Goal: Task Accomplishment & Management: Manage account settings

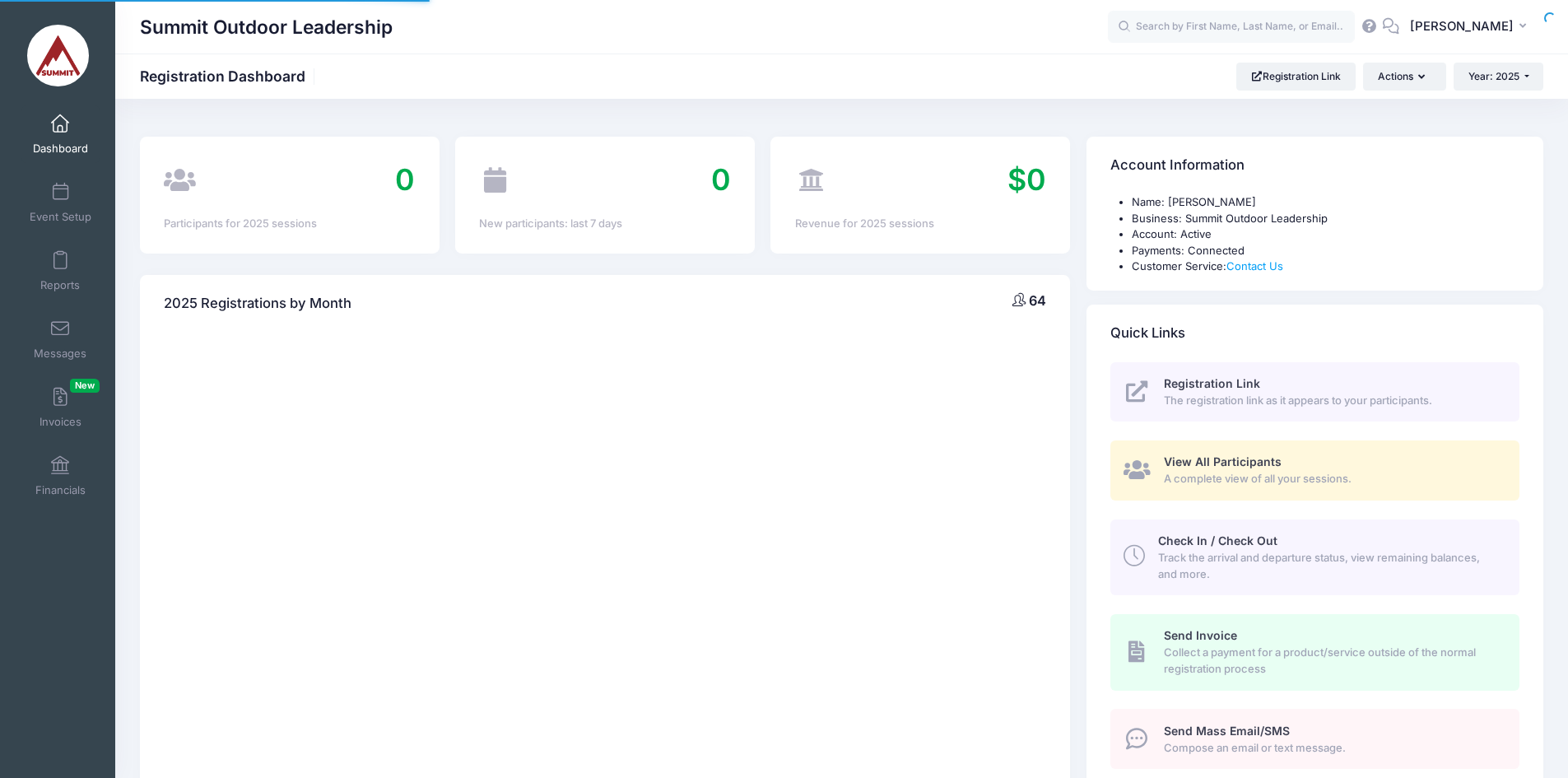
select select
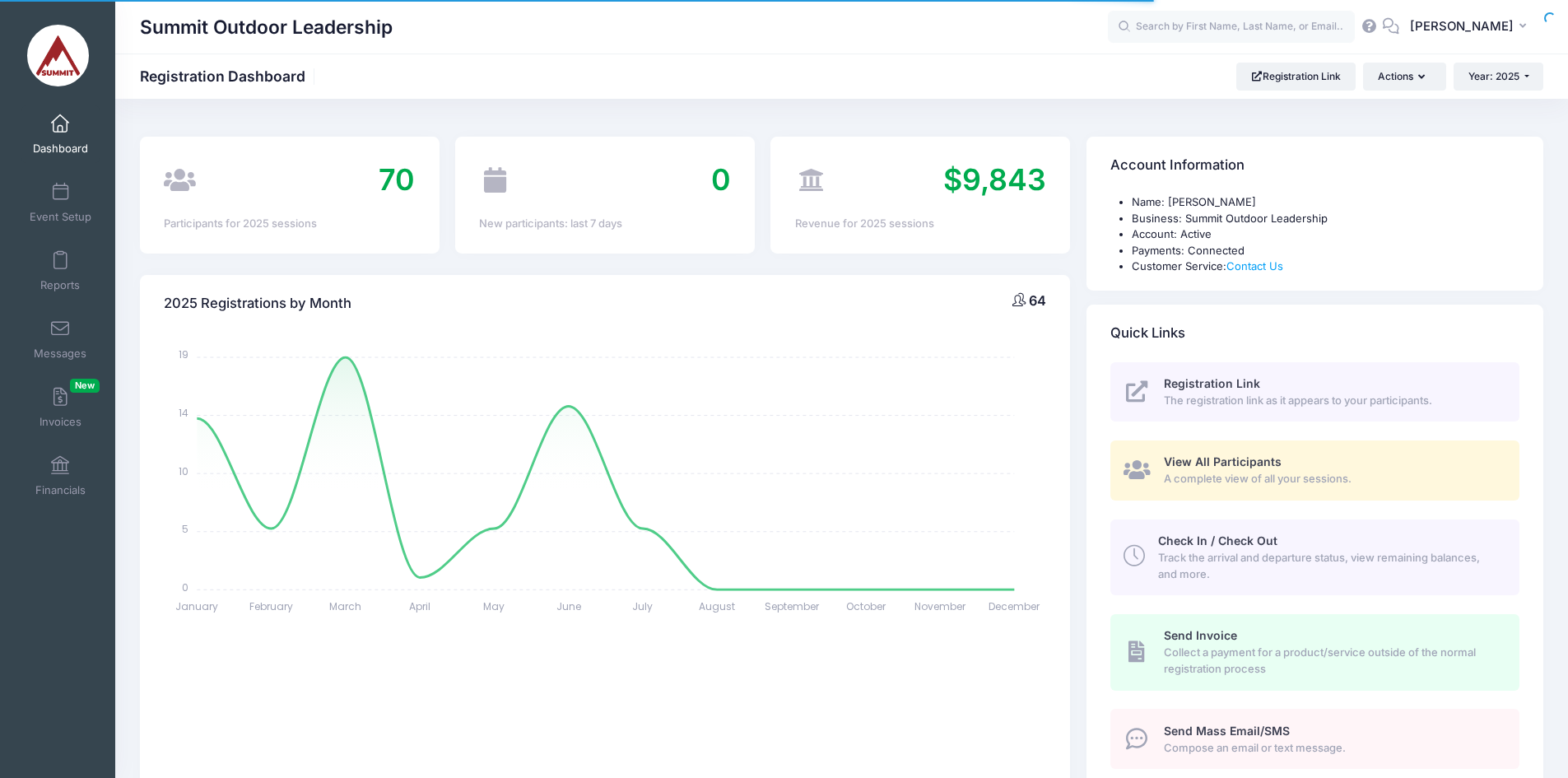
click at [60, 192] on span at bounding box center [60, 192] width 0 height 18
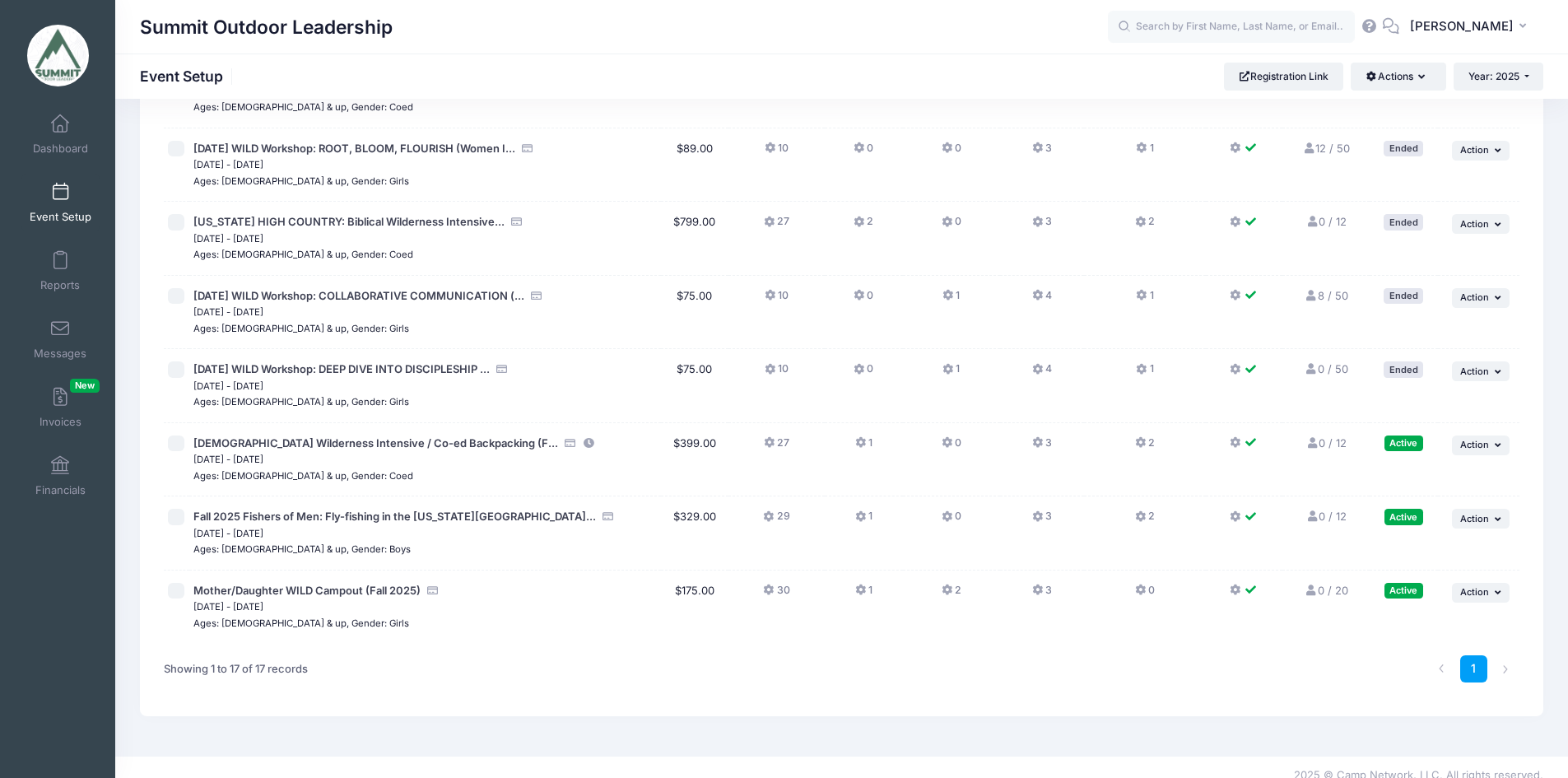
scroll to position [840, 0]
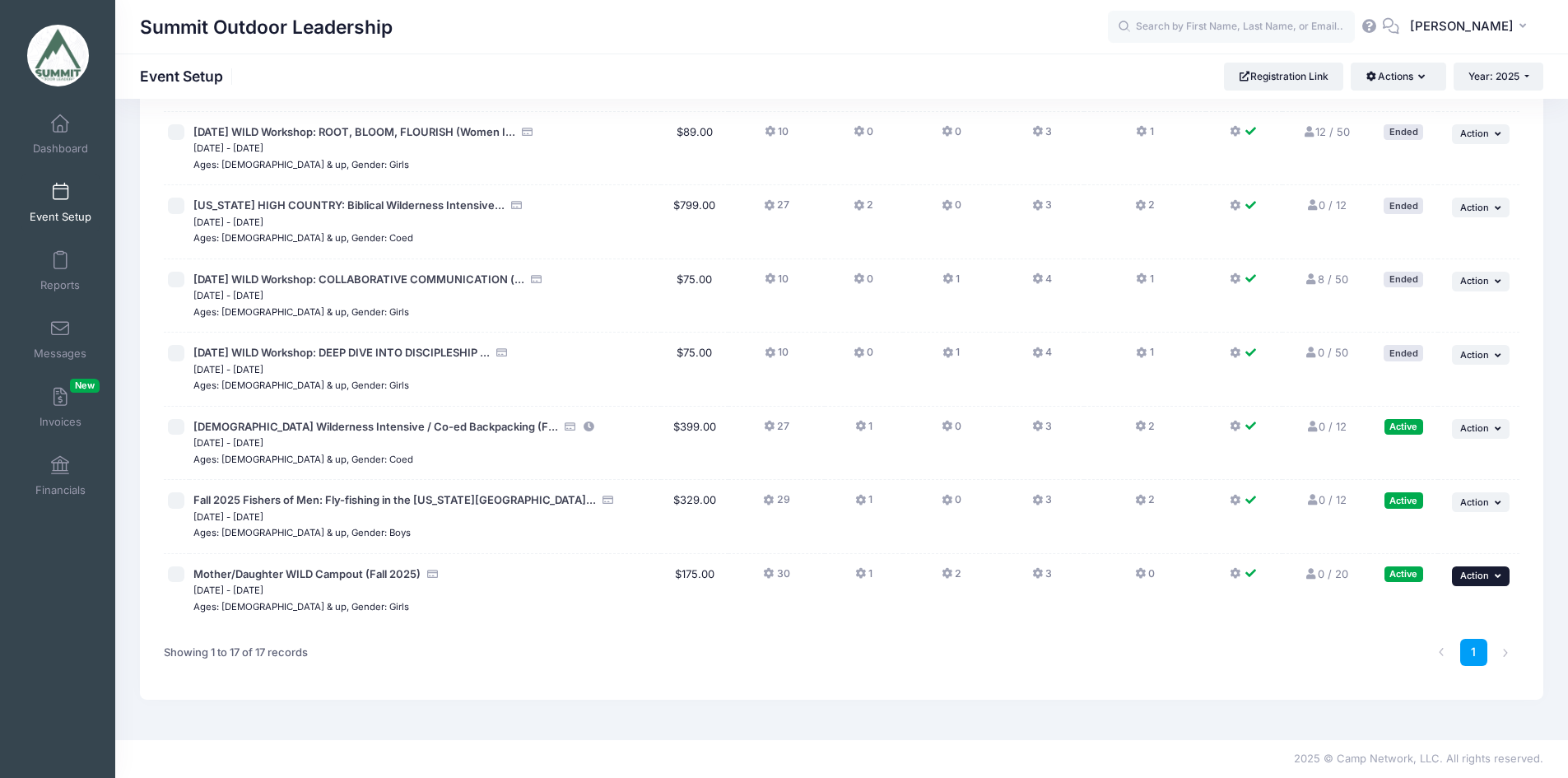
click at [1484, 569] on button "... Action" at bounding box center [1480, 576] width 57 height 20
click at [1442, 644] on link "Edit Session" at bounding box center [1426, 644] width 149 height 31
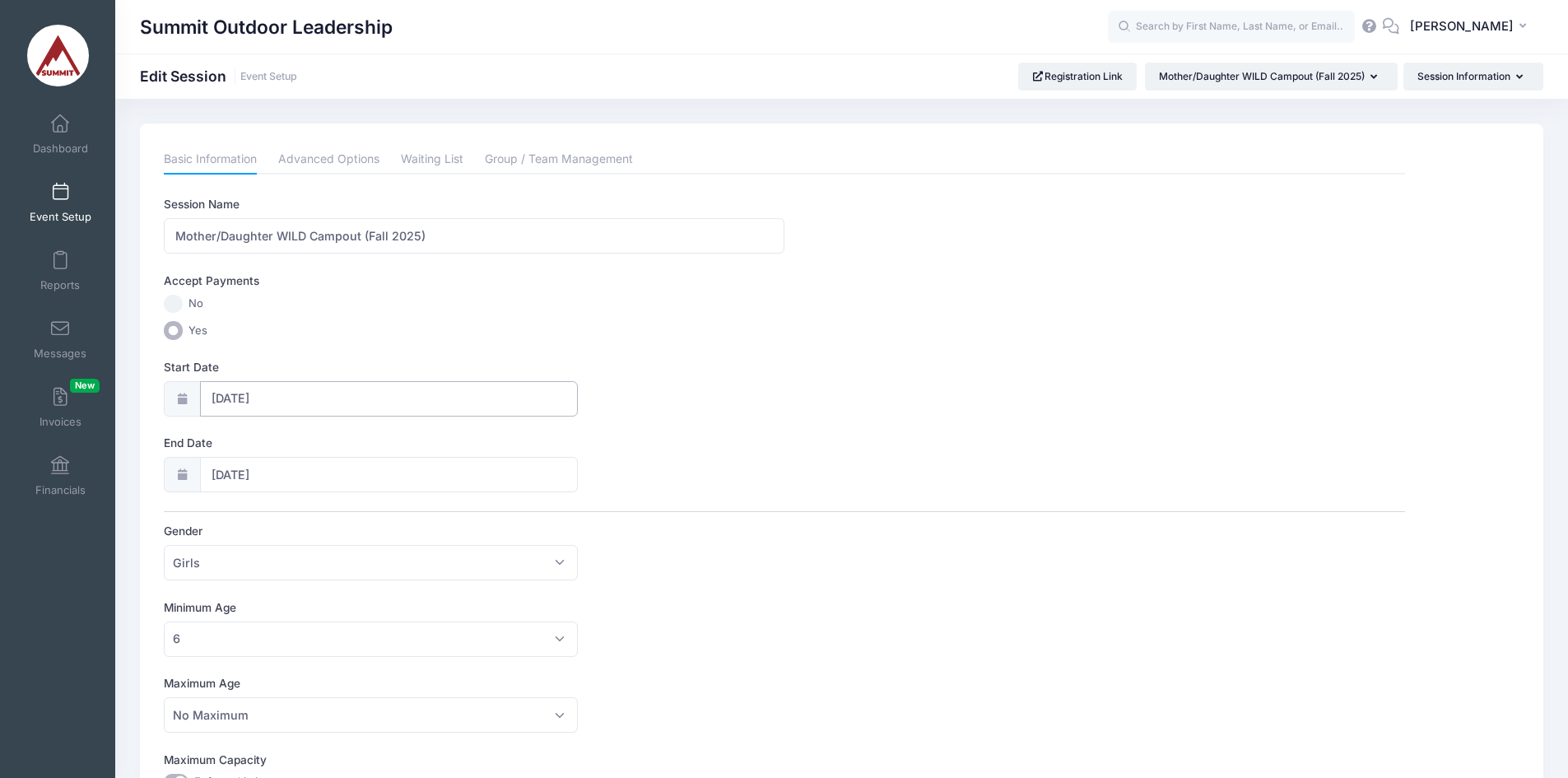
click at [390, 383] on input "10/24/2025" at bounding box center [388, 399] width 377 height 35
click at [402, 437] on span at bounding box center [407, 442] width 27 height 28
select select "10"
click at [377, 567] on span "14" at bounding box center [374, 564] width 30 height 30
type input "11/14/2025"
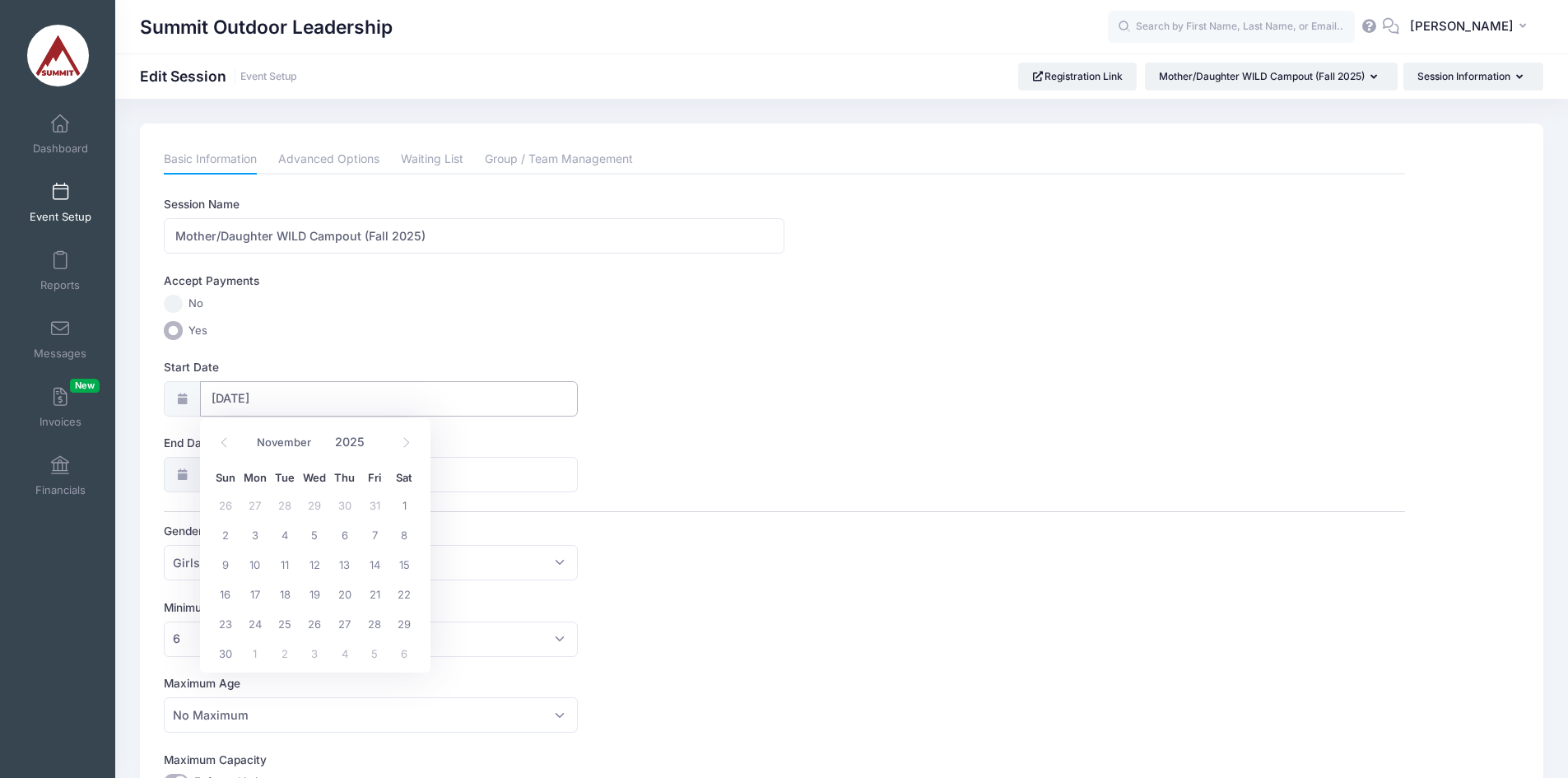
type input "11/15/2025"
select select "10"
click at [226, 665] on span "16" at bounding box center [225, 669] width 30 height 30
type input "11/16/2025"
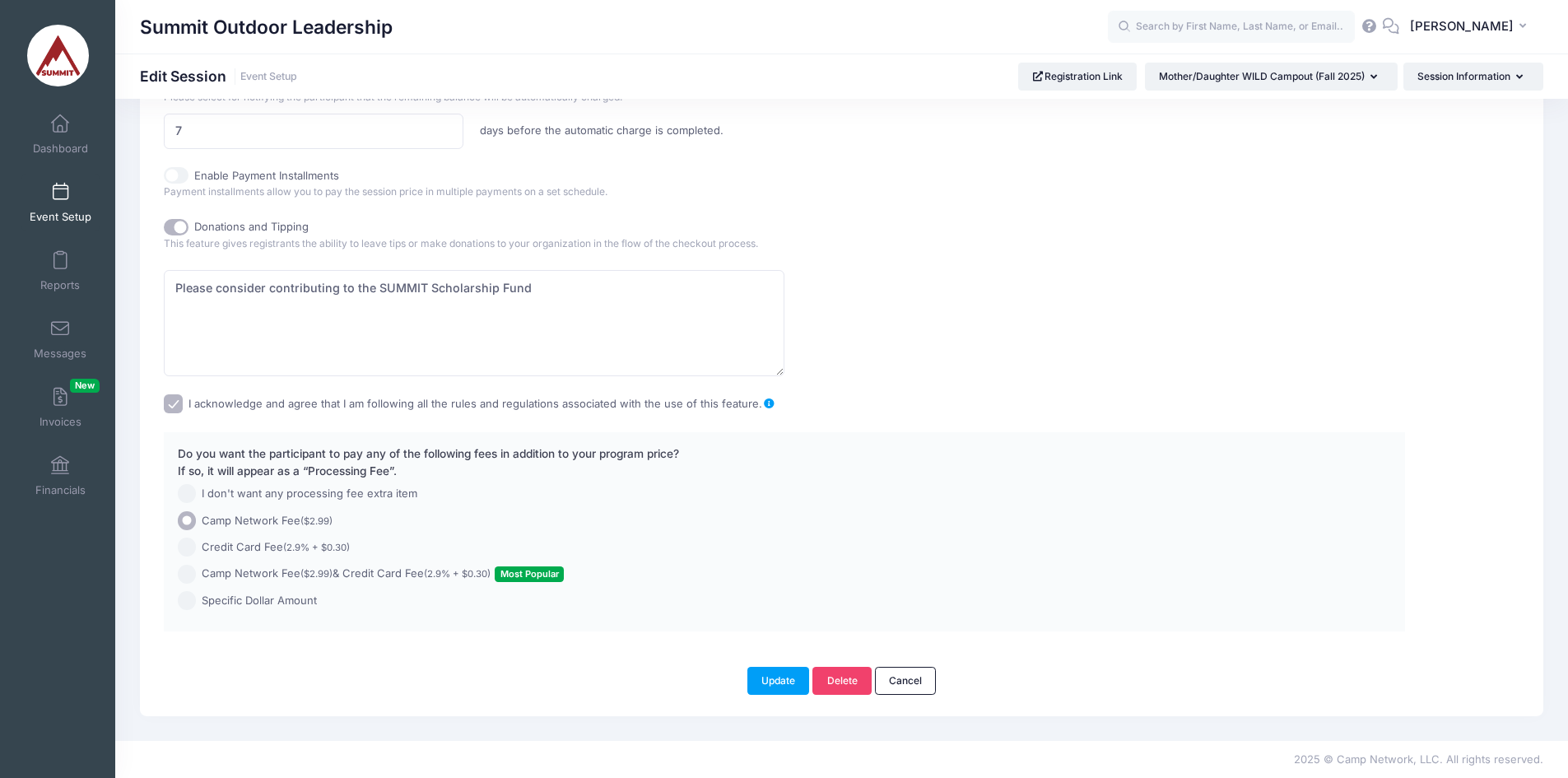
scroll to position [1157, 0]
click at [770, 676] on button "Update" at bounding box center [778, 680] width 63 height 28
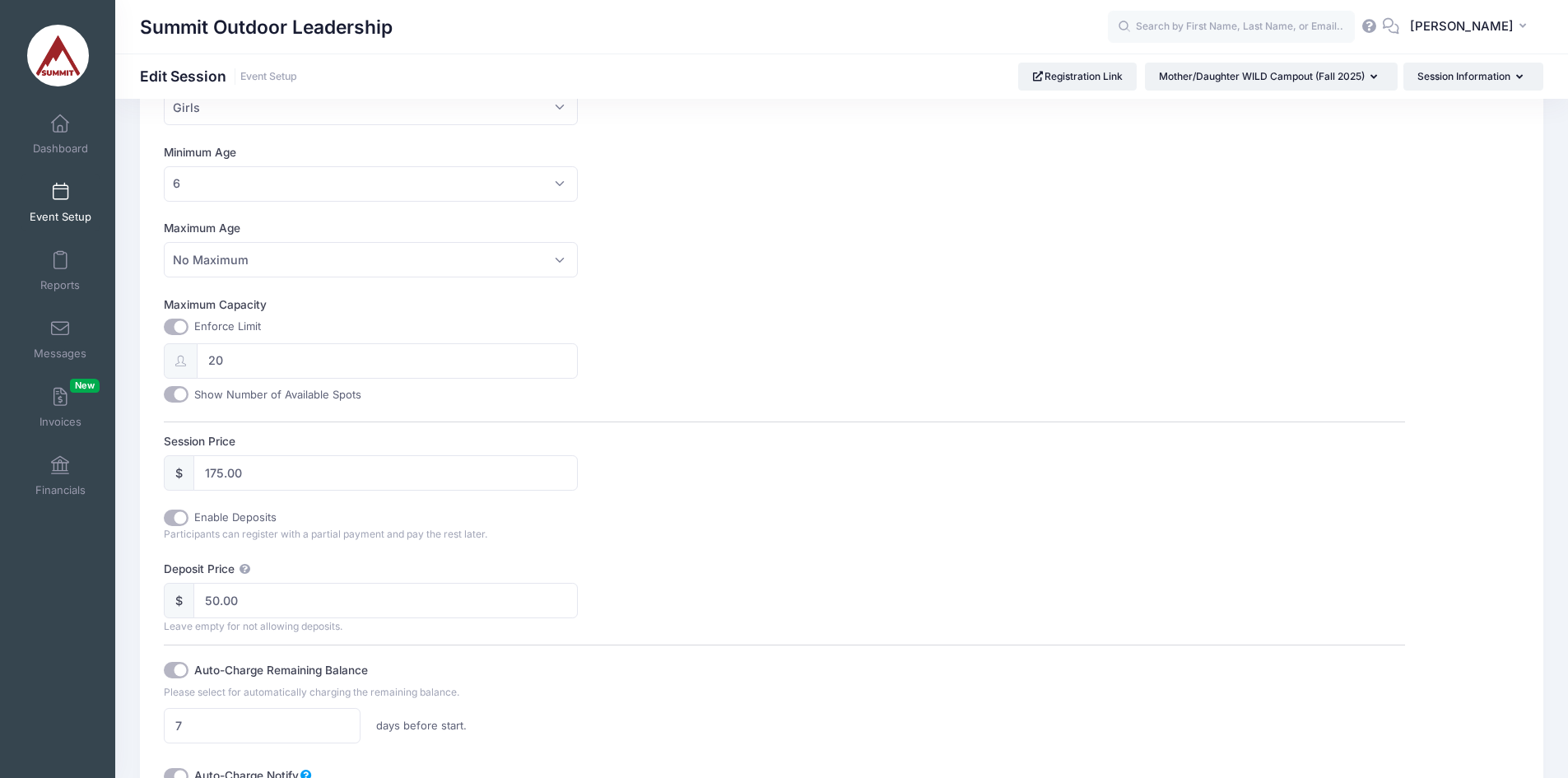
scroll to position [494, 0]
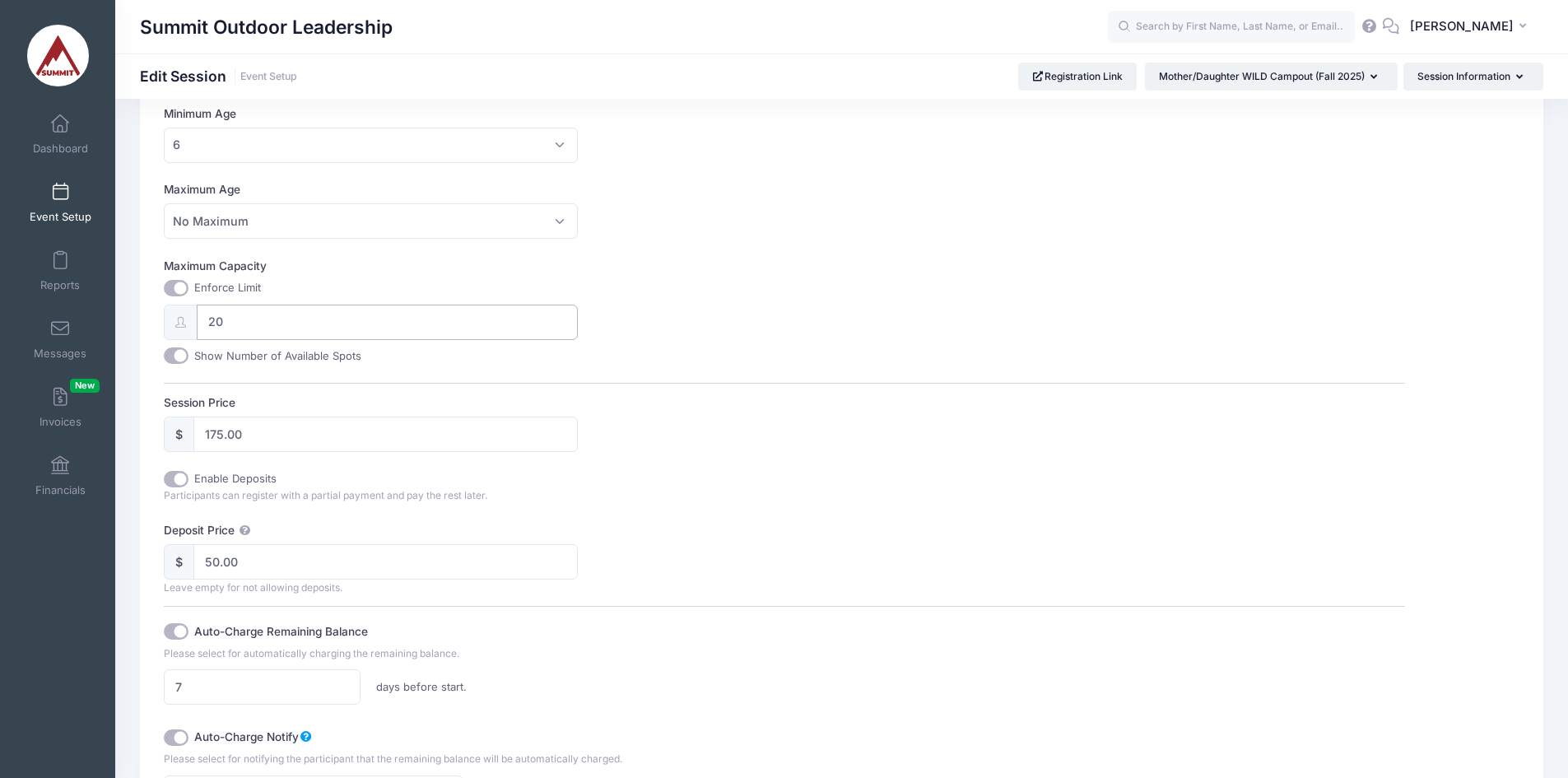
click at [273, 329] on input "20" at bounding box center [387, 322] width 381 height 35
click at [226, 326] on input "20" at bounding box center [387, 322] width 381 height 35
click at [229, 319] on input "40" at bounding box center [387, 322] width 381 height 35
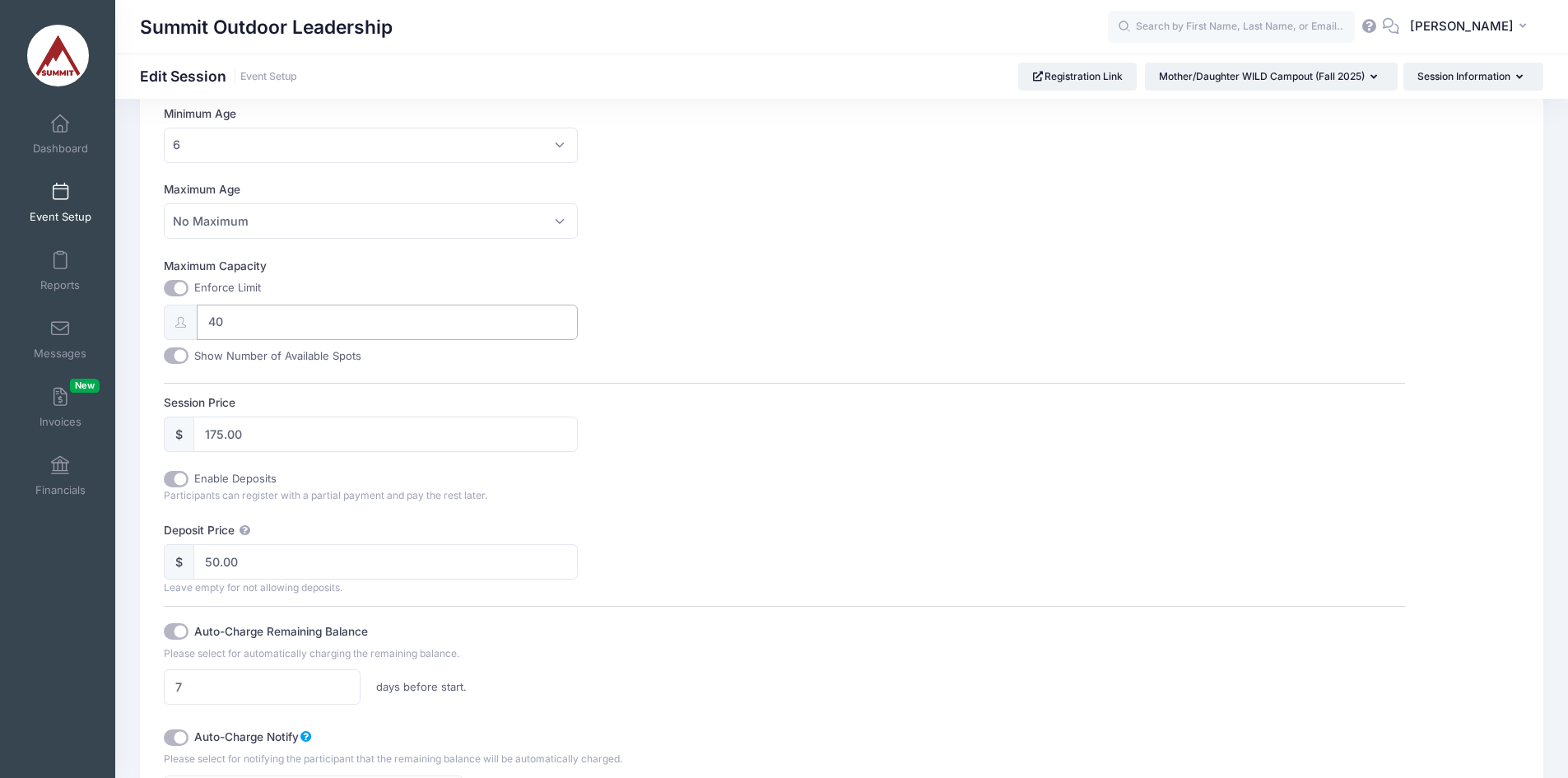
click at [229, 319] on input "40" at bounding box center [387, 322] width 381 height 35
type input "20"
click at [660, 405] on label "Session Price" at bounding box center [474, 402] width 621 height 16
click at [578, 417] on input "175.00" at bounding box center [386, 434] width 385 height 35
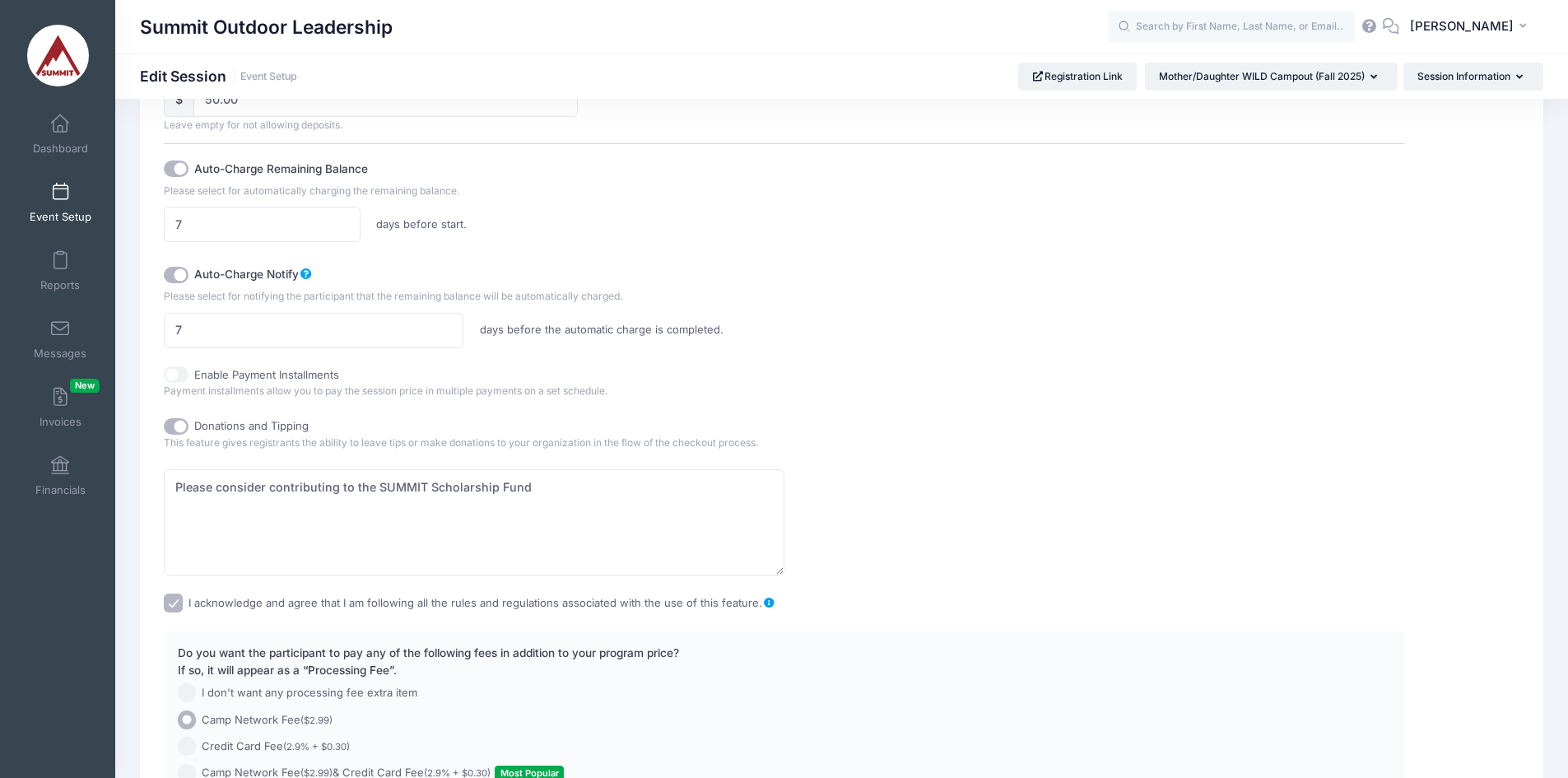
scroll to position [988, 0]
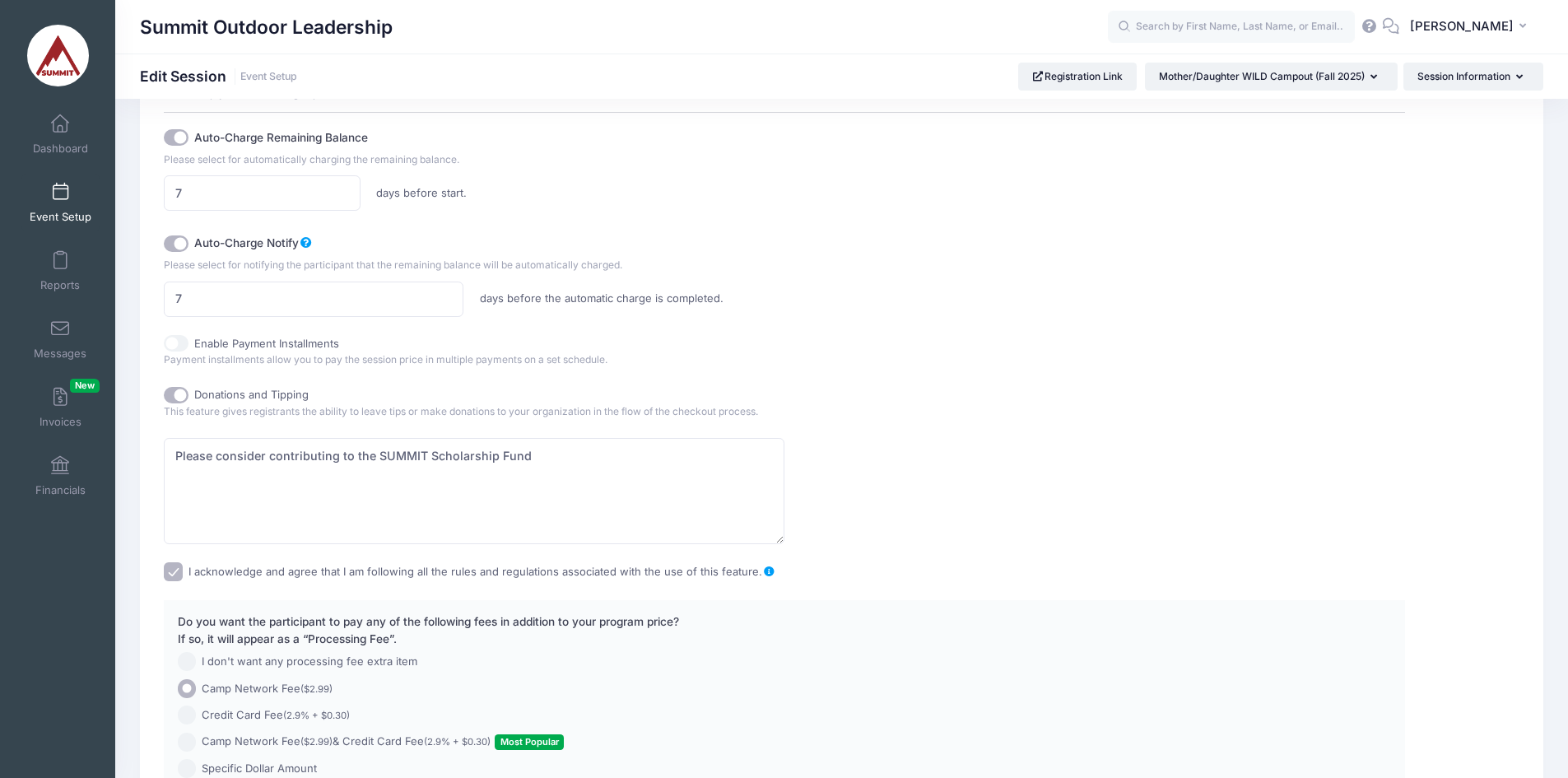
type input "175.00"
click at [172, 343] on input "Enable Payment Installments" at bounding box center [175, 343] width 24 height 16
checkbox input "true"
checkbox input "false"
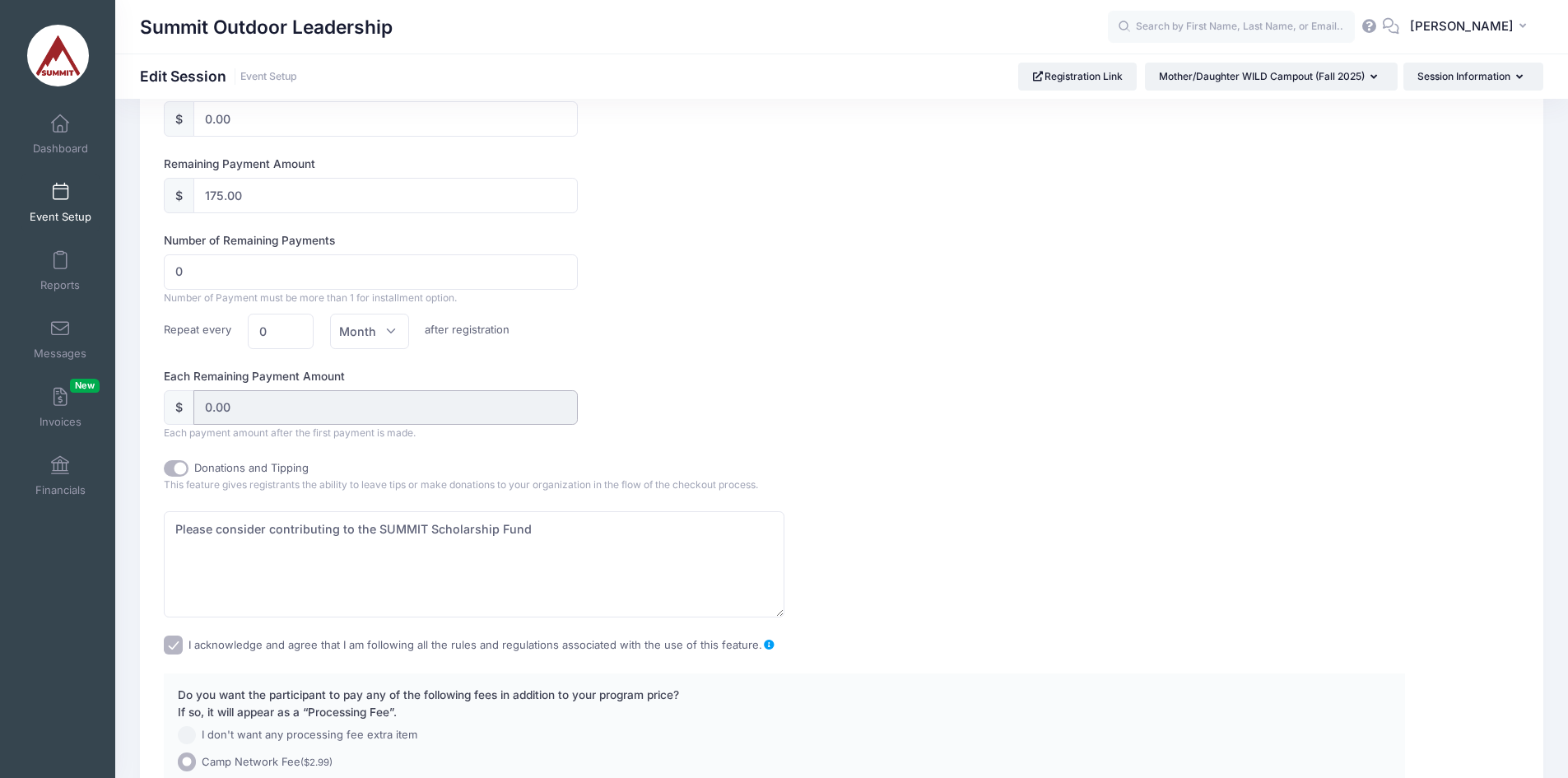
click at [279, 404] on input "0.00" at bounding box center [386, 408] width 385 height 35
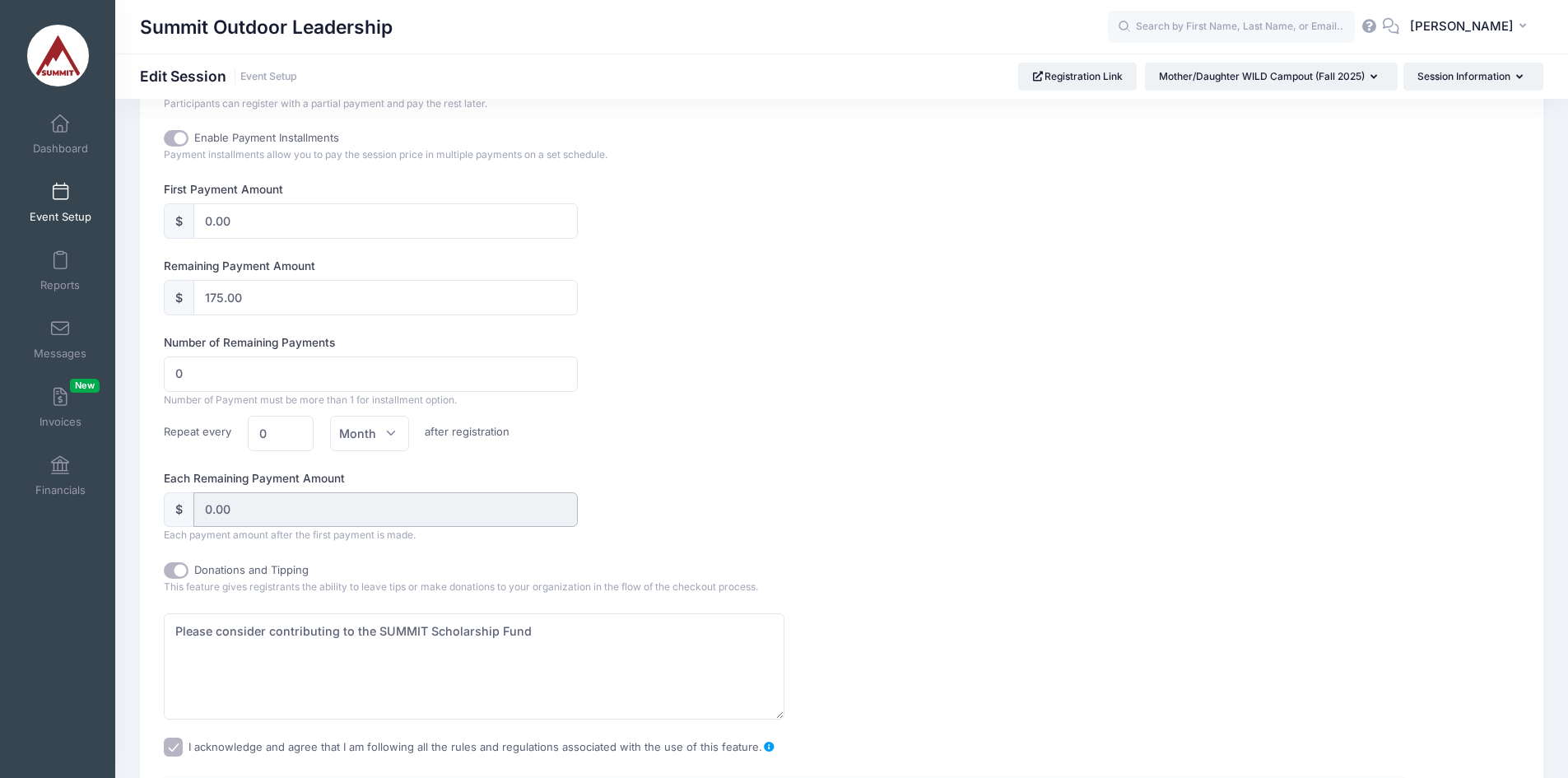
scroll to position [823, 0]
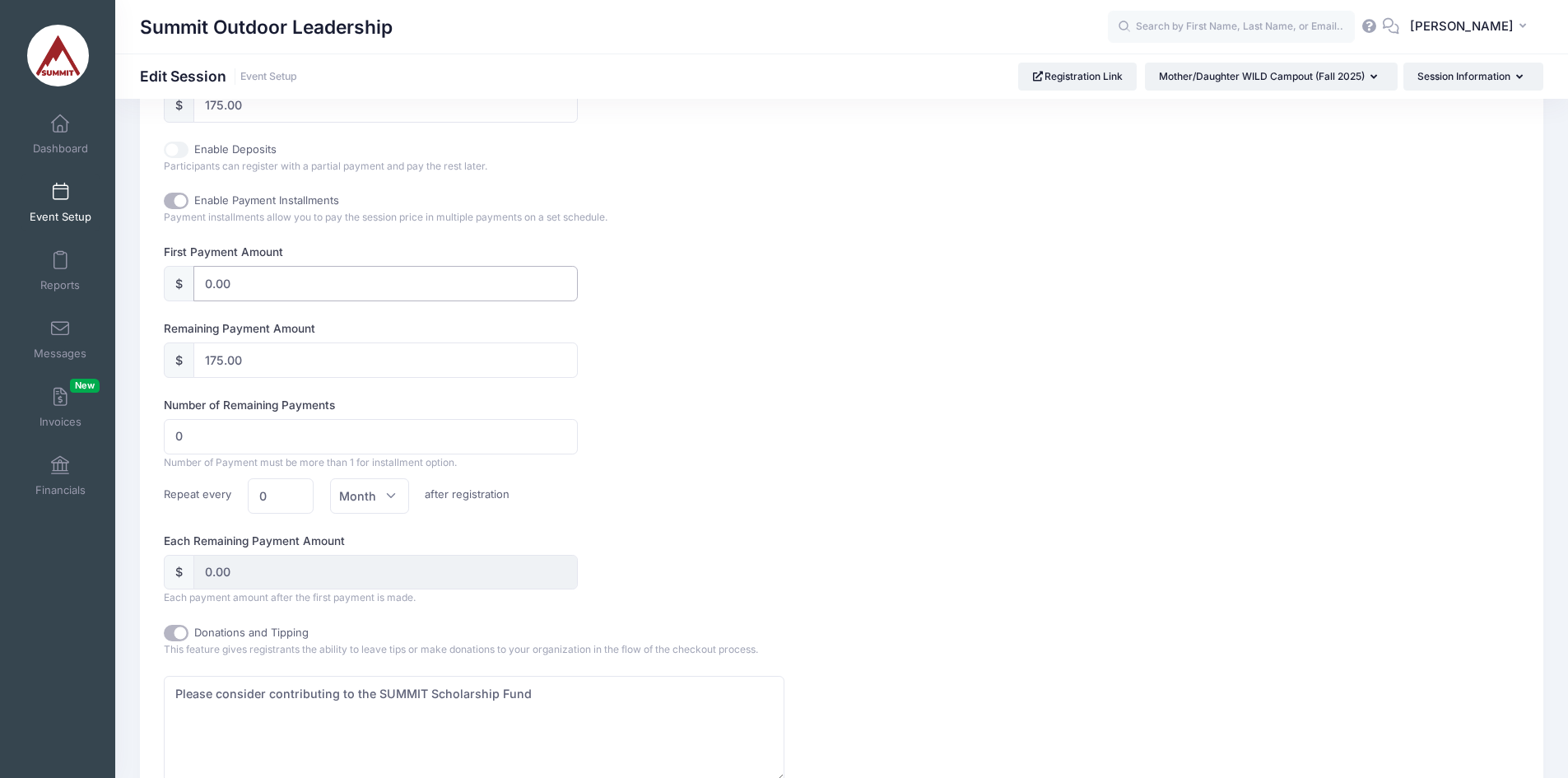
click at [247, 284] on input "0.00" at bounding box center [386, 283] width 385 height 35
type input "5"
type input "170.00"
type input "50"
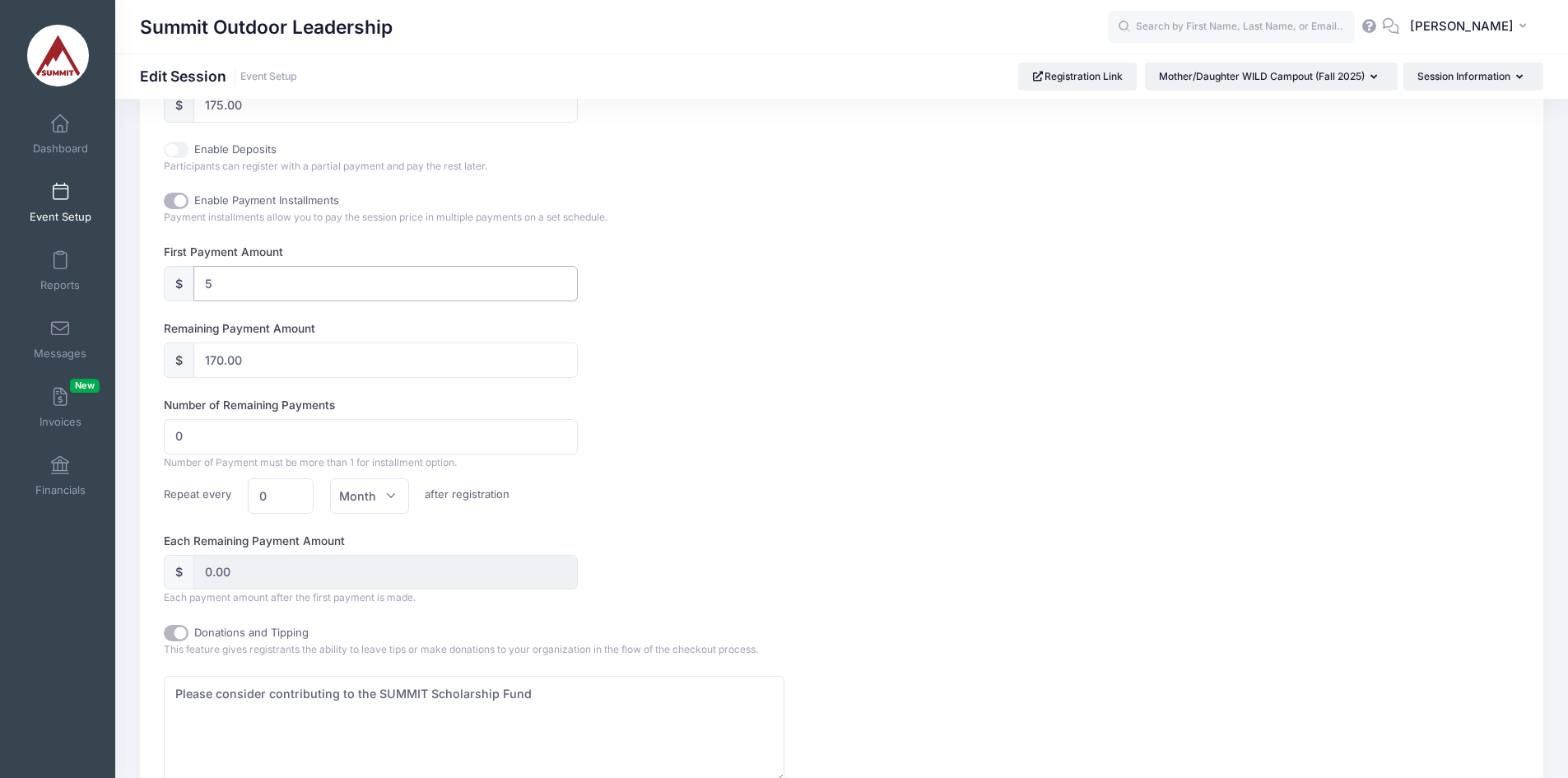
type input "125.00"
type input "50"
click at [275, 369] on input "125.00" at bounding box center [386, 359] width 385 height 35
click at [708, 415] on div "Number of Remaining Payments 0 Number of Payment must be more than 1 for instal…" at bounding box center [784, 455] width 1241 height 117
click at [375, 359] on input "125.00" at bounding box center [386, 359] width 385 height 35
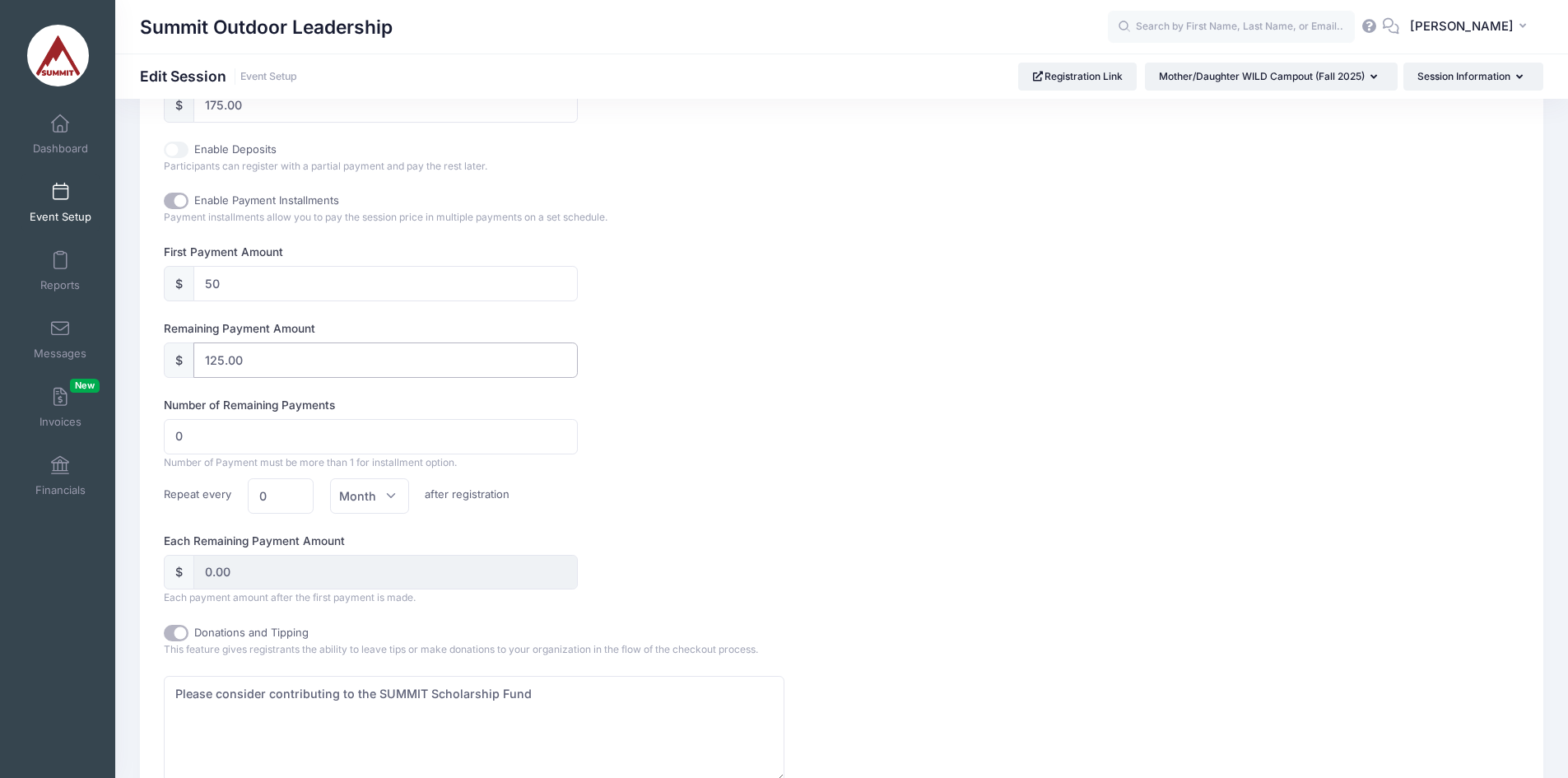
click at [375, 359] on input "125.00" at bounding box center [386, 359] width 385 height 35
type input "1"
type input "125.00"
click at [556, 430] on input "1" at bounding box center [370, 437] width 414 height 35
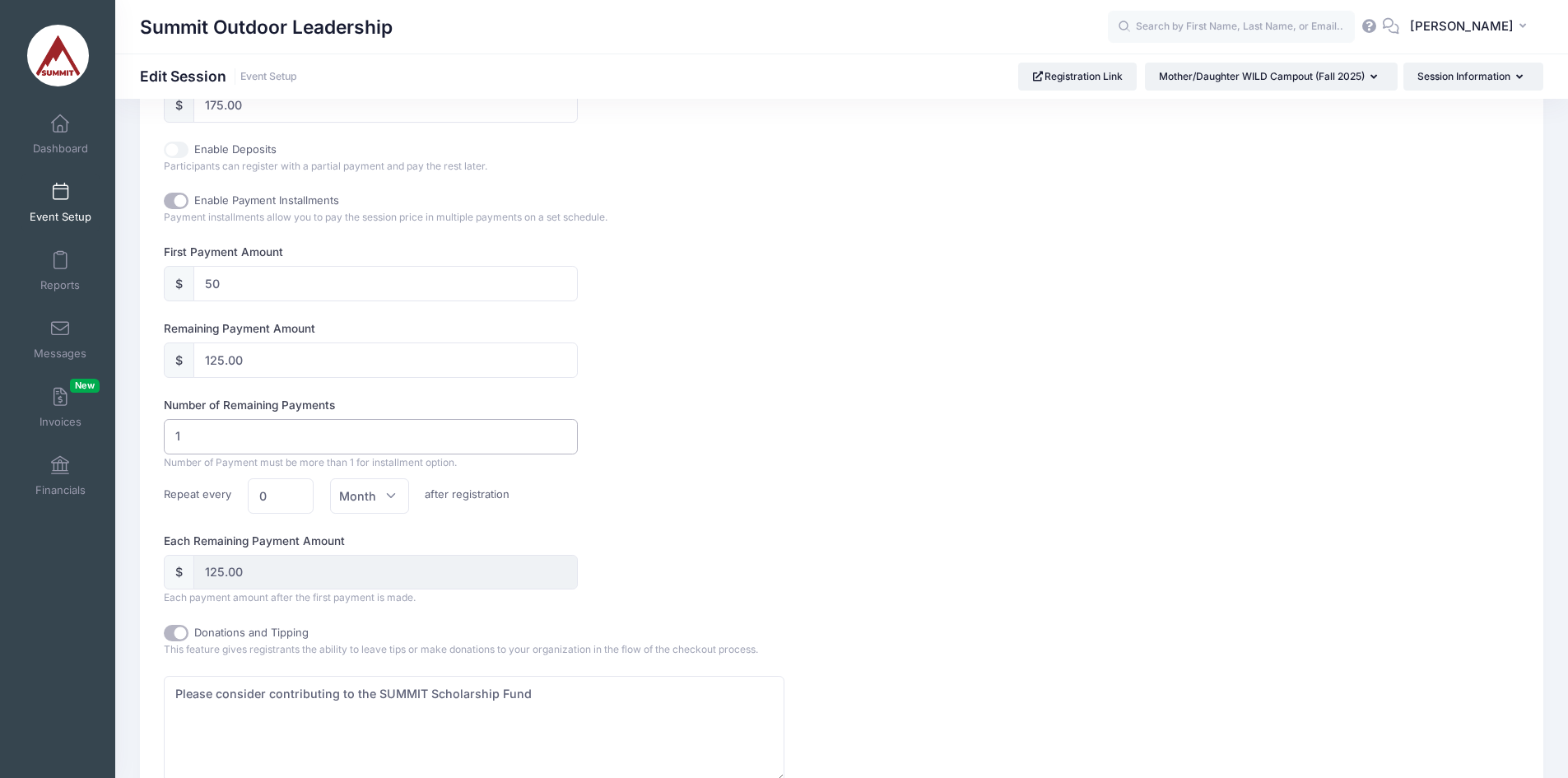
type input "2"
type input "62.50"
click at [556, 430] on input "2" at bounding box center [370, 437] width 414 height 35
type input "3"
type input "41.67"
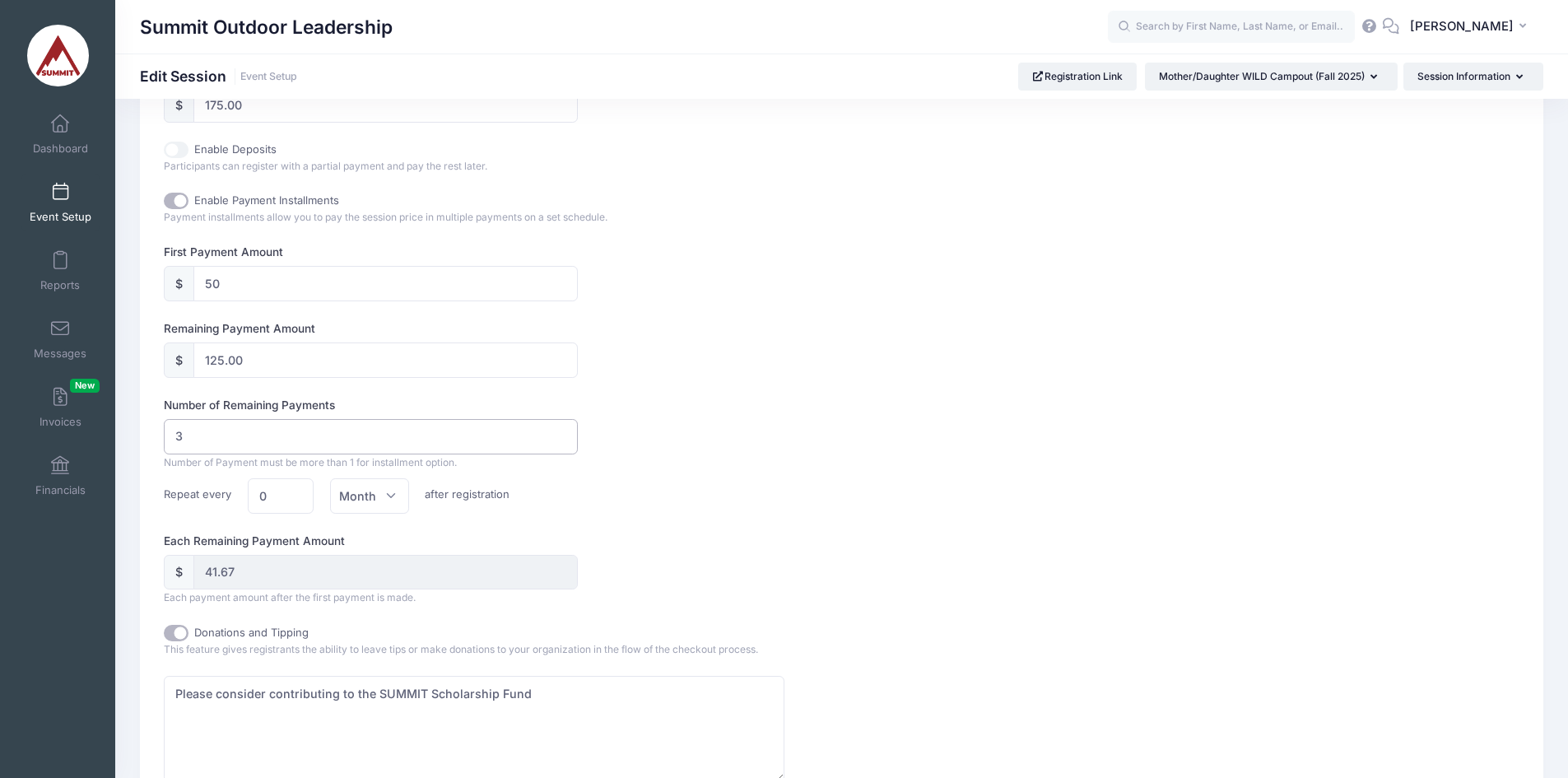
type input "3"
click at [561, 431] on input "3" at bounding box center [370, 437] width 414 height 35
click at [340, 286] on input "50" at bounding box center [386, 283] width 385 height 35
type input "2"
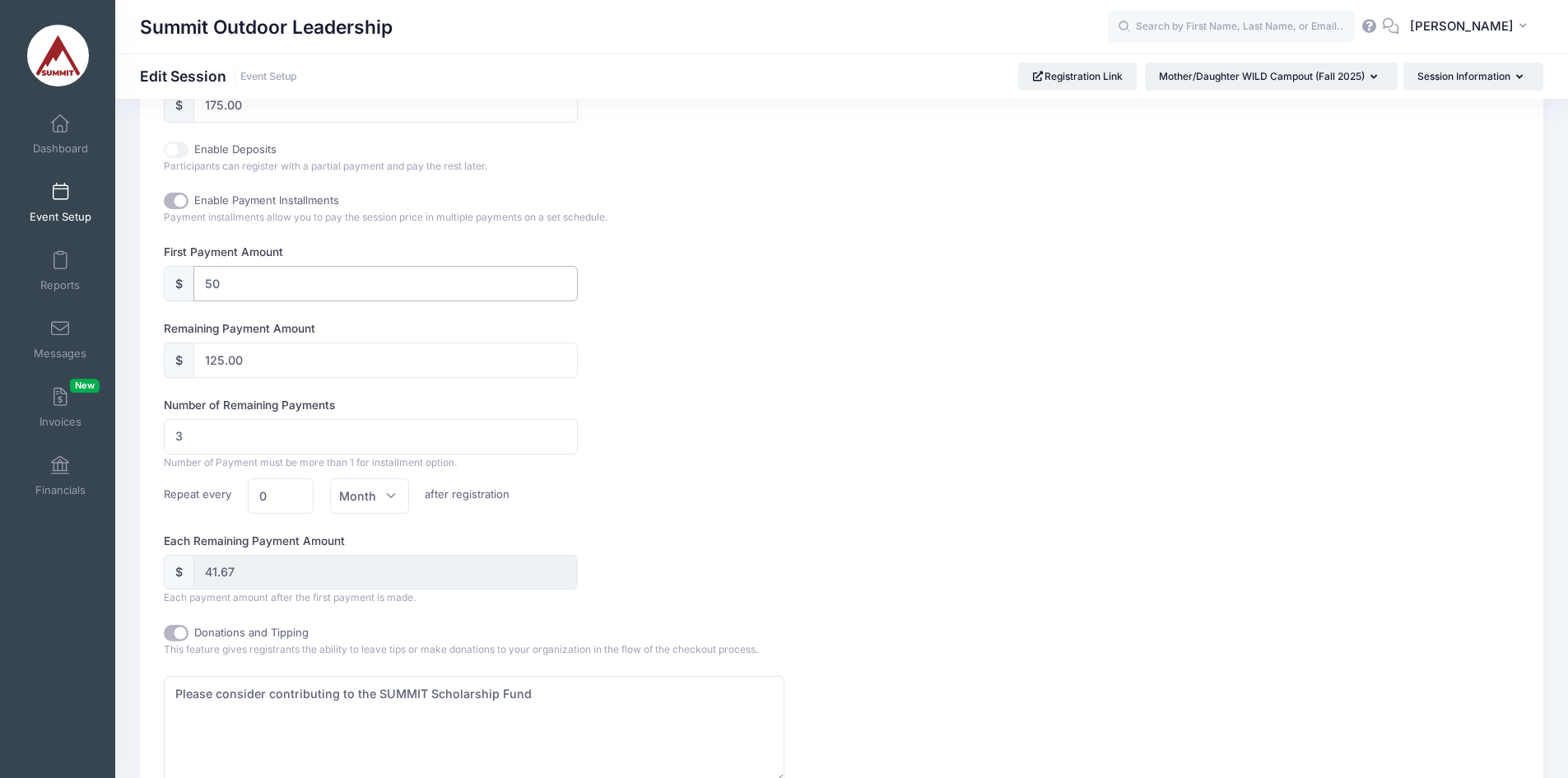
type input "173.00"
type input "57.67"
type input "25"
type input "150.00"
type input "50.00"
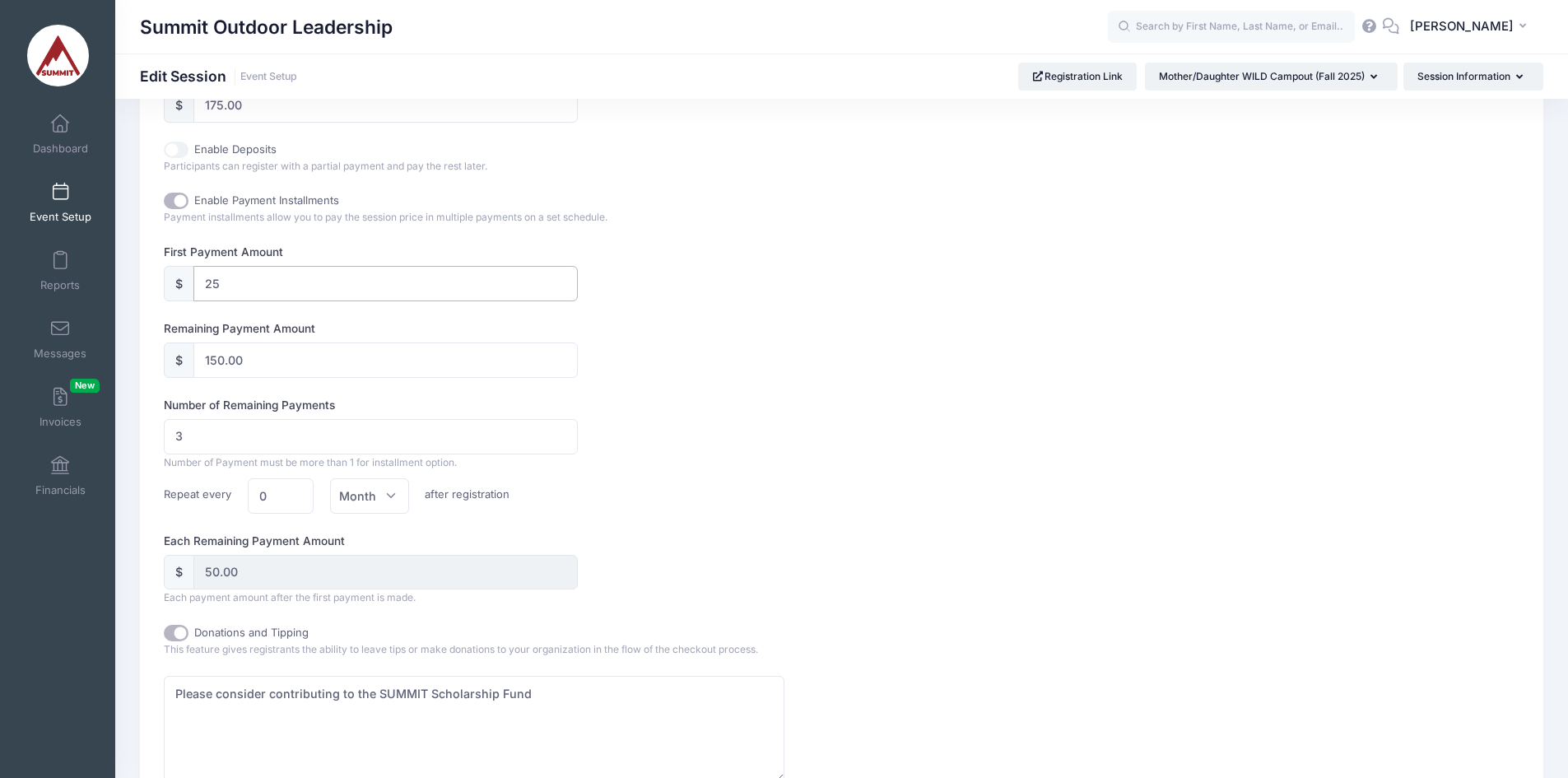
click at [294, 291] on input "25" at bounding box center [386, 283] width 385 height 35
type input "5"
type input "170.00"
type input "56.67"
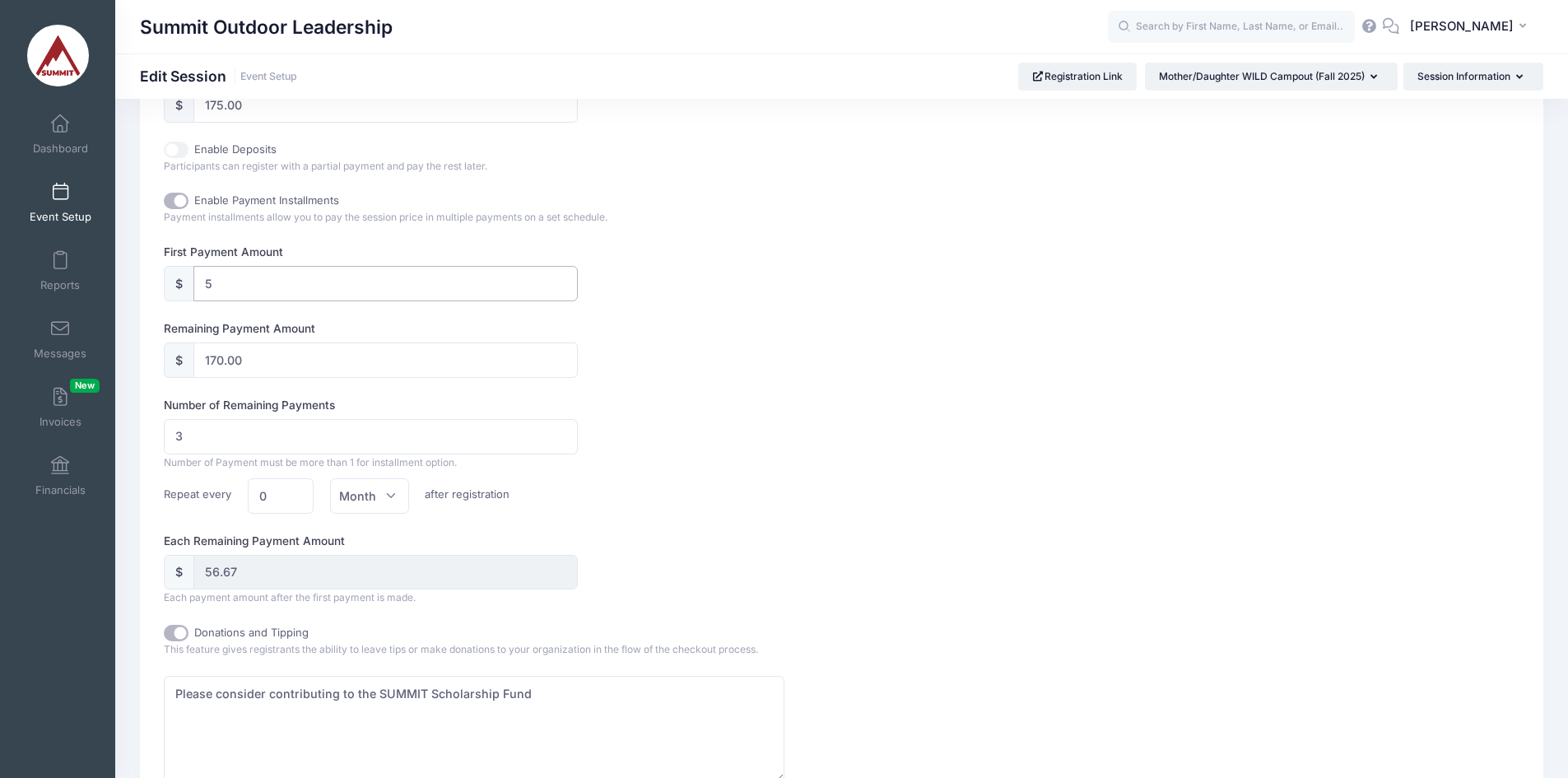
type input "50"
type input "125.00"
type input "41.67"
type input "4"
type input "31.25"
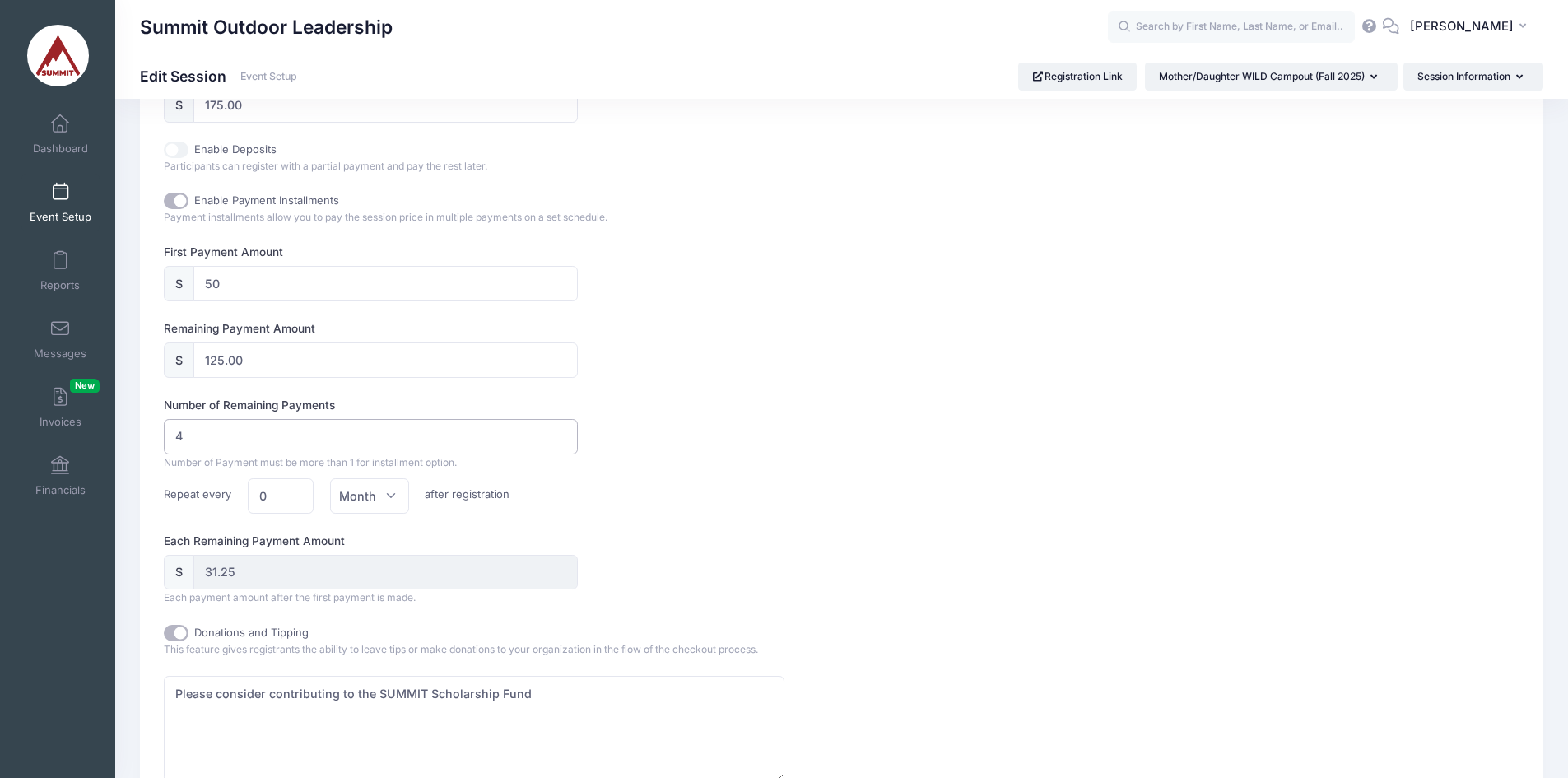
click at [560, 432] on input "4" at bounding box center [370, 437] width 414 height 35
type input "3"
type input "41.67"
click at [561, 444] on input "3" at bounding box center [370, 437] width 414 height 35
type input "2"
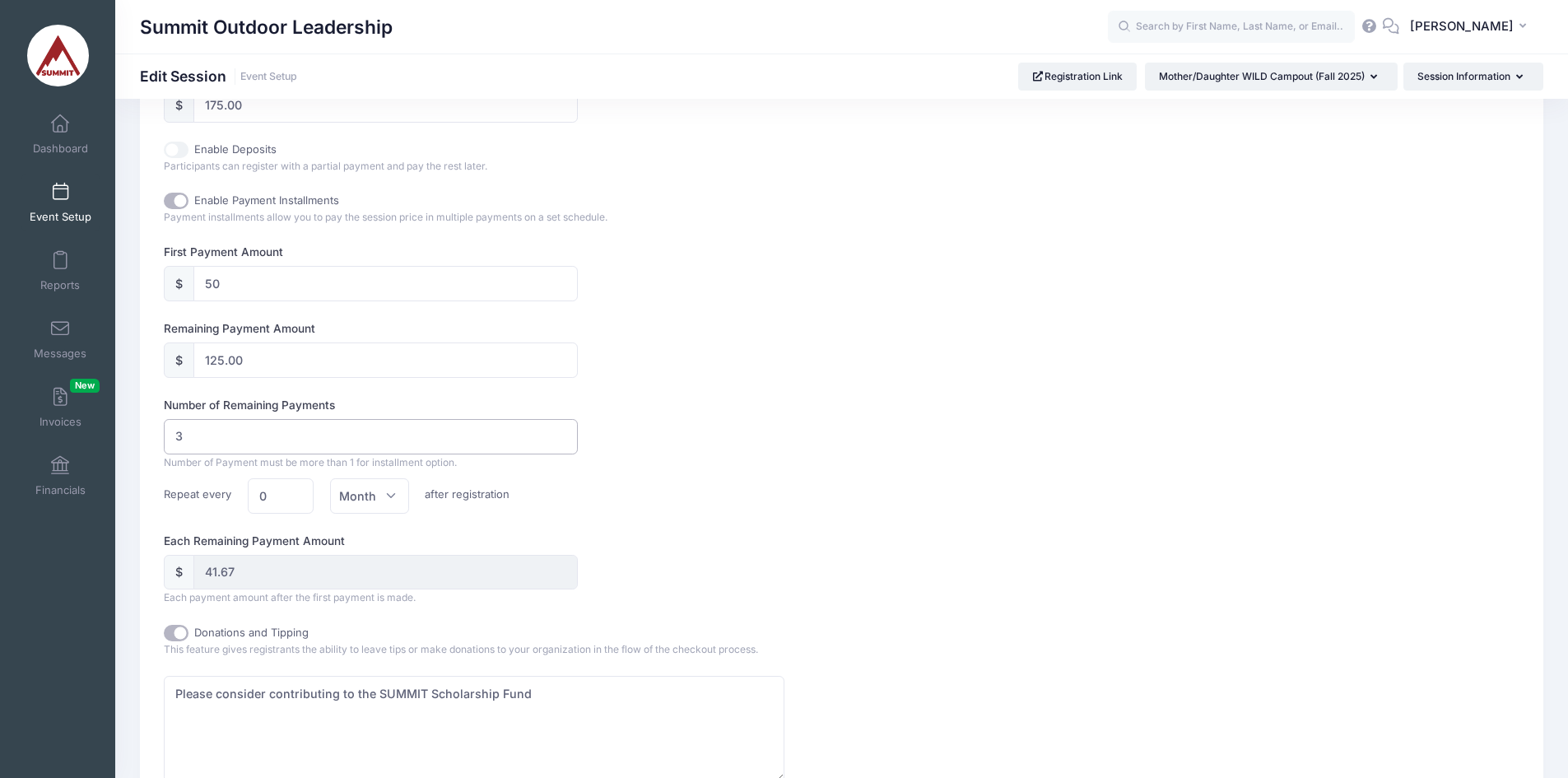
type input "62.50"
click at [561, 444] on input "2" at bounding box center [370, 437] width 414 height 35
type input "3"
type input "41.67"
click at [562, 430] on input "3" at bounding box center [370, 437] width 414 height 35
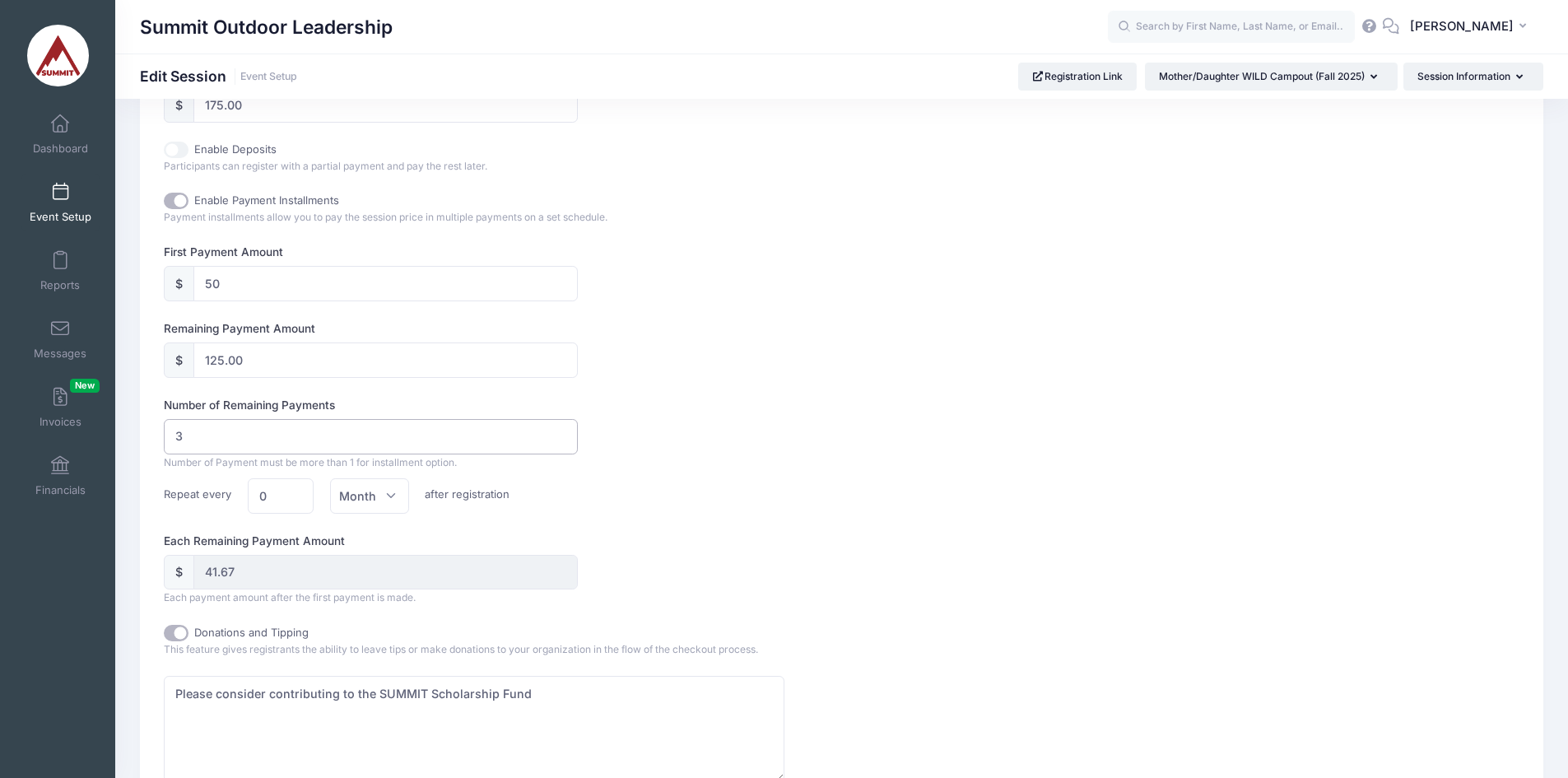
type input "4"
type input "31.25"
click at [562, 430] on input "4" at bounding box center [370, 437] width 414 height 35
type input "3"
type input "41.67"
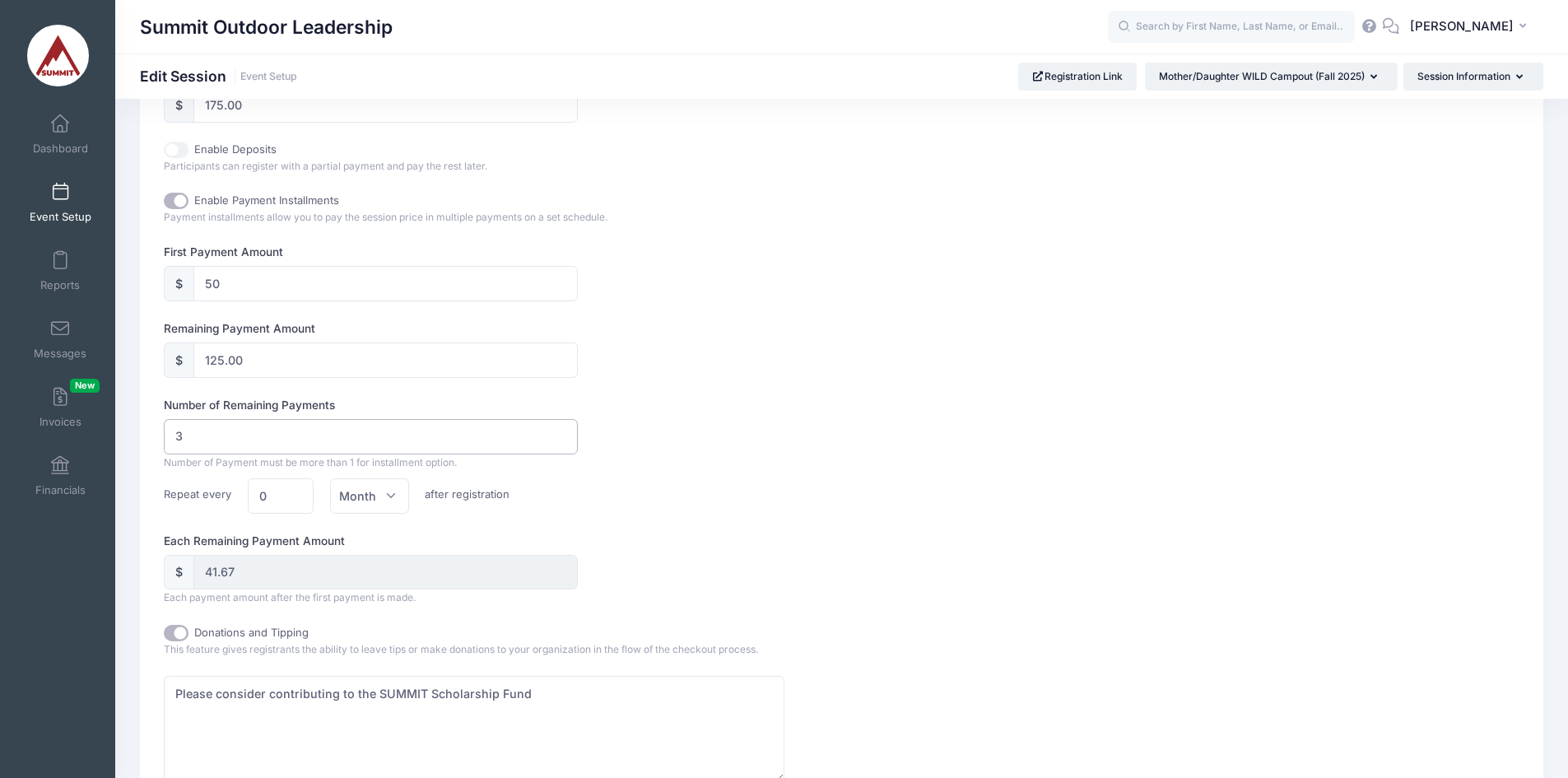
click at [561, 442] on input "3" at bounding box center [370, 437] width 414 height 35
type input "2"
type input "62.50"
type input "2"
click at [561, 442] on input "2" at bounding box center [370, 437] width 414 height 35
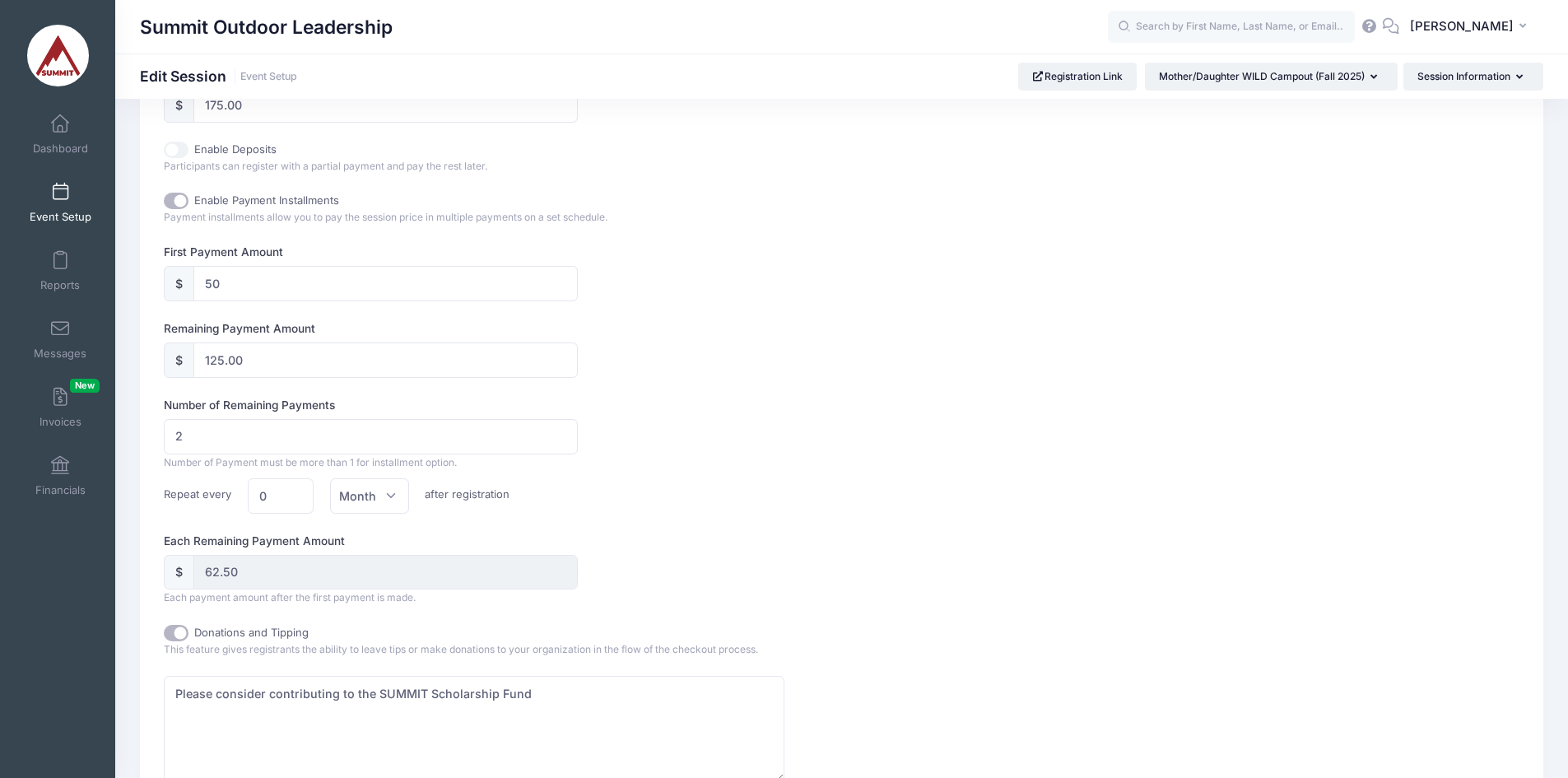
click at [607, 359] on div "Remaining Payment Amount $ 125.00" at bounding box center [784, 349] width 1241 height 57
type input "1"
click at [294, 489] on input "1" at bounding box center [280, 496] width 66 height 35
click at [480, 499] on label "after registration" at bounding box center [468, 490] width 102 height 24
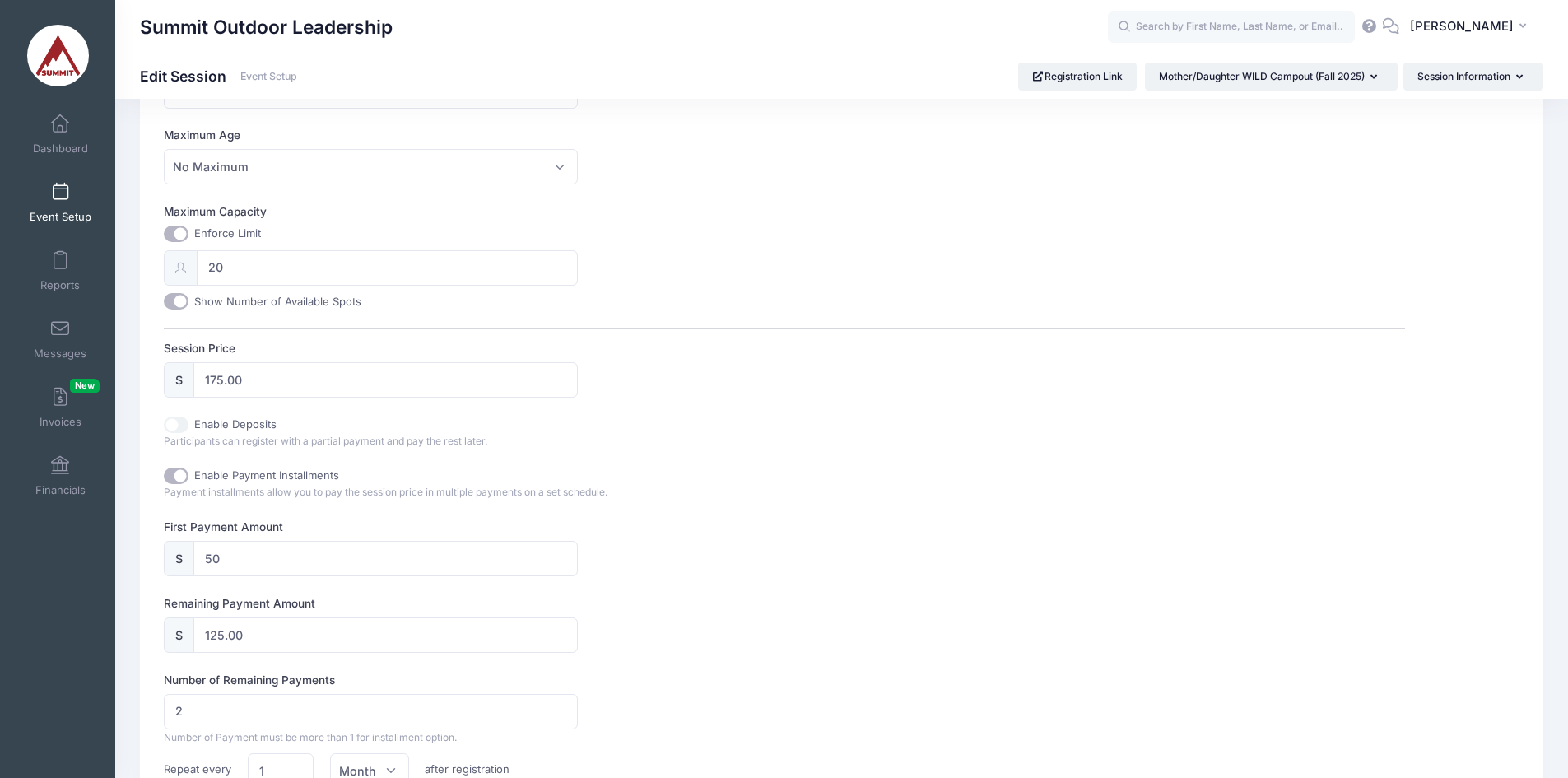
scroll to position [494, 0]
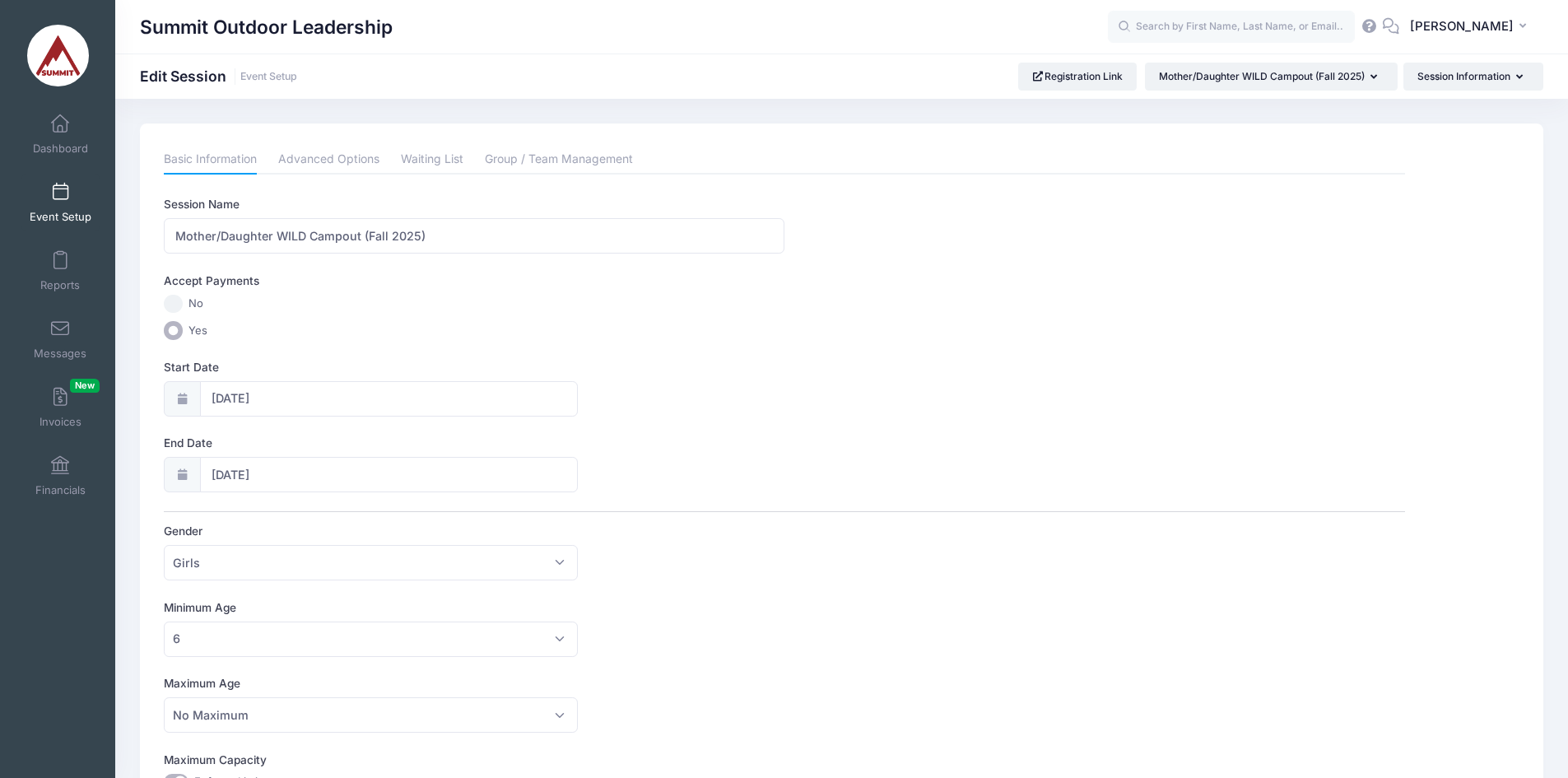
click at [343, 164] on link "Advanced Options" at bounding box center [329, 160] width 102 height 30
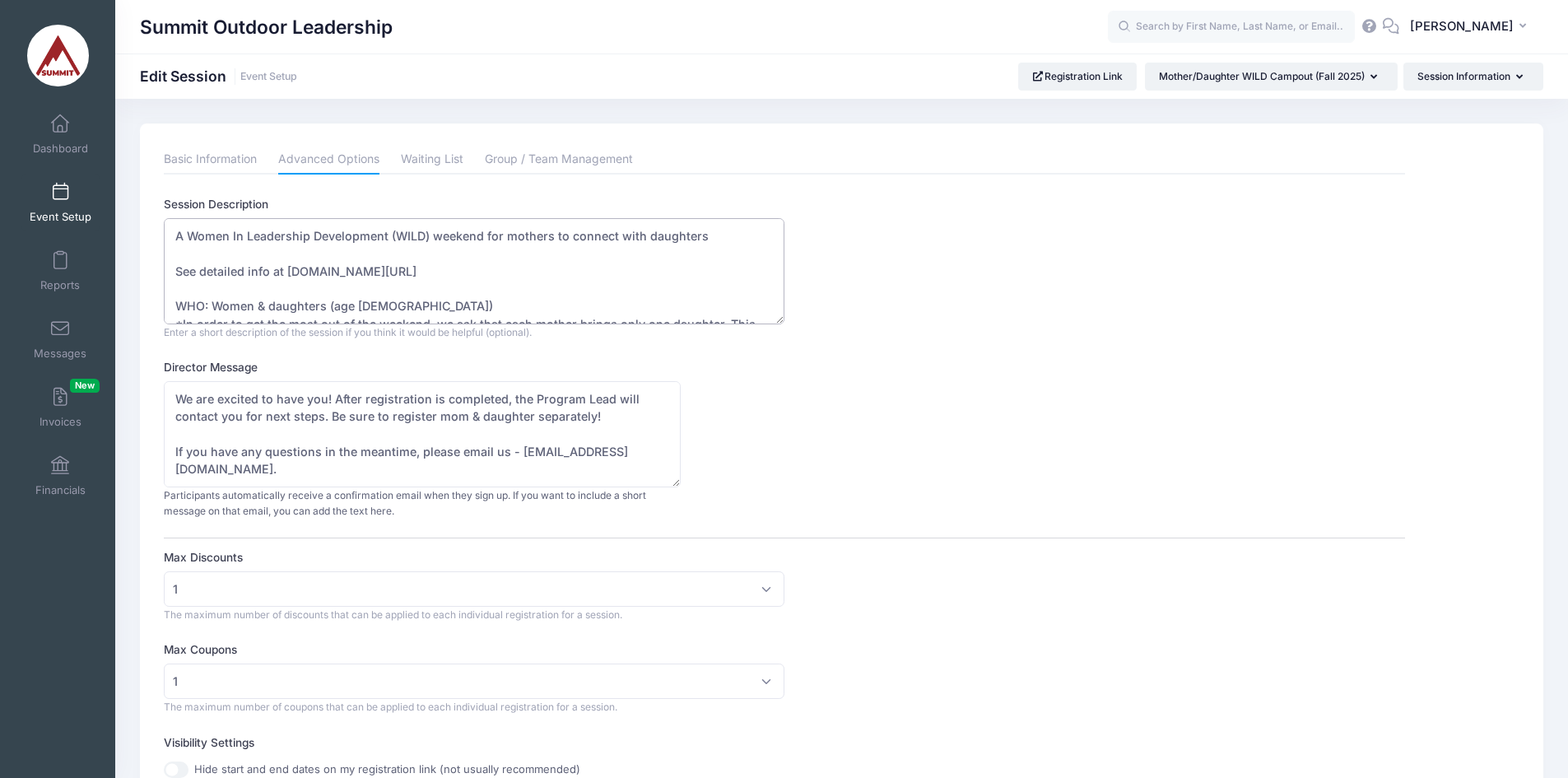
click at [357, 261] on textarea "A Women In Leadership Development (WILD) weekend for mothers to connect with da…" at bounding box center [474, 271] width 621 height 106
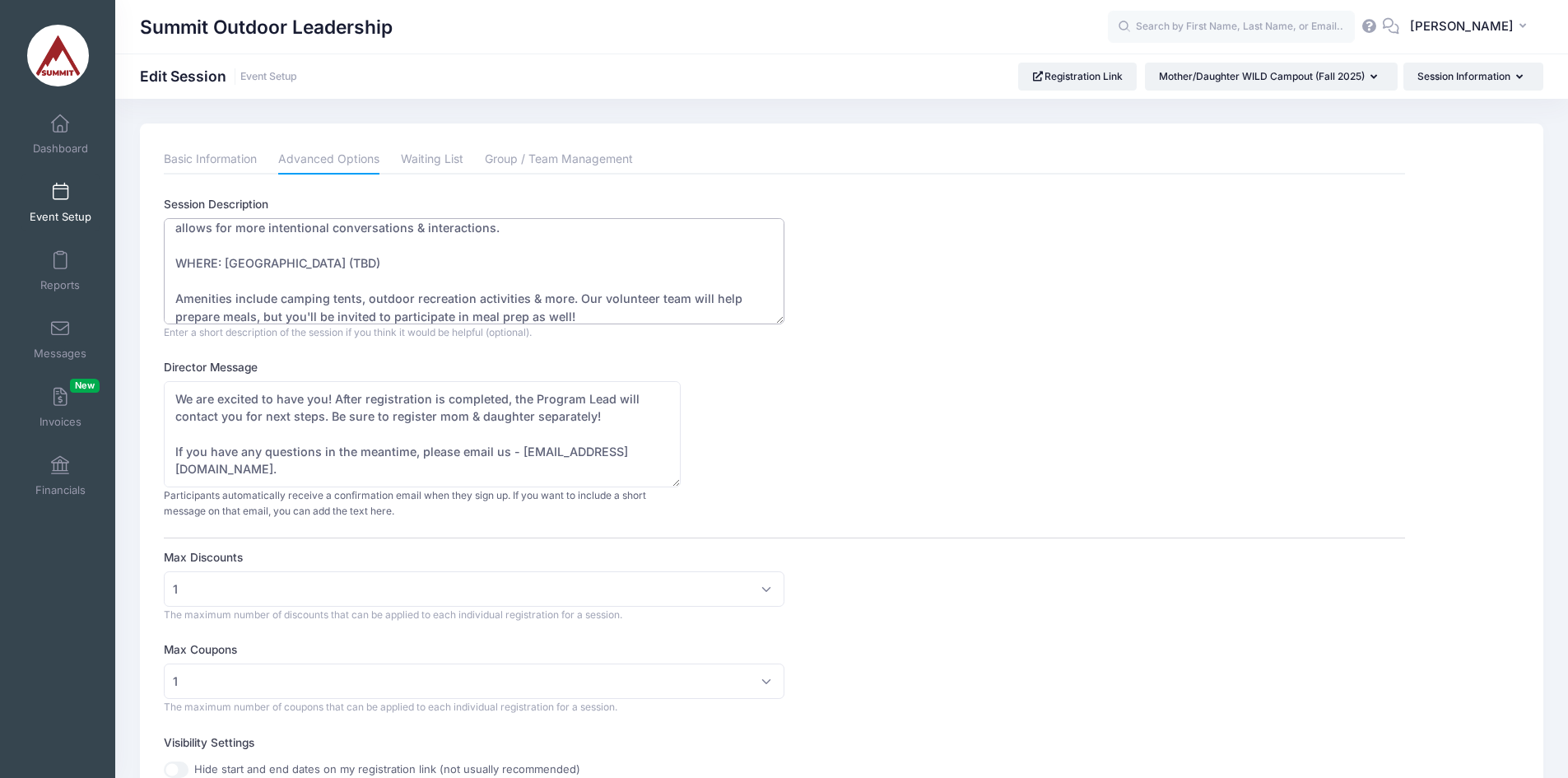
scroll to position [131, 0]
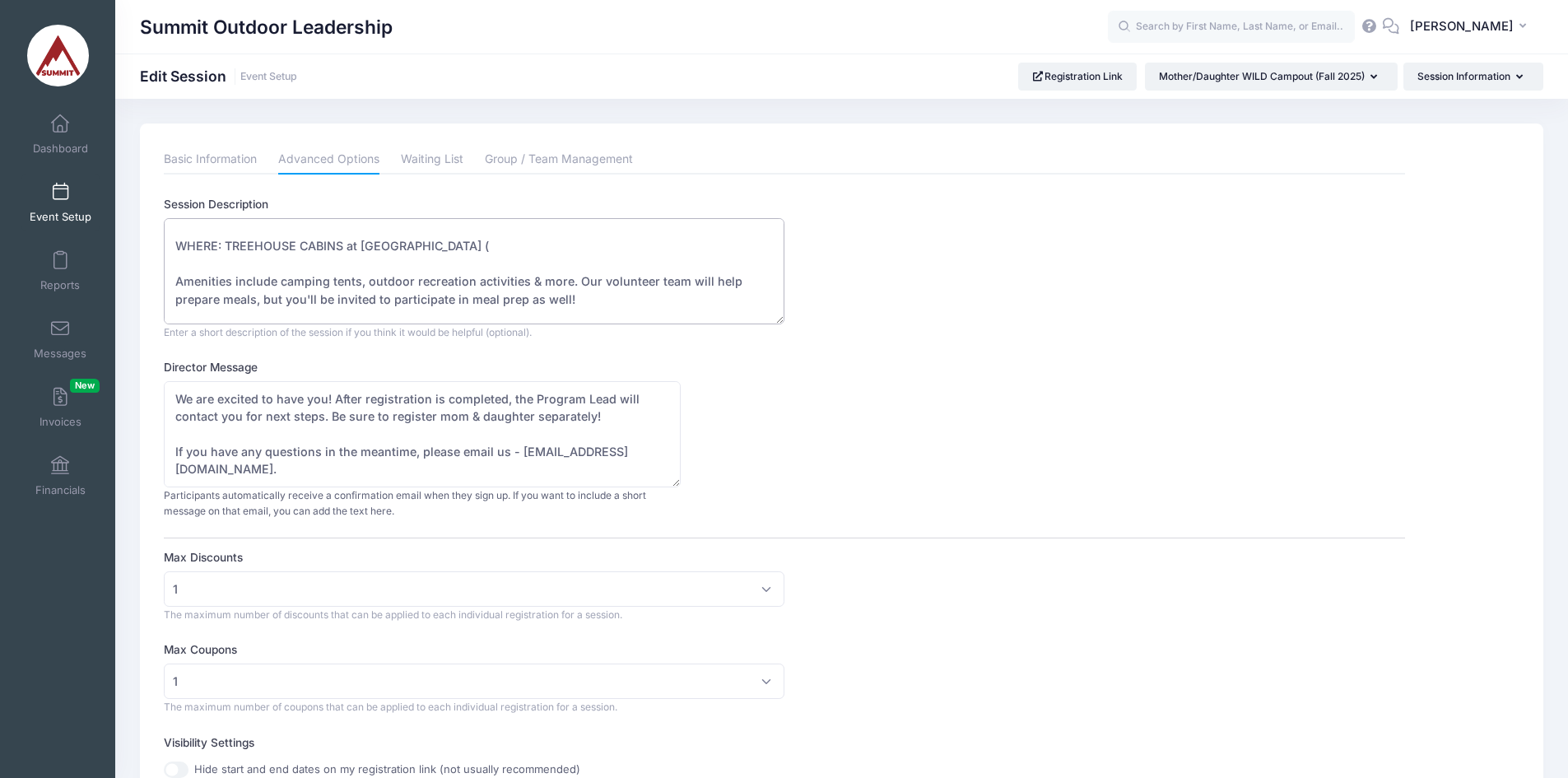
paste textarea "10061 Taylor Rd, Bryan, TX 77808"
click at [498, 241] on textarea "A Women In Leadership Development (WILD) weekend for mothers to connect with da…" at bounding box center [474, 271] width 621 height 106
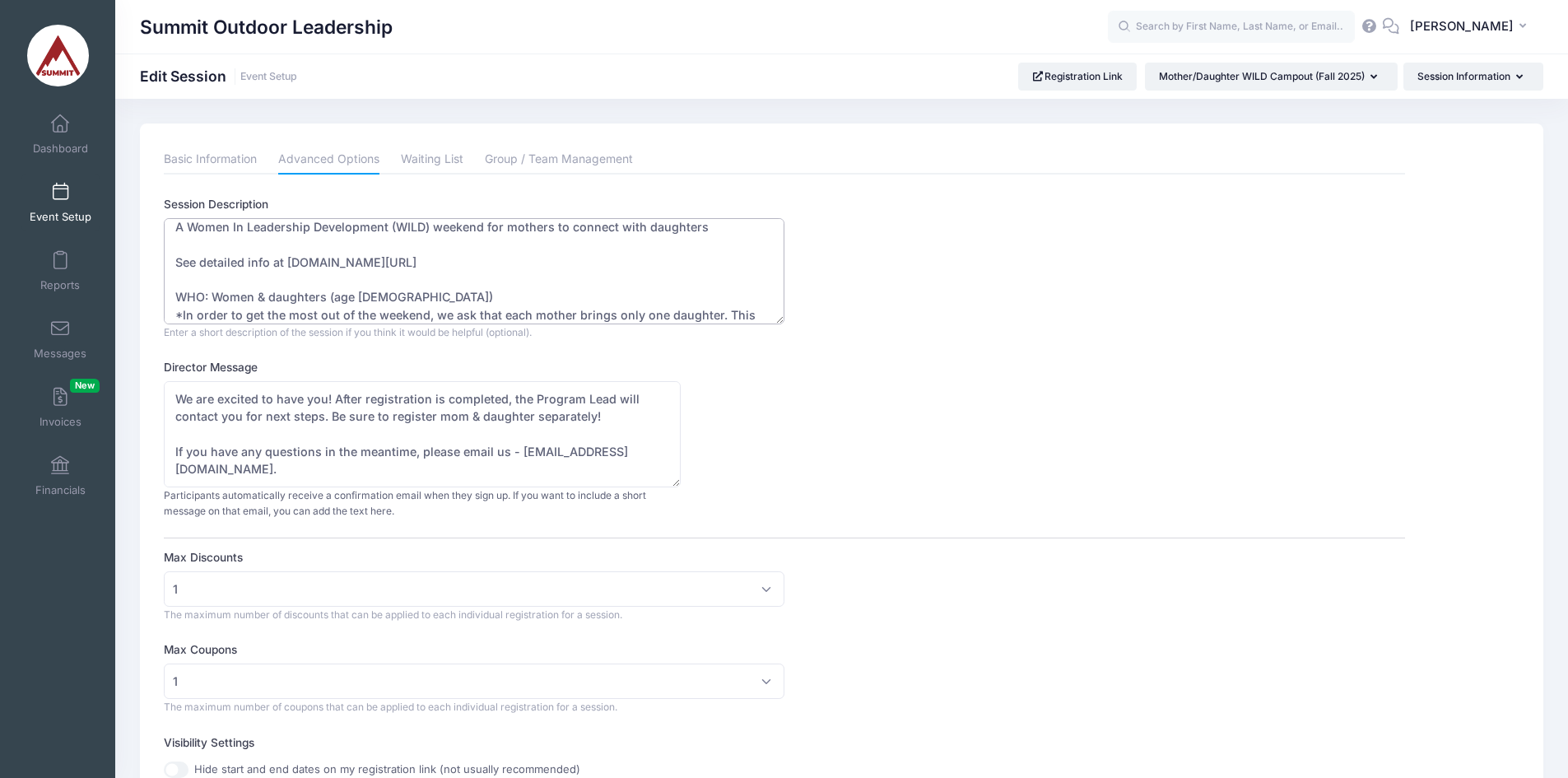
click at [499, 243] on textarea "A Women In Leadership Development (WILD) weekend for mothers to connect with da…" at bounding box center [474, 271] width 621 height 106
type textarea "A Women In Leadership Development (WILD) weekend for mothers to connect with da…"
click at [385, 418] on textarea "We are excited to have you! After registration is completed, the Program Lead w…" at bounding box center [422, 434] width 517 height 106
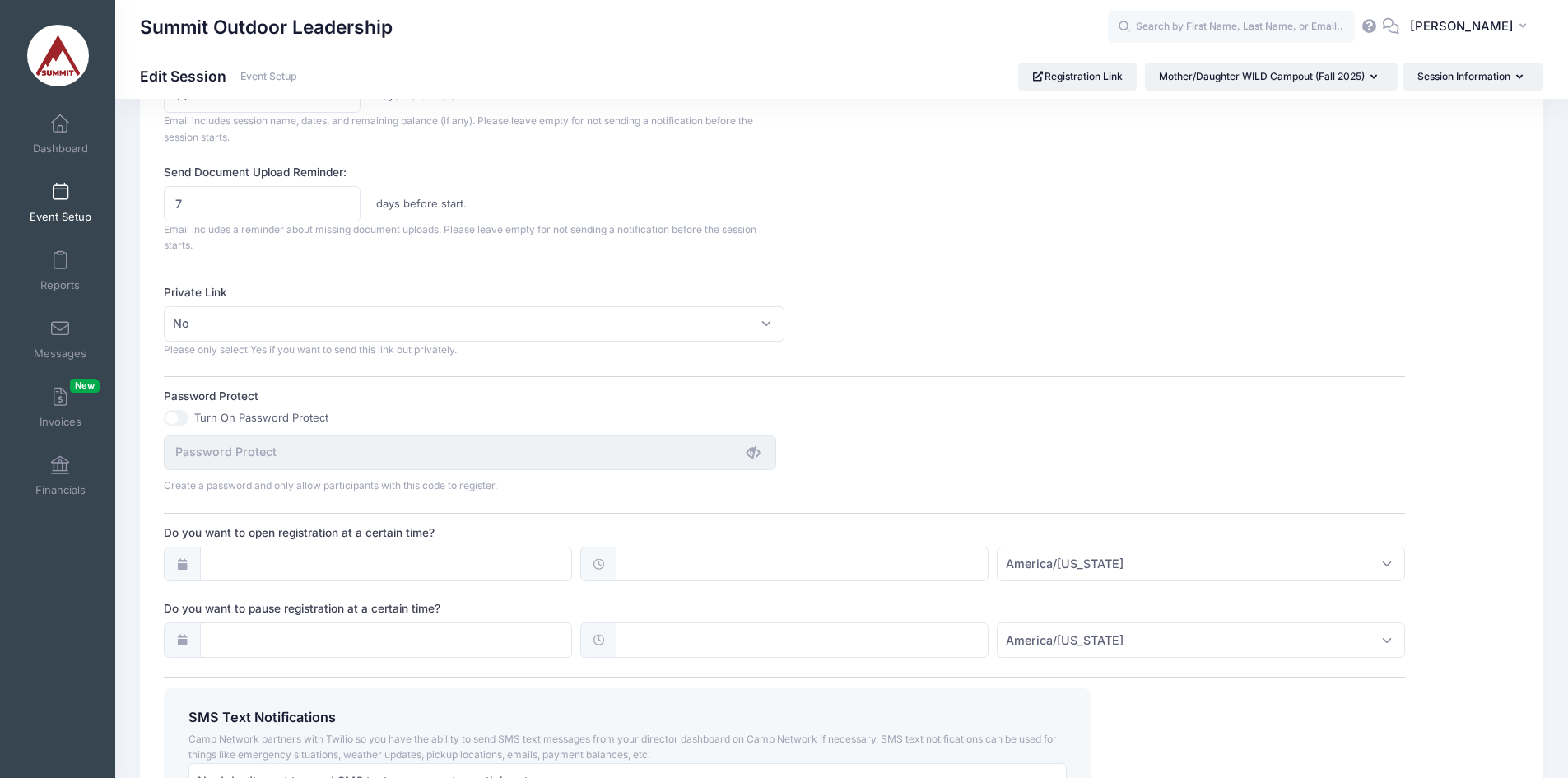
scroll to position [988, 0]
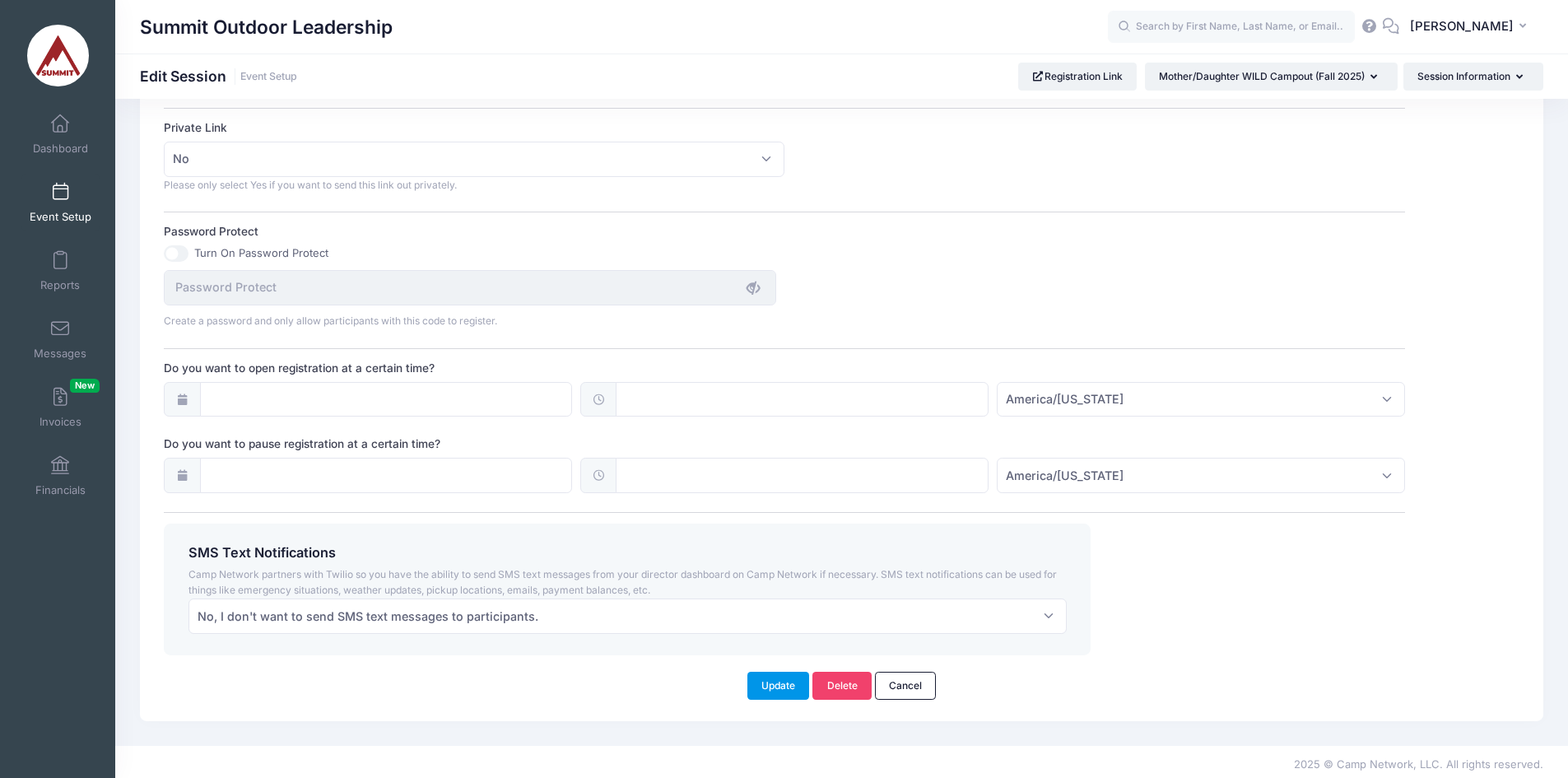
click at [787, 684] on button "Update" at bounding box center [778, 685] width 63 height 28
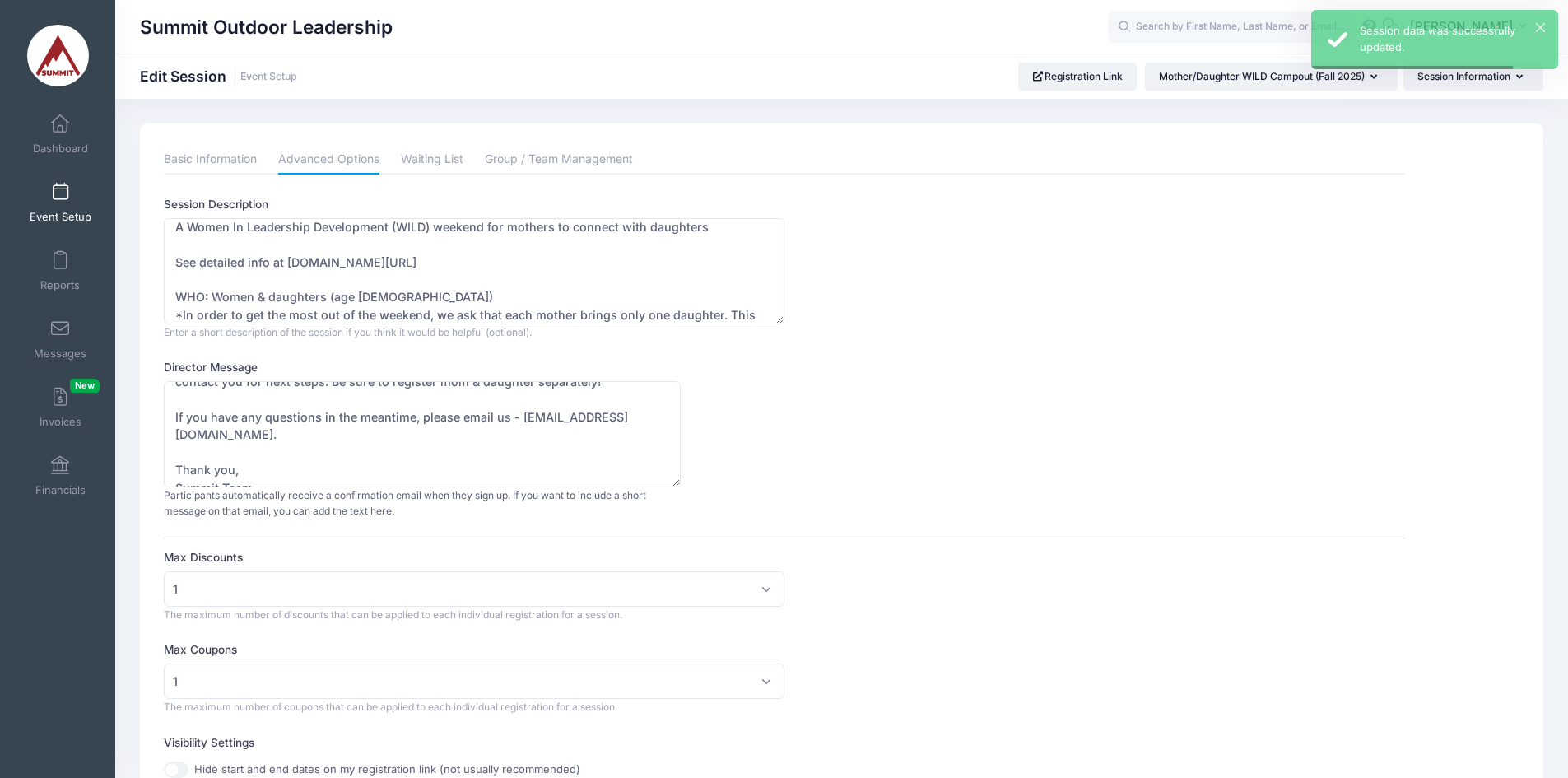
scroll to position [0, 0]
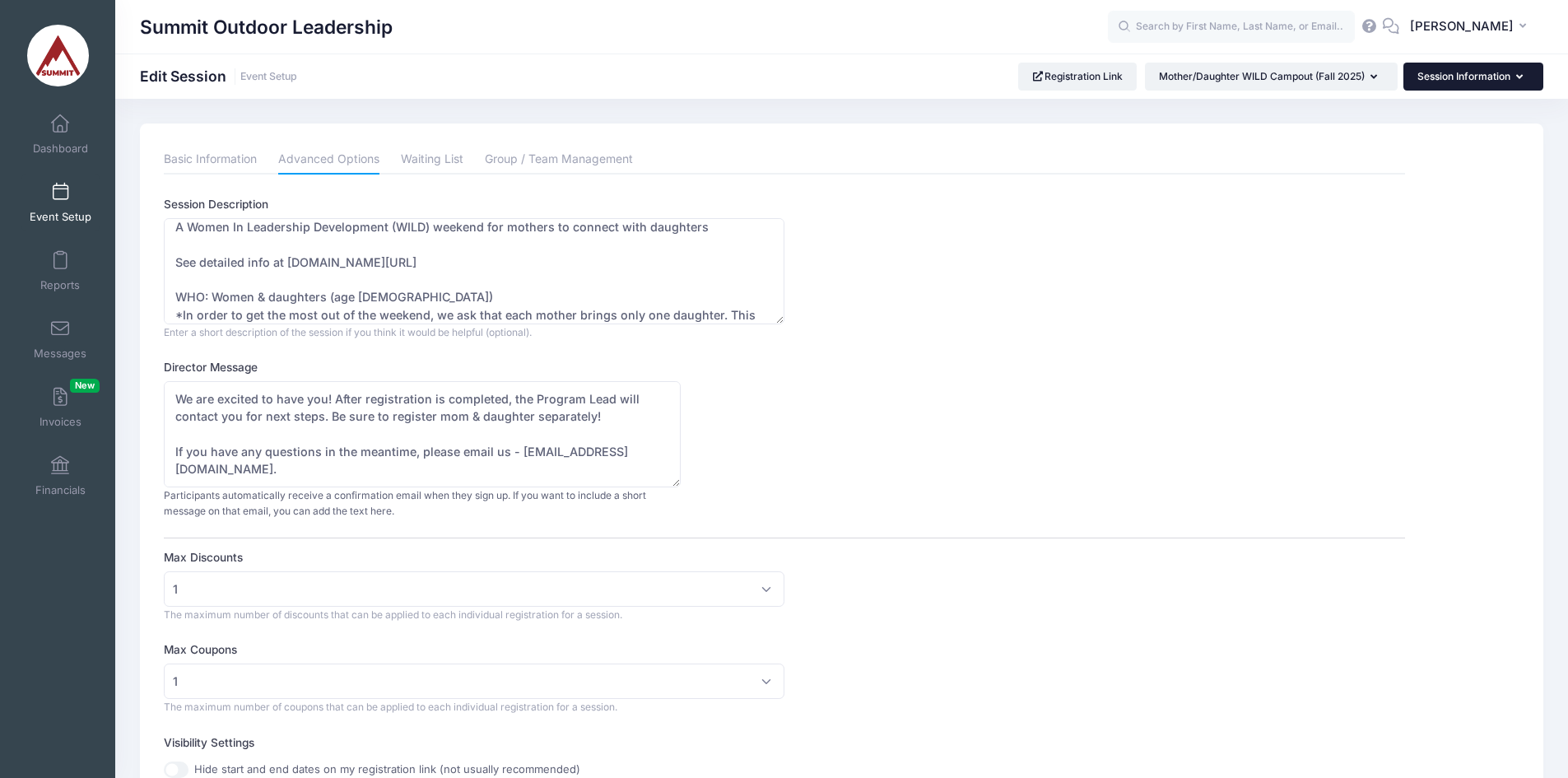
click at [1475, 77] on button "Session Information" at bounding box center [1473, 76] width 140 height 28
click at [1457, 154] on link "Questions" at bounding box center [1465, 148] width 190 height 31
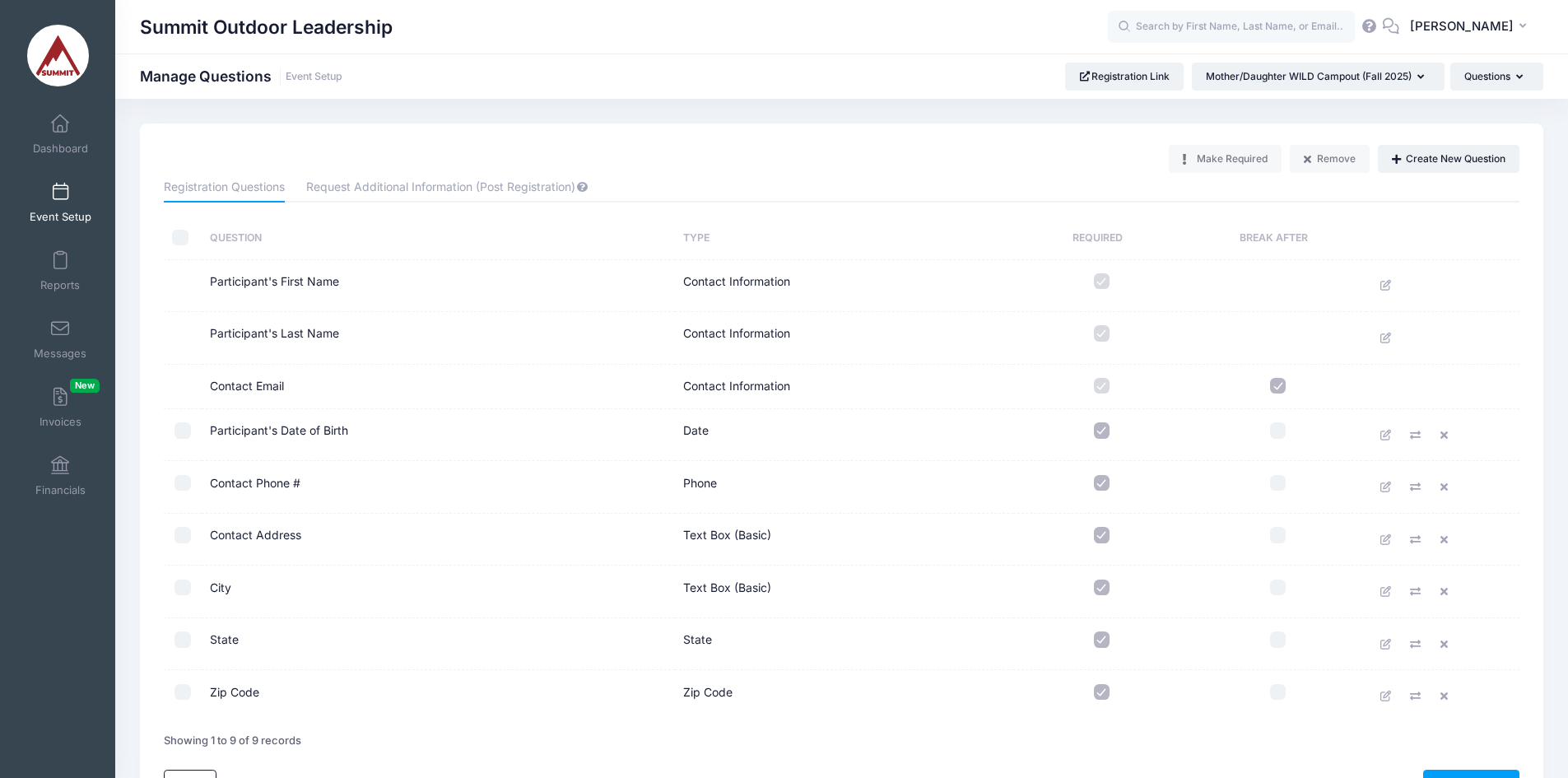
click at [408, 178] on link "Request Additional Information (Post Registration)" at bounding box center [446, 187] width 282 height 30
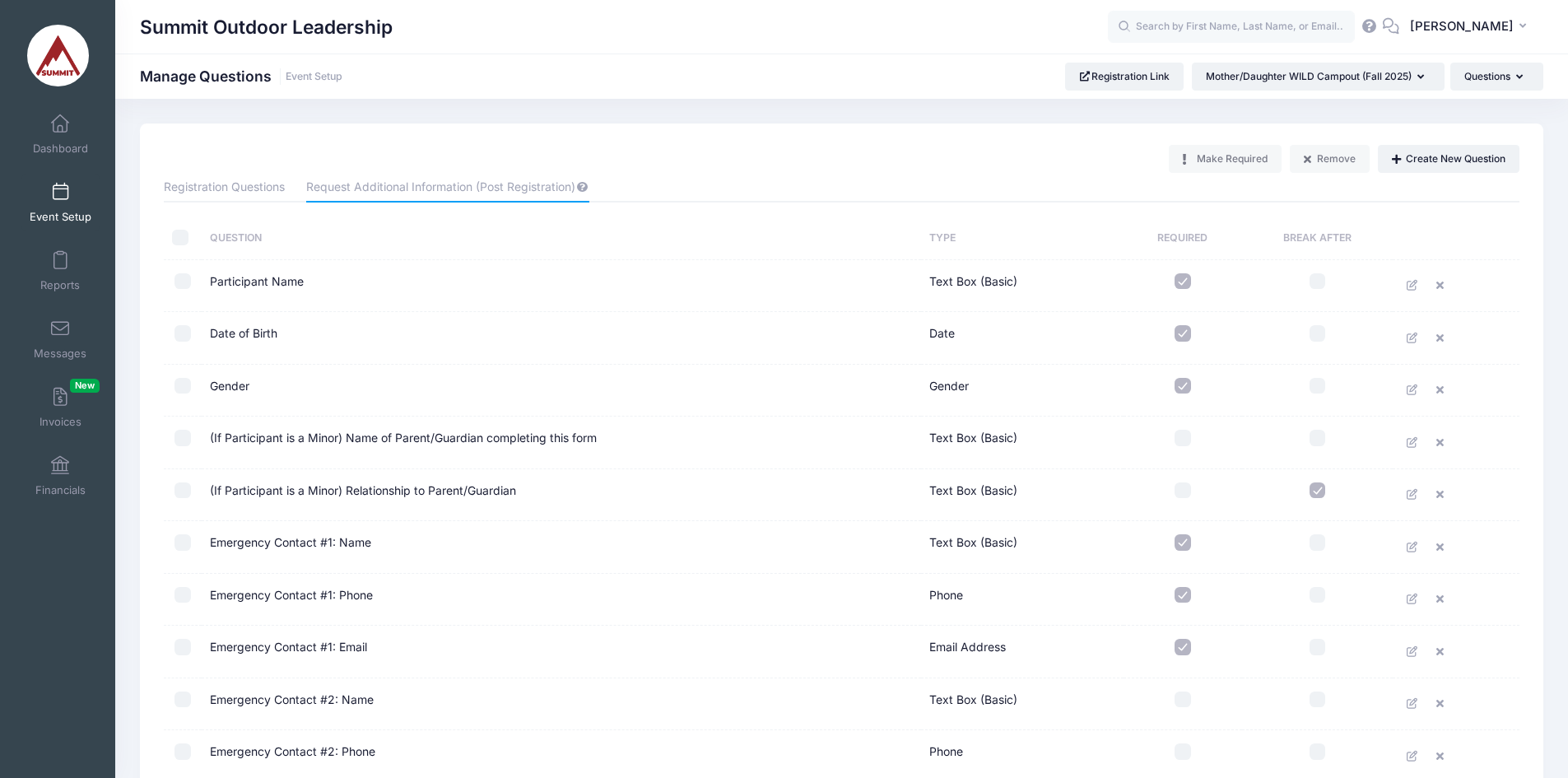
click at [248, 187] on link "Registration Questions" at bounding box center [223, 187] width 121 height 30
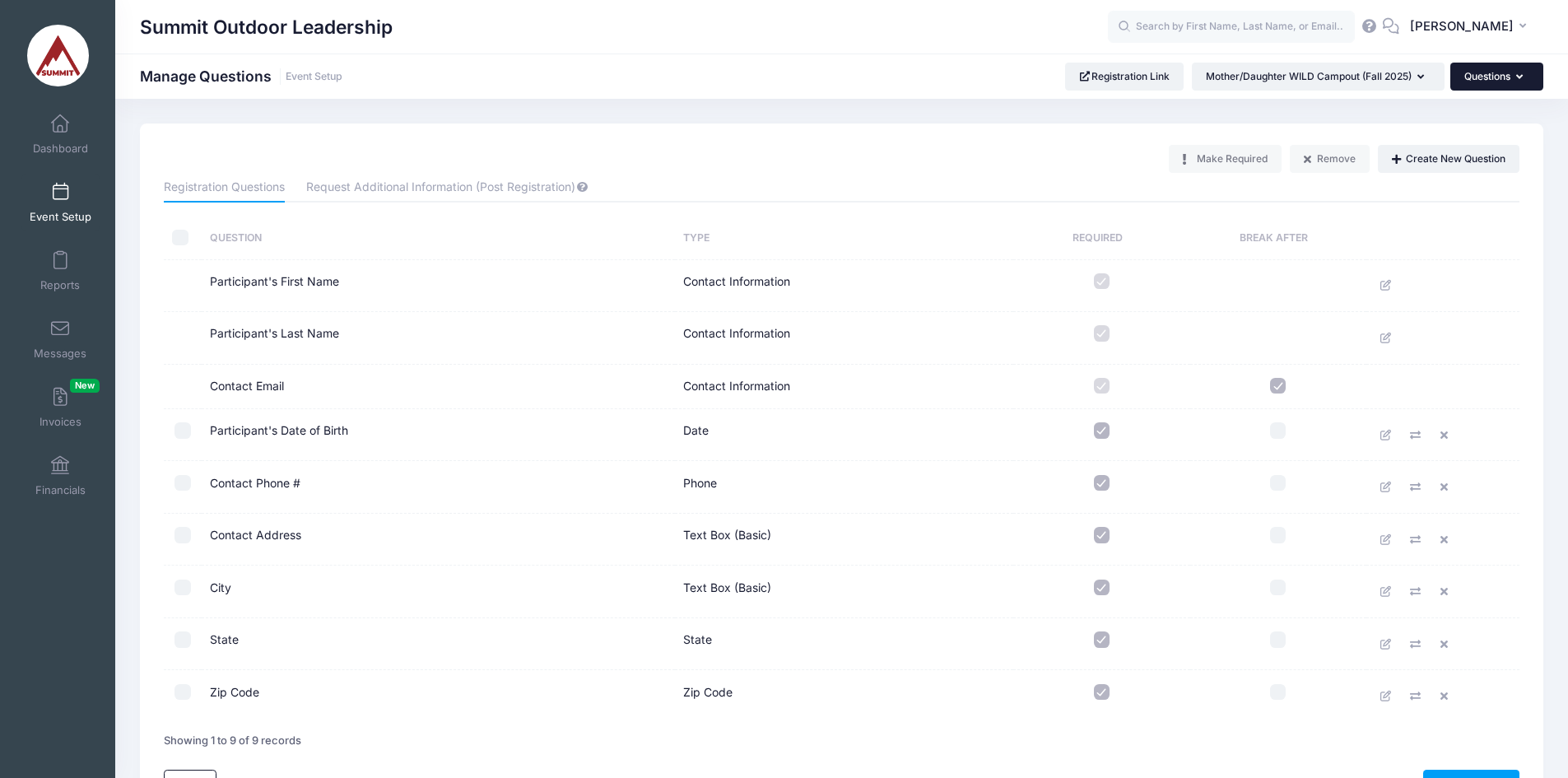
click at [1498, 83] on button "Questions" at bounding box center [1496, 76] width 93 height 28
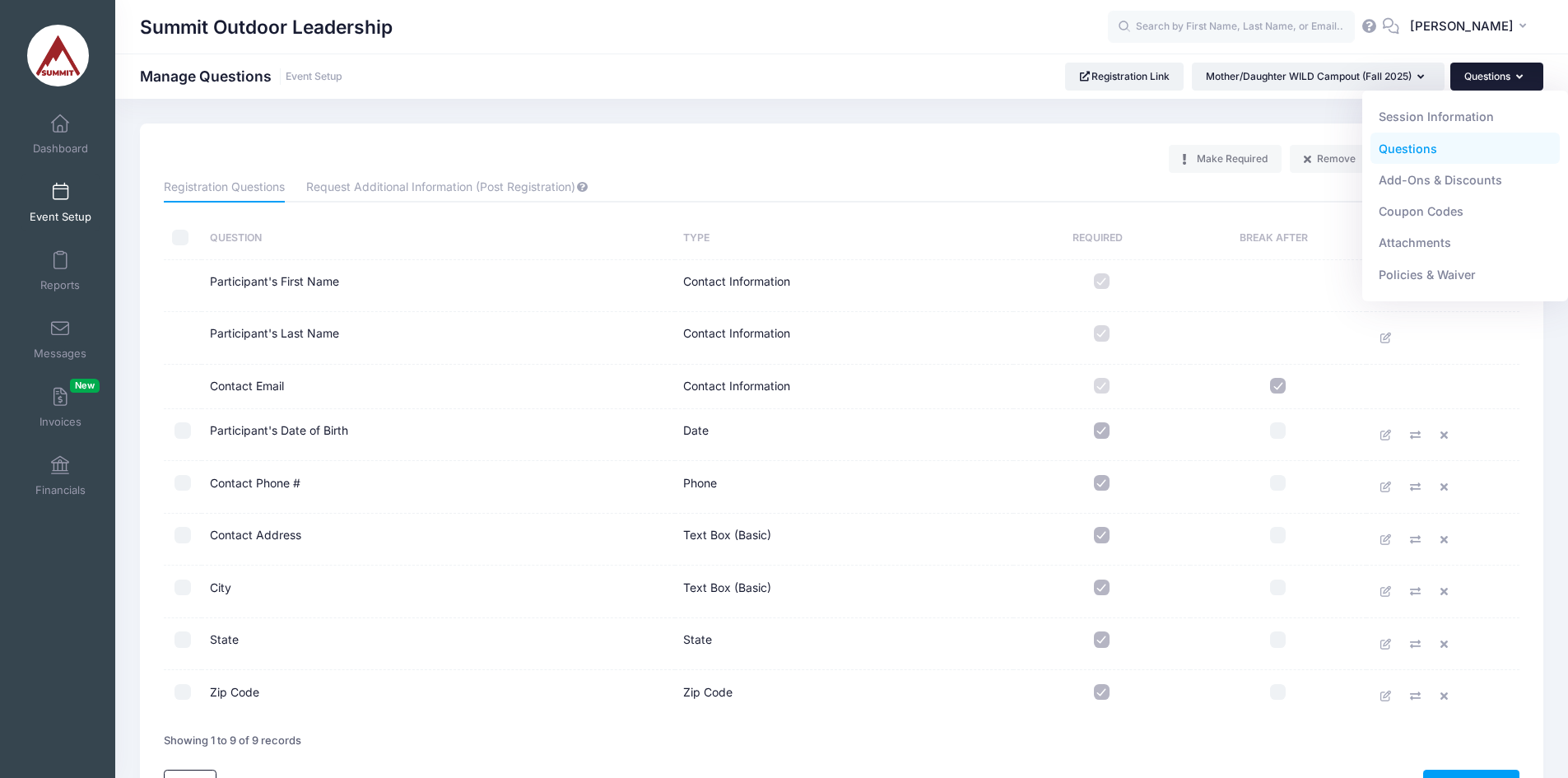
click at [1444, 180] on link "Add-Ons & Discounts" at bounding box center [1465, 180] width 190 height 31
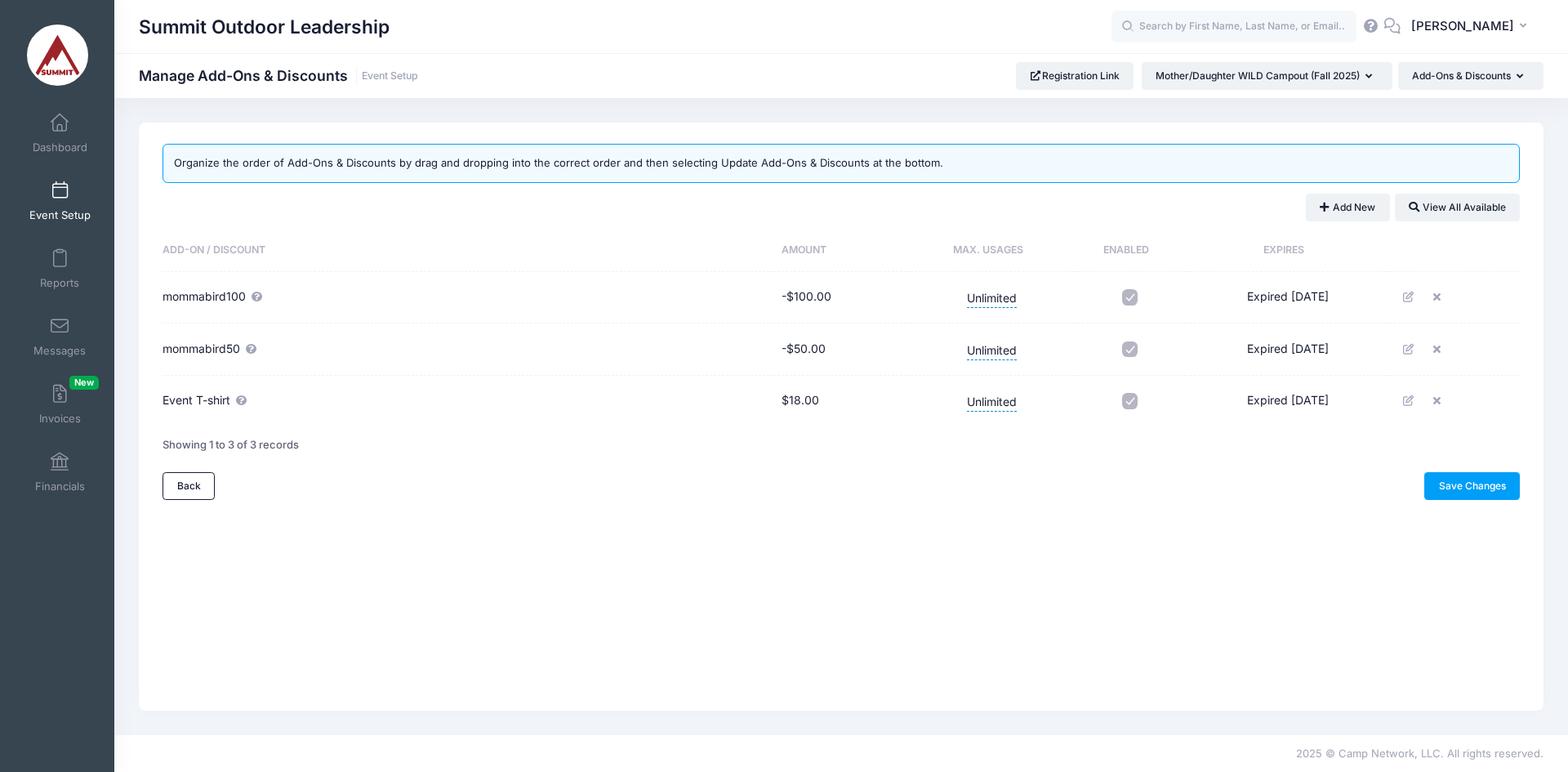
click at [1417, 398] on icon at bounding box center [1409, 401] width 14 height 11
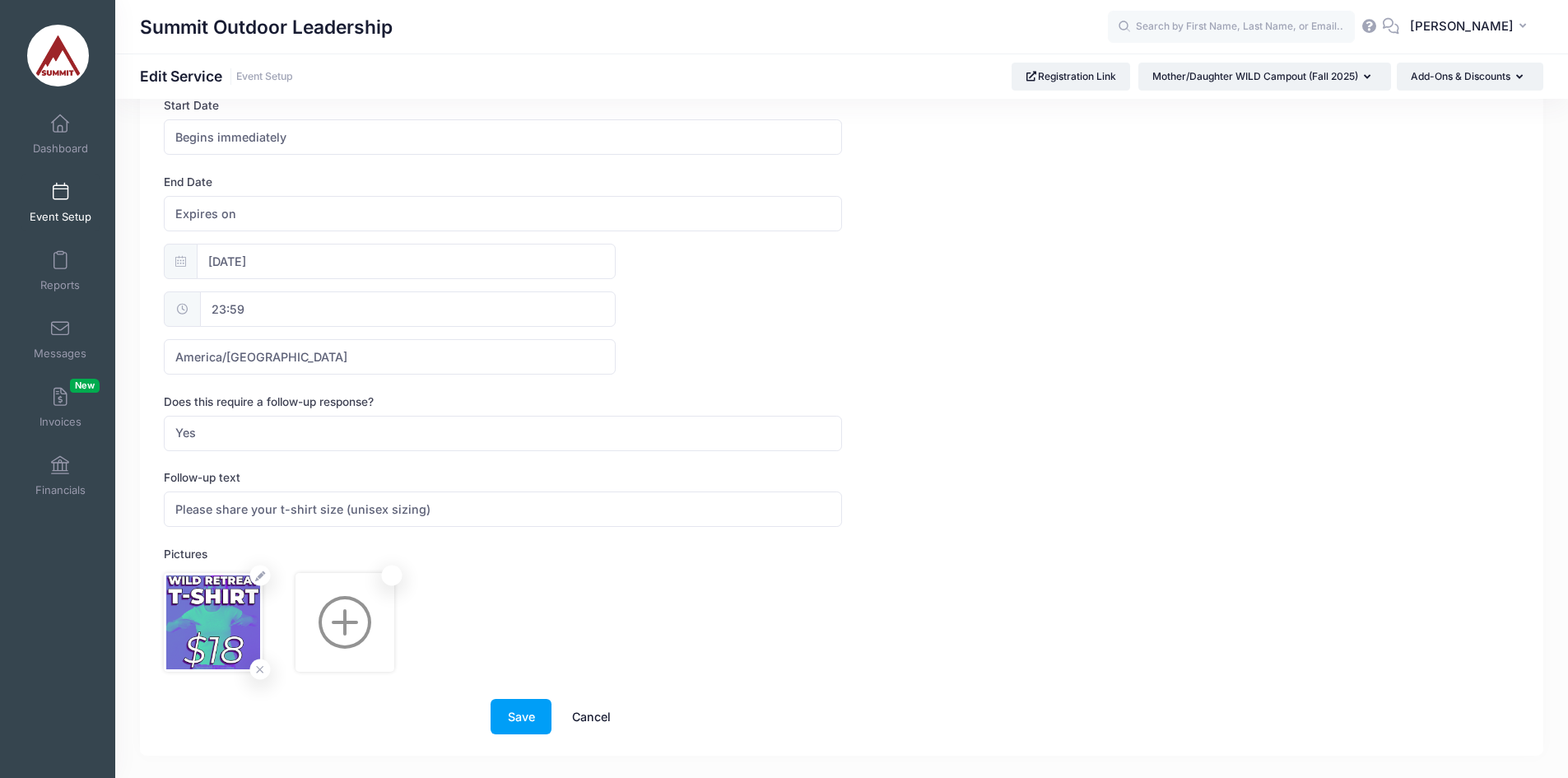
scroll to position [627, 0]
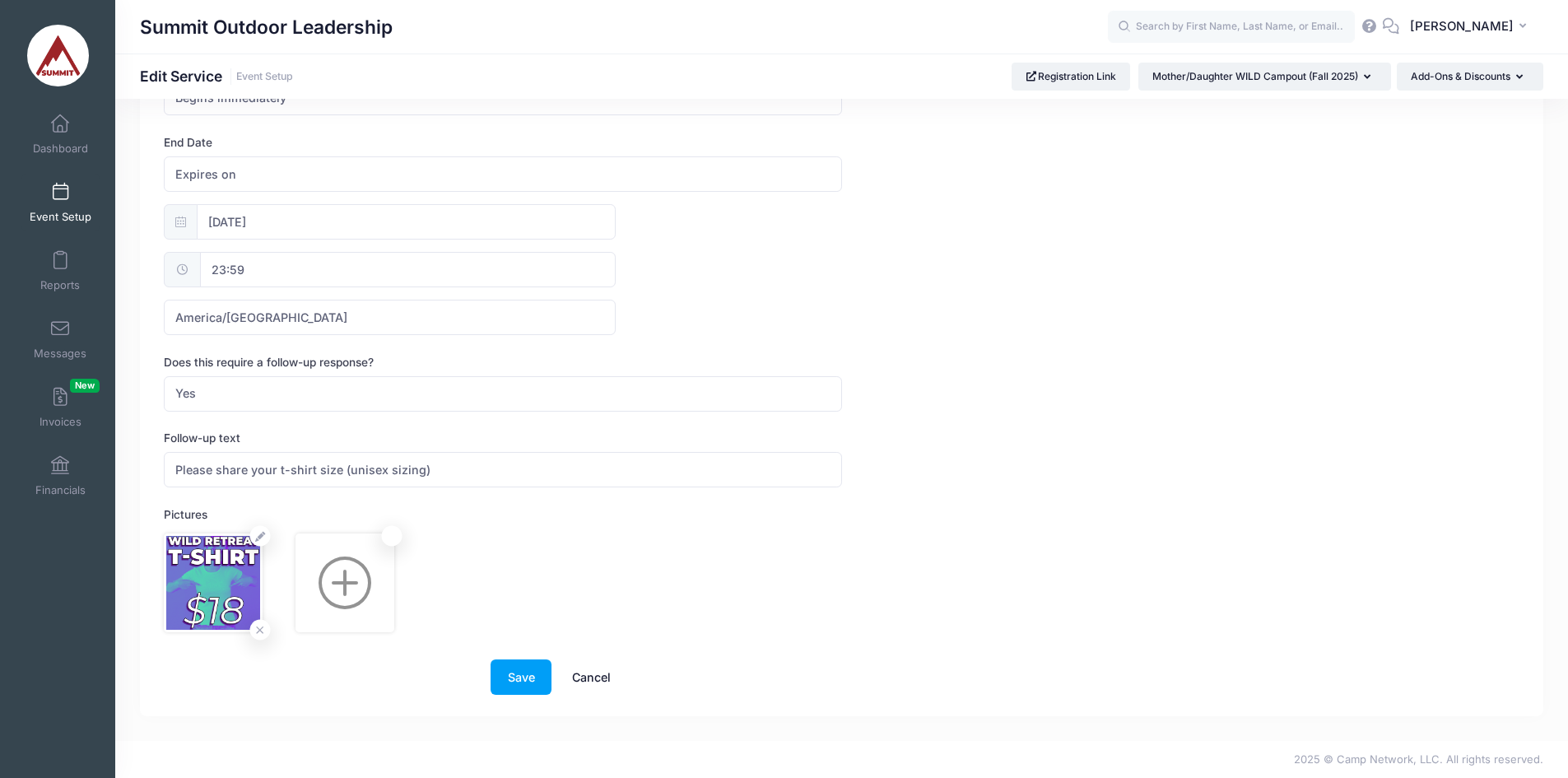
click at [598, 676] on link "Cancel" at bounding box center [591, 676] width 73 height 35
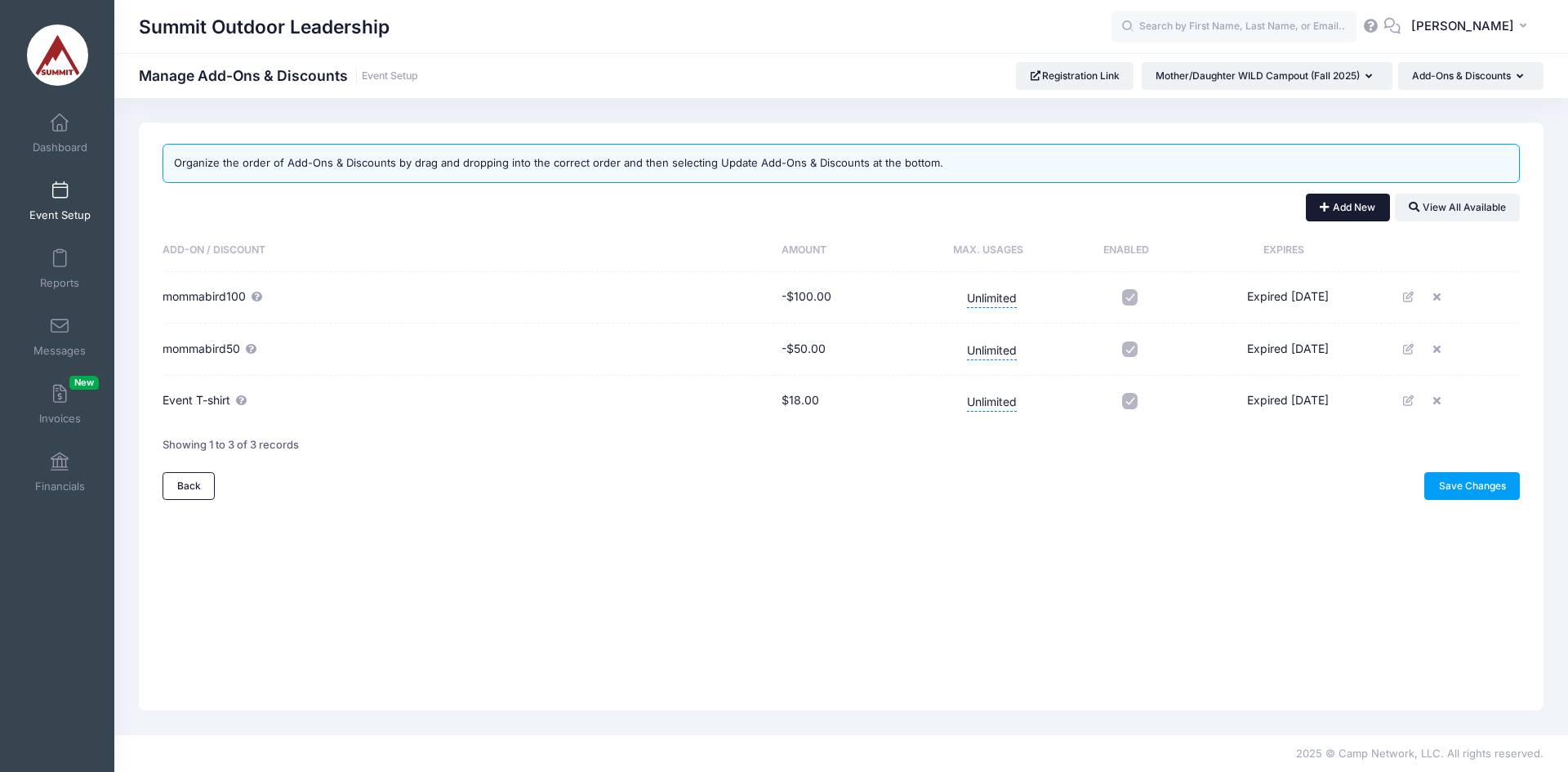
click at [1364, 207] on button "Add New" at bounding box center [1347, 207] width 84 height 28
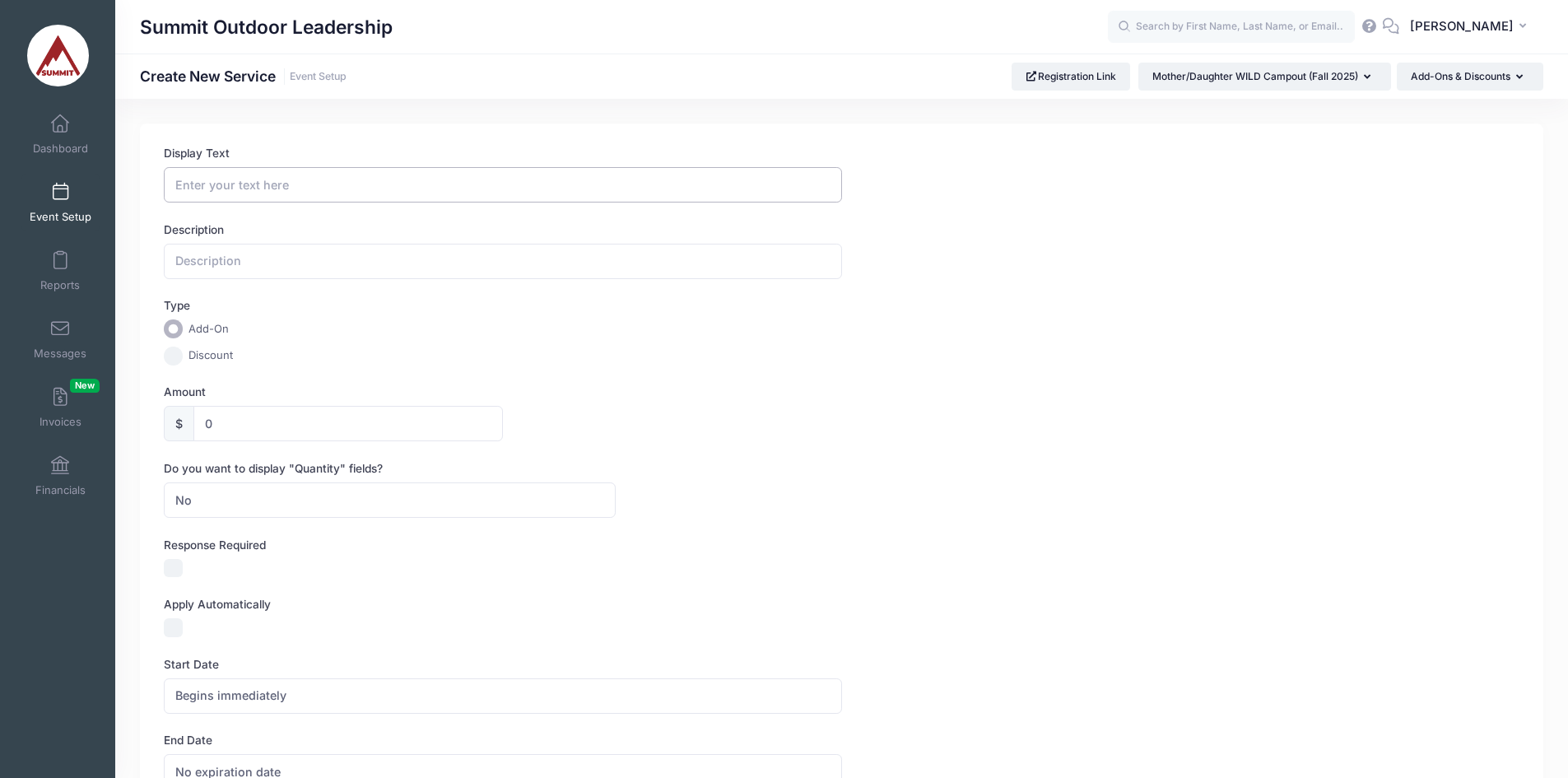
drag, startPoint x: 259, startPoint y: 179, endPoint x: 270, endPoint y: 185, distance: 12.5
click at [259, 179] on input "Display Text" at bounding box center [502, 184] width 677 height 35
type input "F"
type input "FREE Event T-shirt"
drag, startPoint x: 277, startPoint y: 279, endPoint x: 275, endPoint y: 264, distance: 15.1
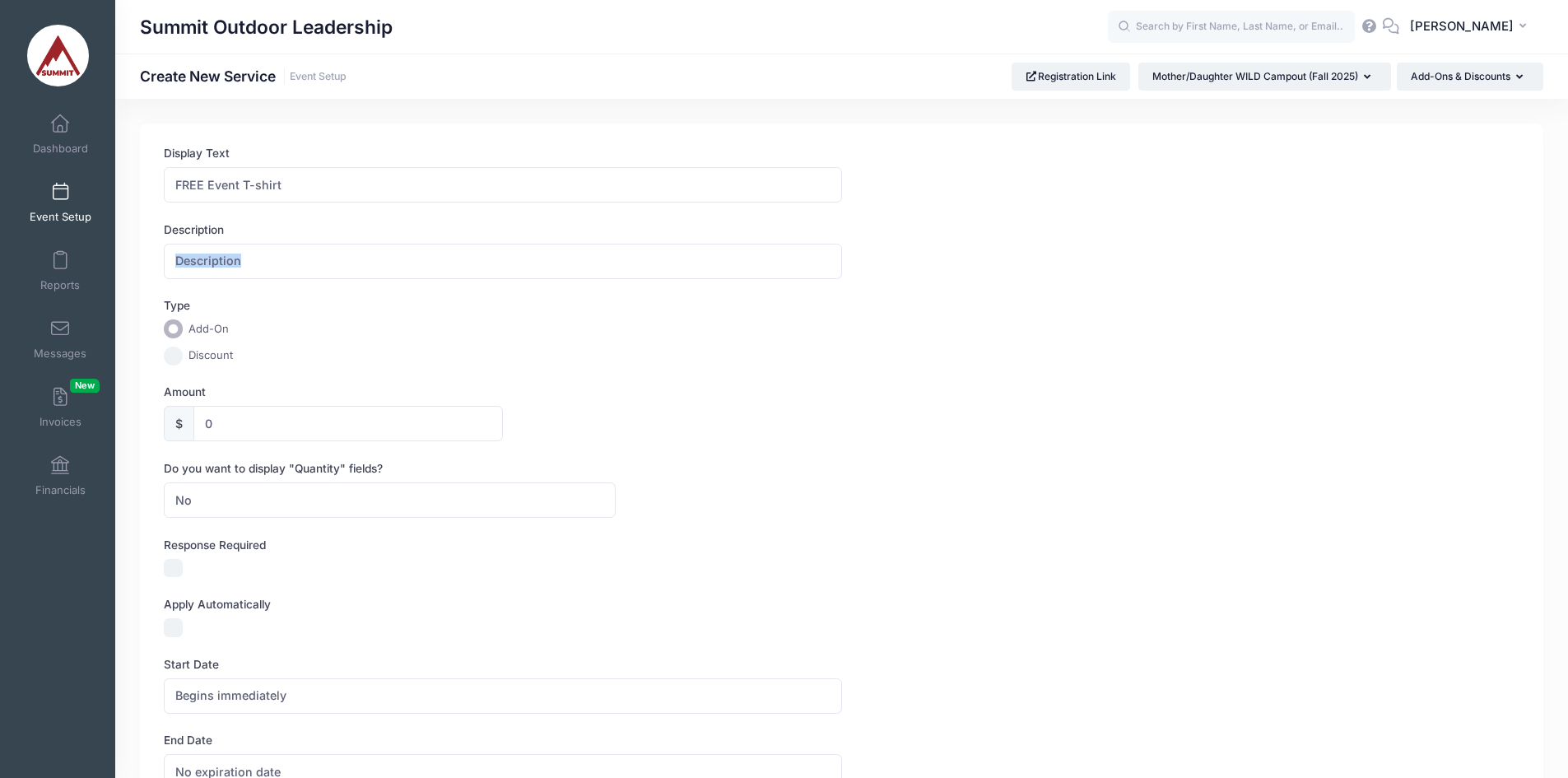
click at [277, 275] on form "Display Text FREE Event T-shirt Description Type Add-On Discount Amount $ 0 Do …" at bounding box center [841, 647] width 1356 height 1004
click at [274, 258] on input "text" at bounding box center [502, 261] width 677 height 35
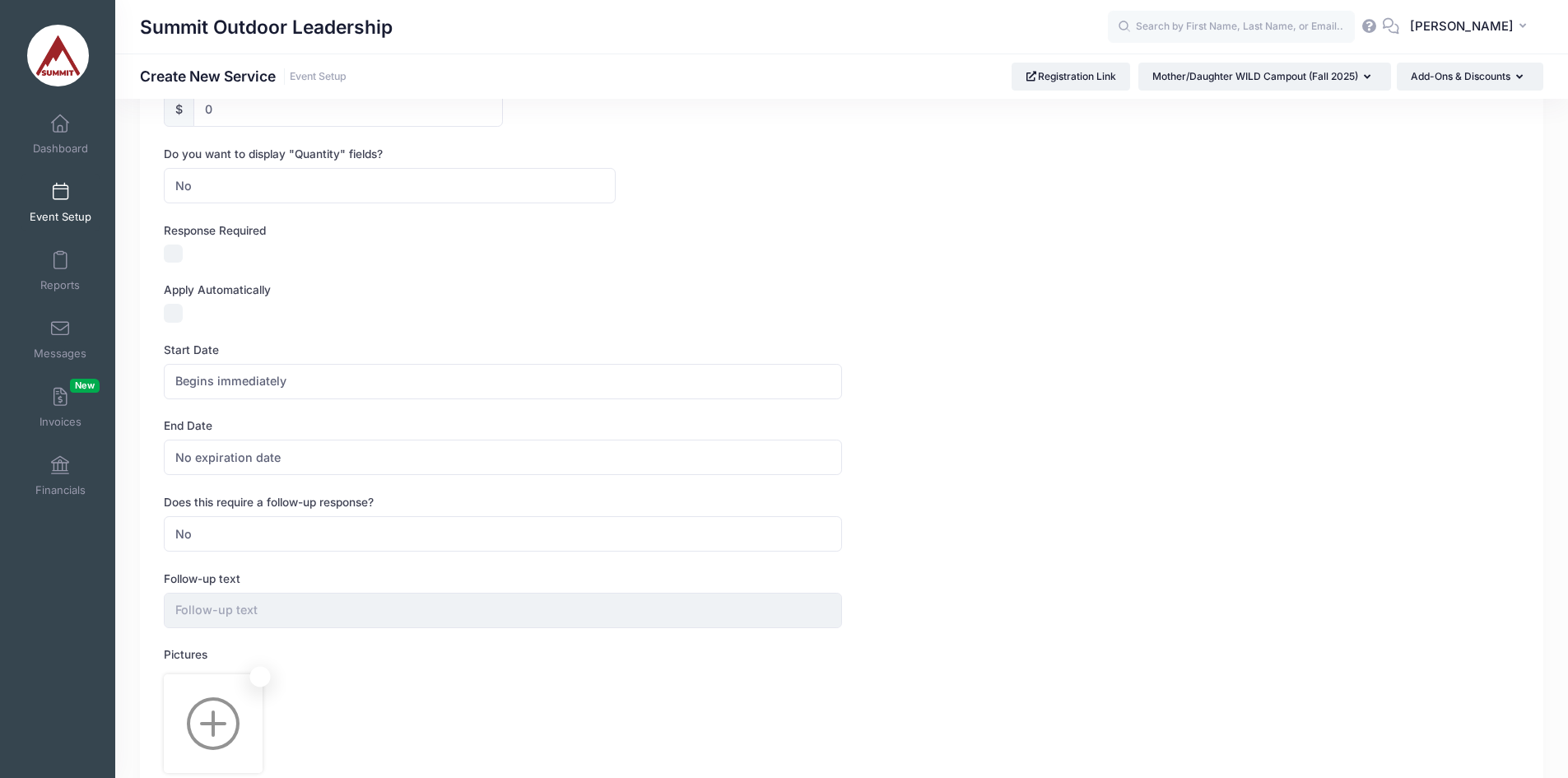
scroll to position [126, 0]
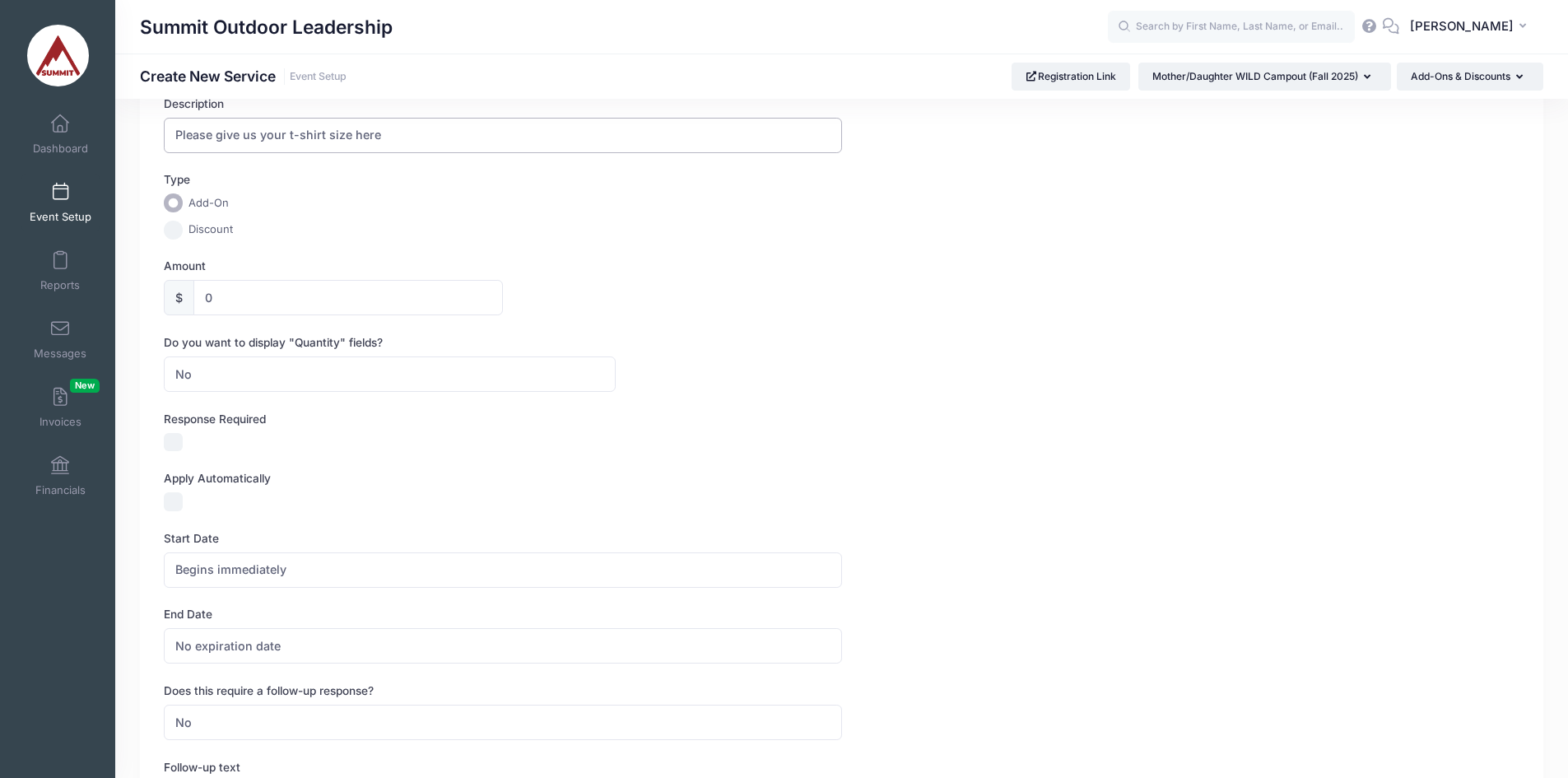
type input "Please give us your t-shirt size here"
click at [180, 444] on input "Response Required" at bounding box center [172, 442] width 19 height 19
checkbox input "true"
click at [173, 506] on input "Apply Automatically" at bounding box center [172, 501] width 19 height 19
checkbox input "true"
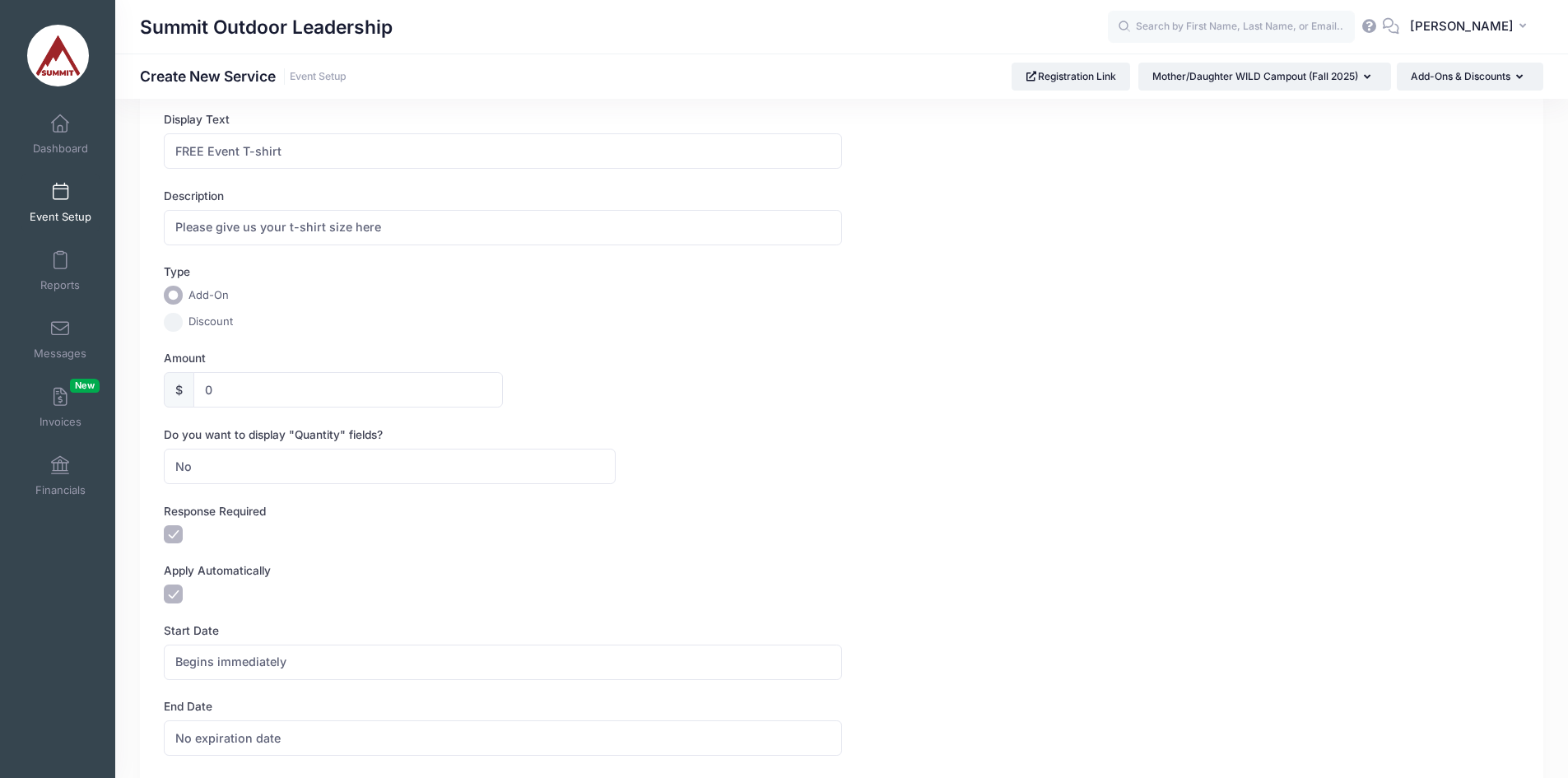
scroll to position [0, 0]
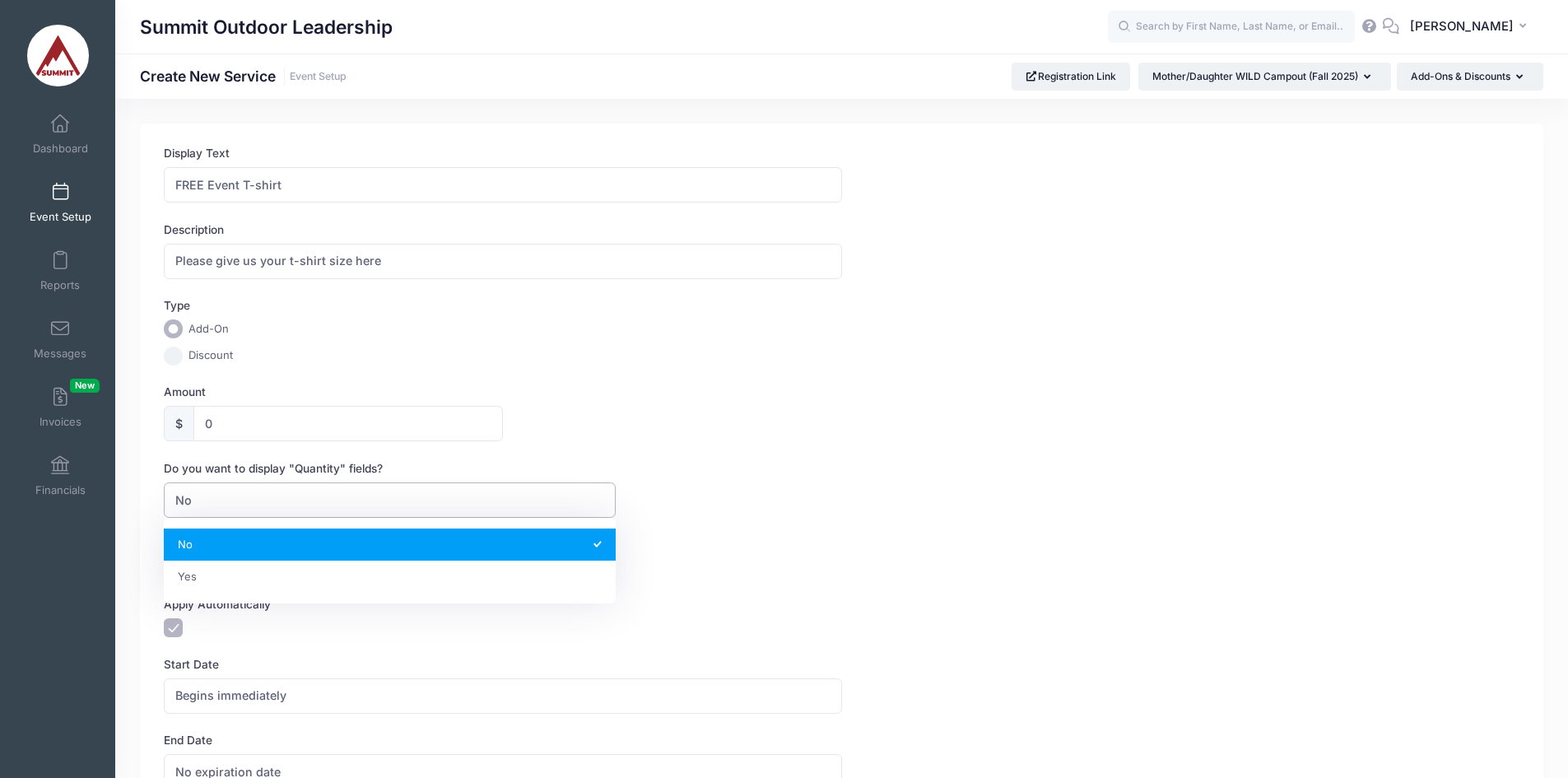
click at [242, 497] on span "No" at bounding box center [389, 499] width 452 height 35
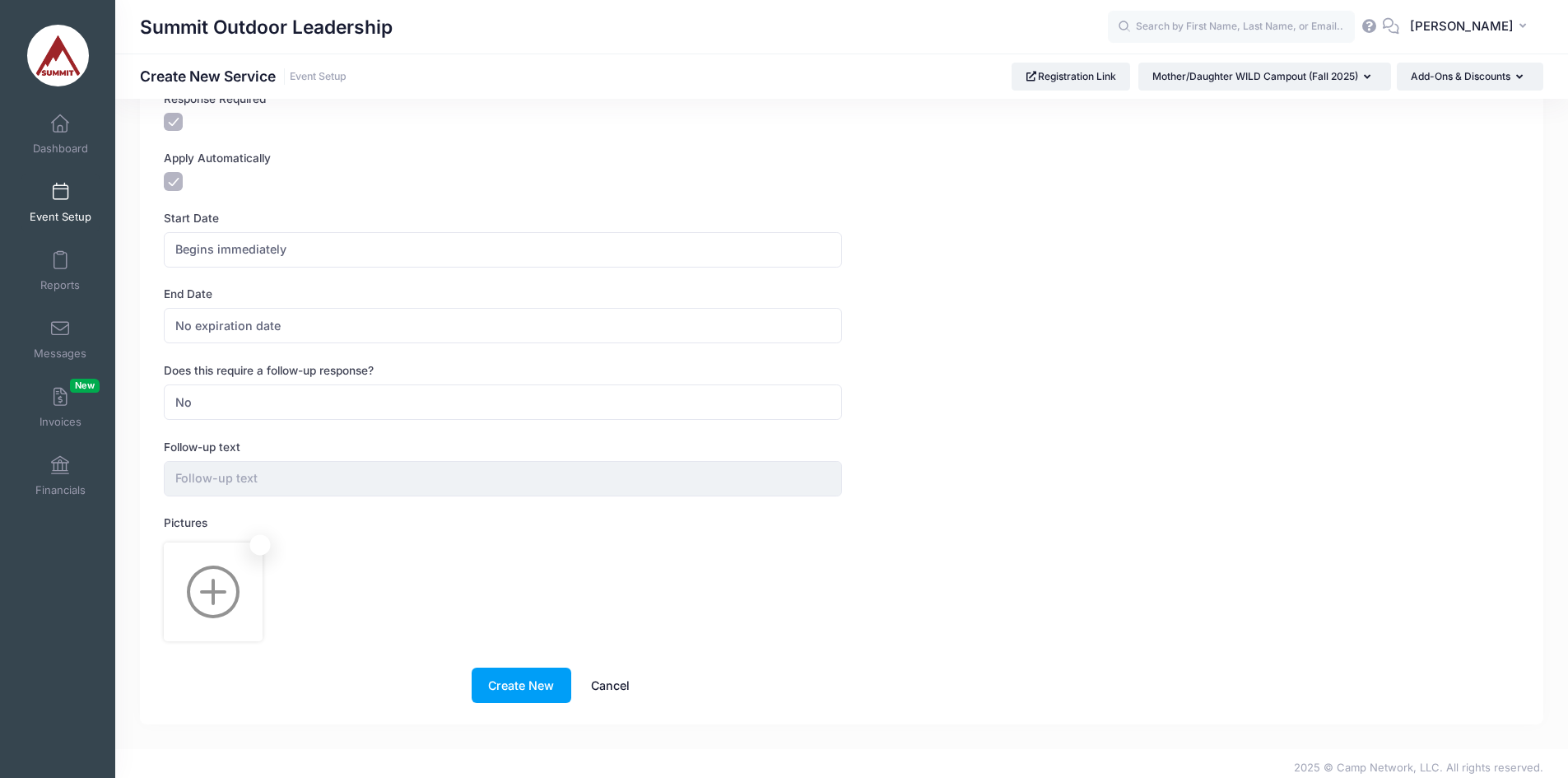
scroll to position [456, 0]
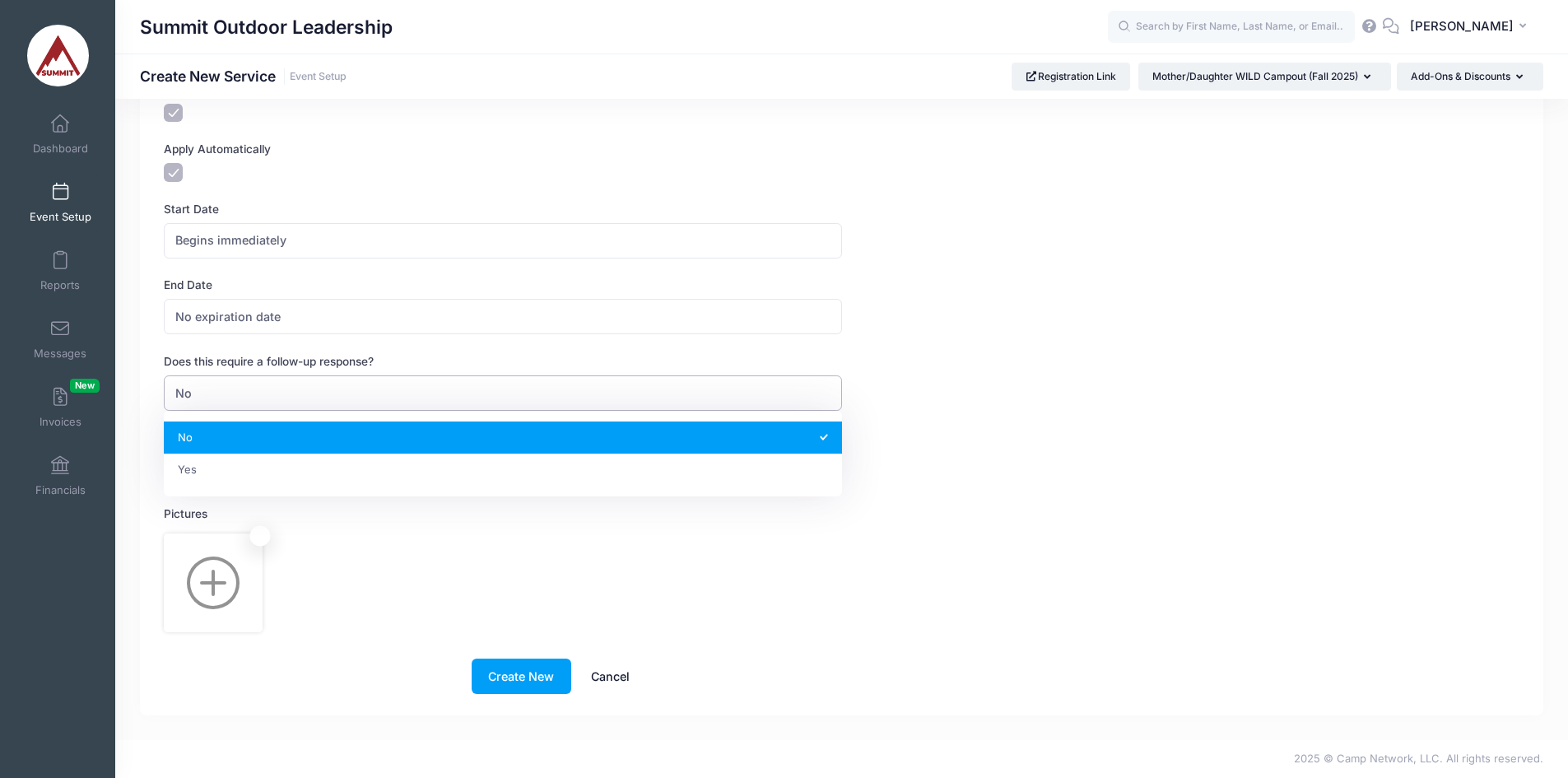
click at [212, 389] on span "No" at bounding box center [502, 393] width 677 height 35
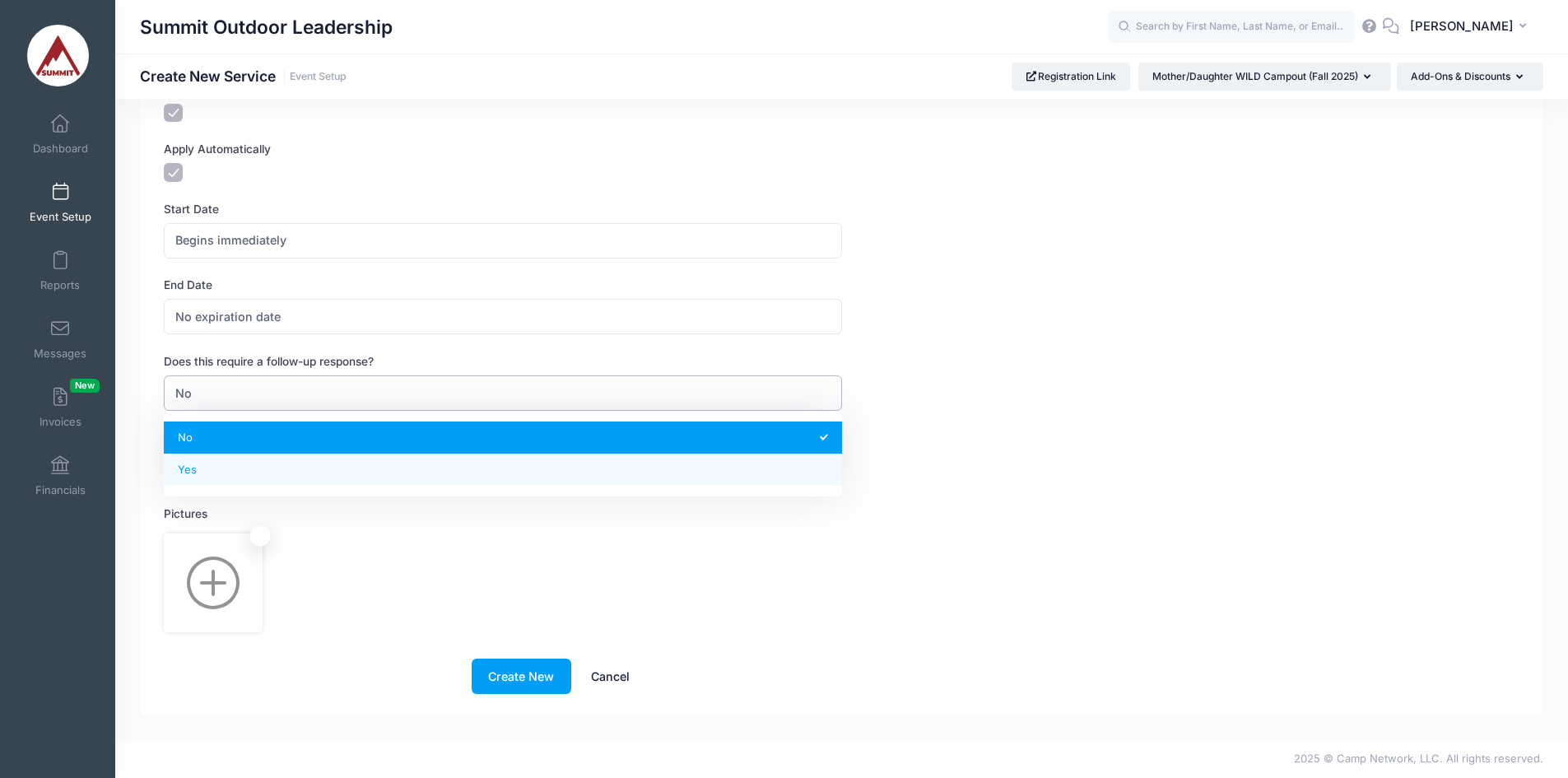
select select "2"
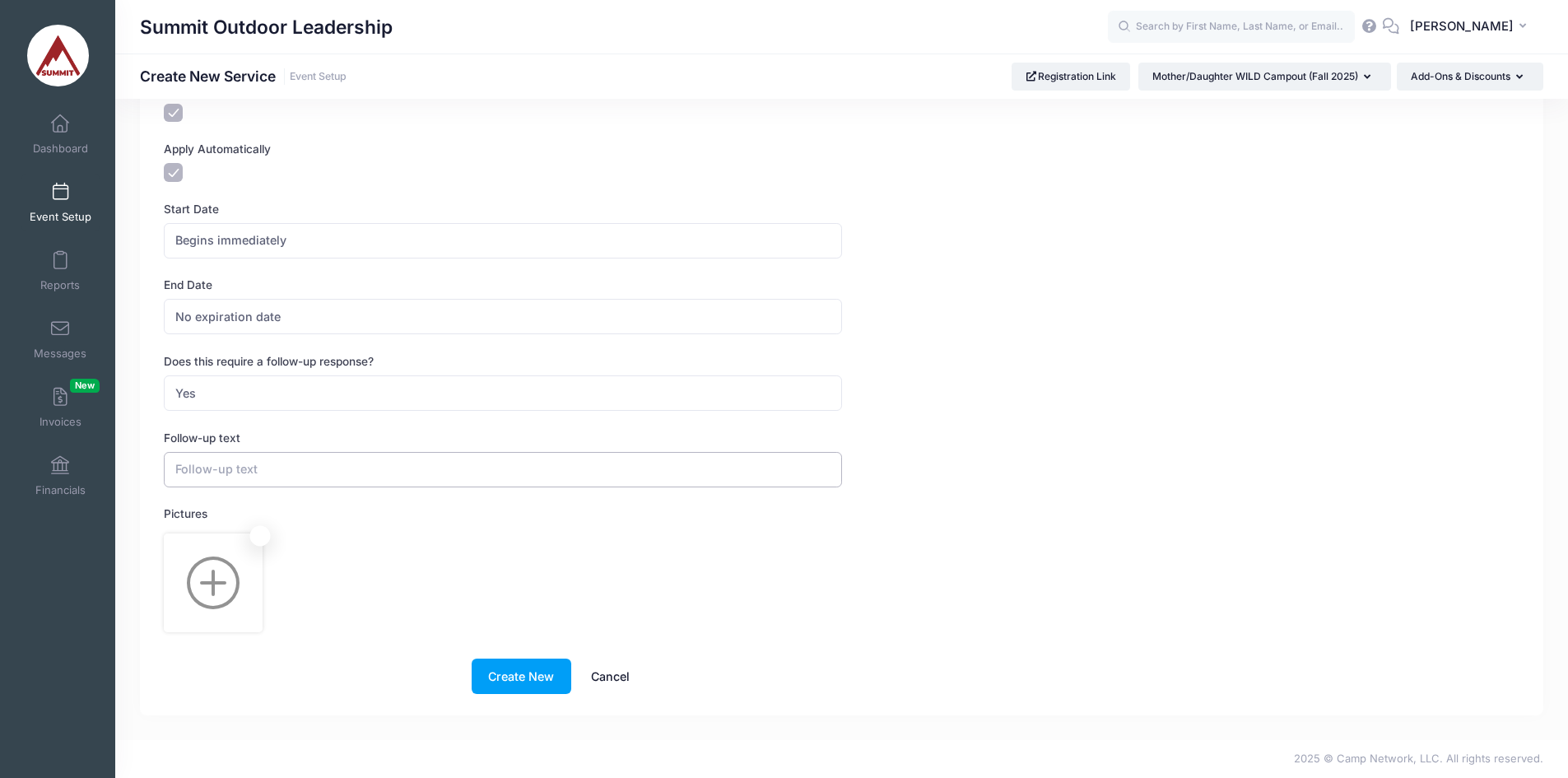
click at [221, 470] on input "text" at bounding box center [502, 469] width 677 height 35
type input "Please share your t-shirt size"
click at [371, 507] on label "Pictures" at bounding box center [502, 514] width 677 height 16
click at [497, 675] on button "Create New" at bounding box center [522, 676] width 100 height 35
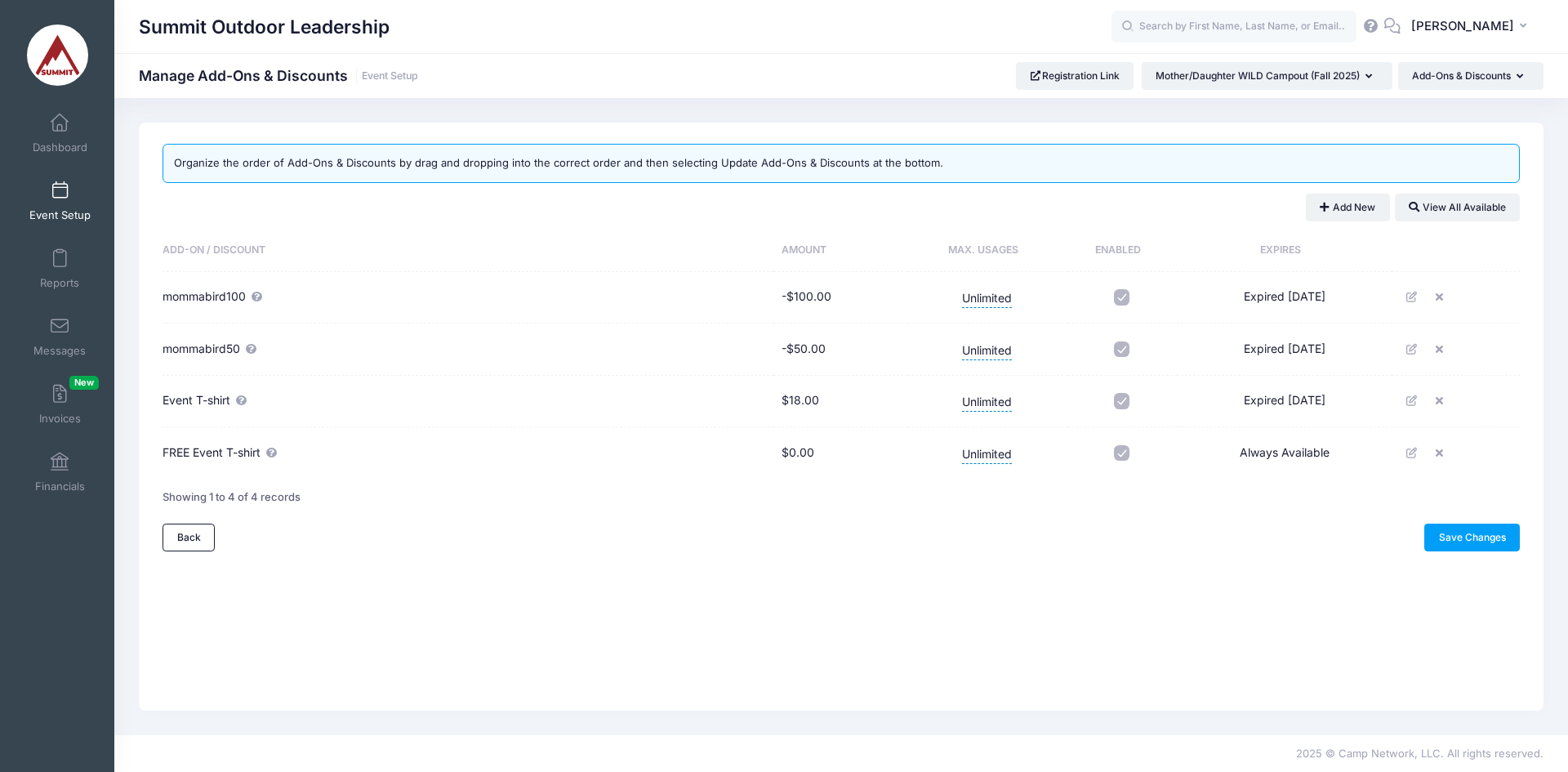
click at [1444, 397] on icon at bounding box center [1442, 401] width 14 height 11
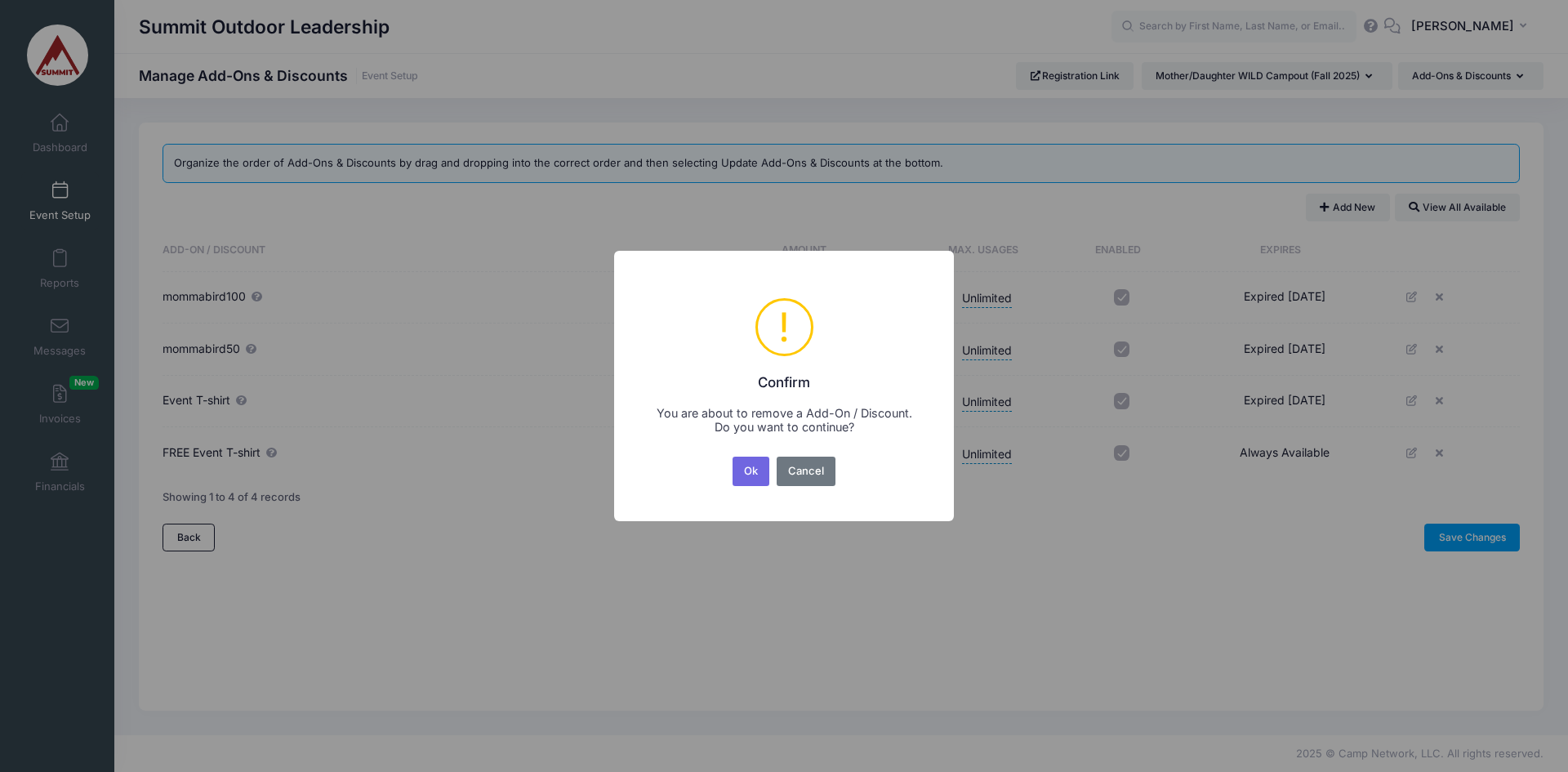
click at [750, 472] on button "Ok" at bounding box center [751, 471] width 38 height 30
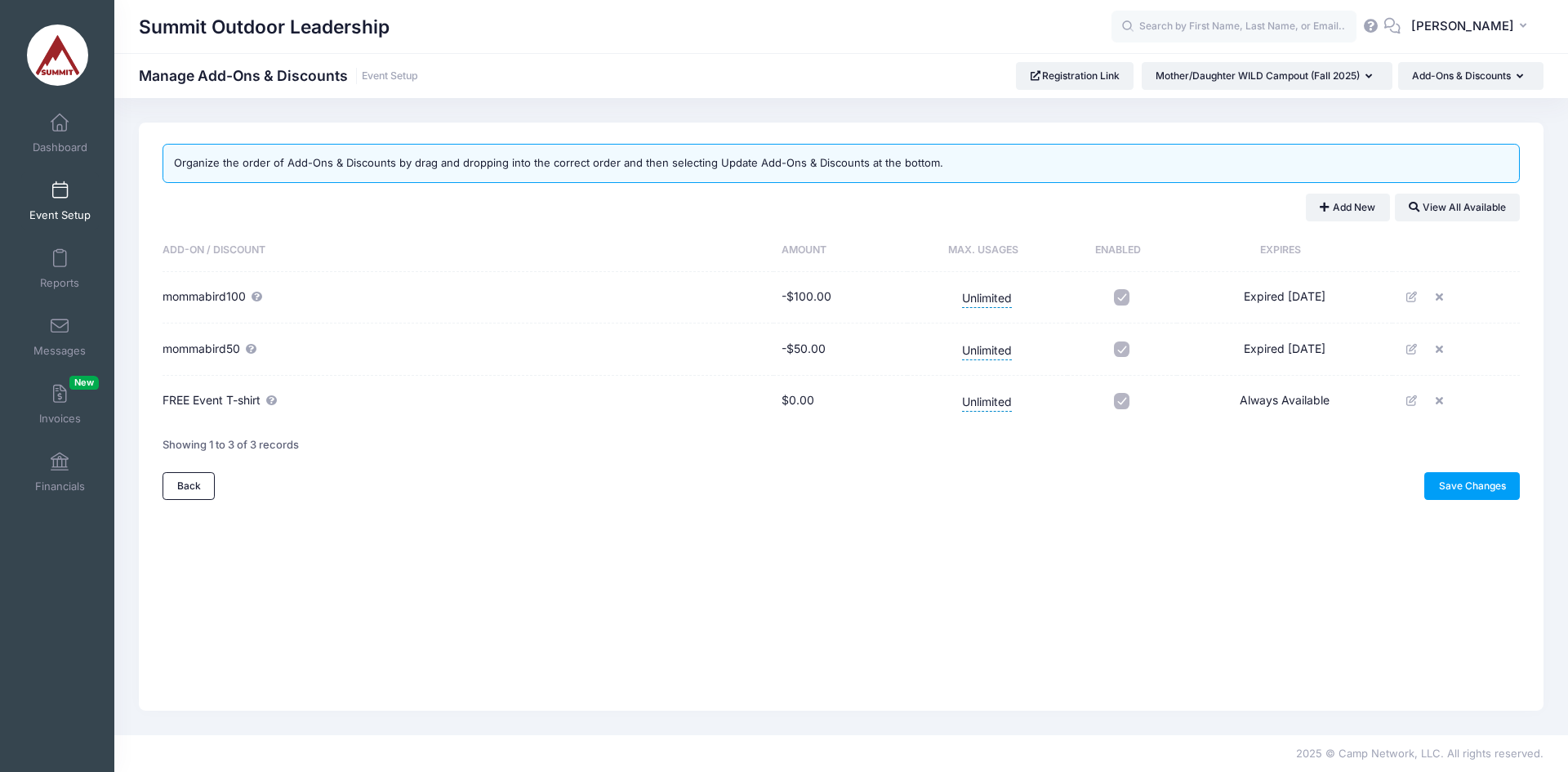
click at [1443, 296] on icon at bounding box center [1442, 297] width 14 height 11
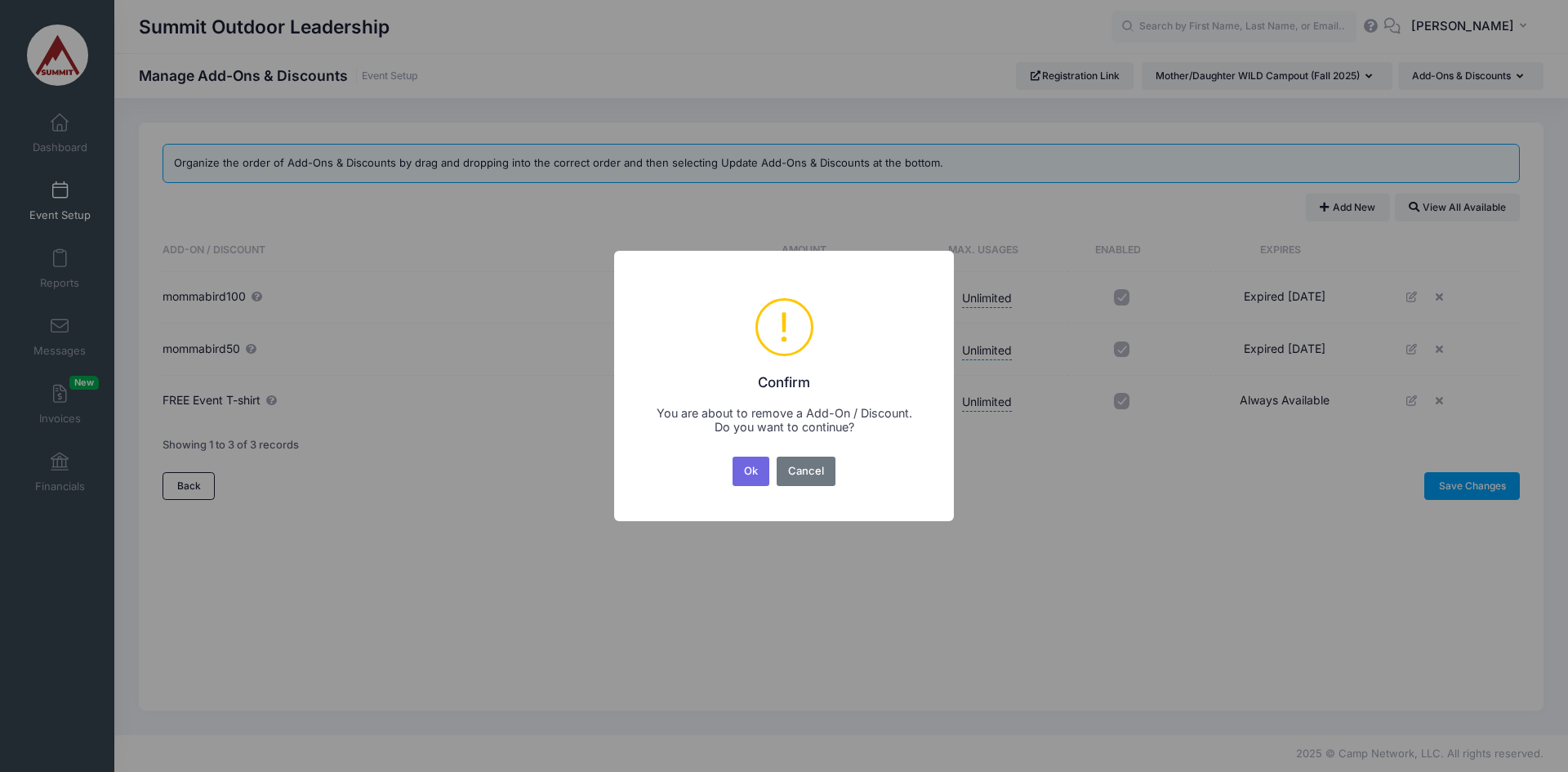
click at [747, 469] on button "Ok" at bounding box center [751, 471] width 38 height 30
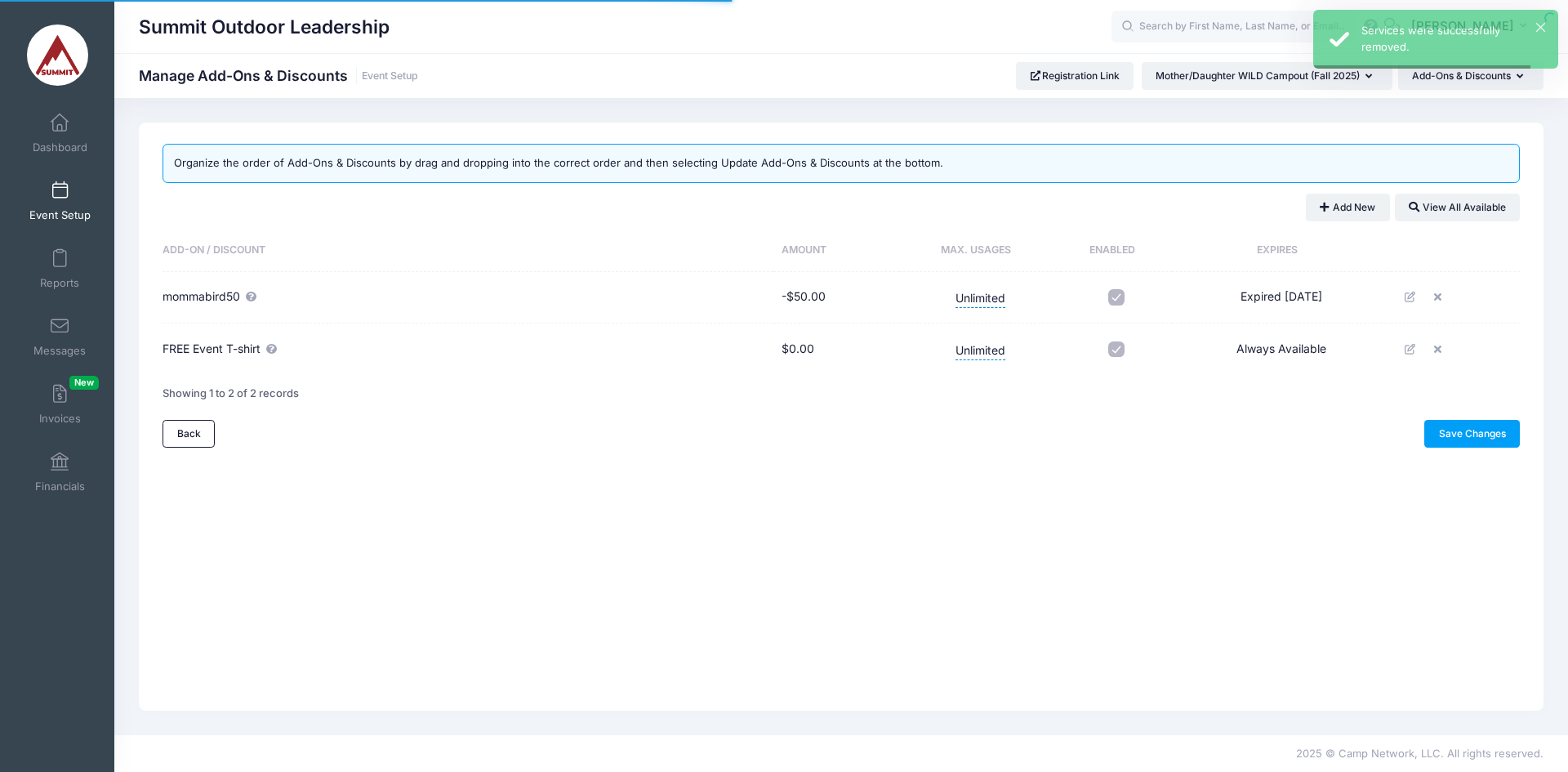
click at [1447, 293] on icon at bounding box center [1441, 297] width 14 height 11
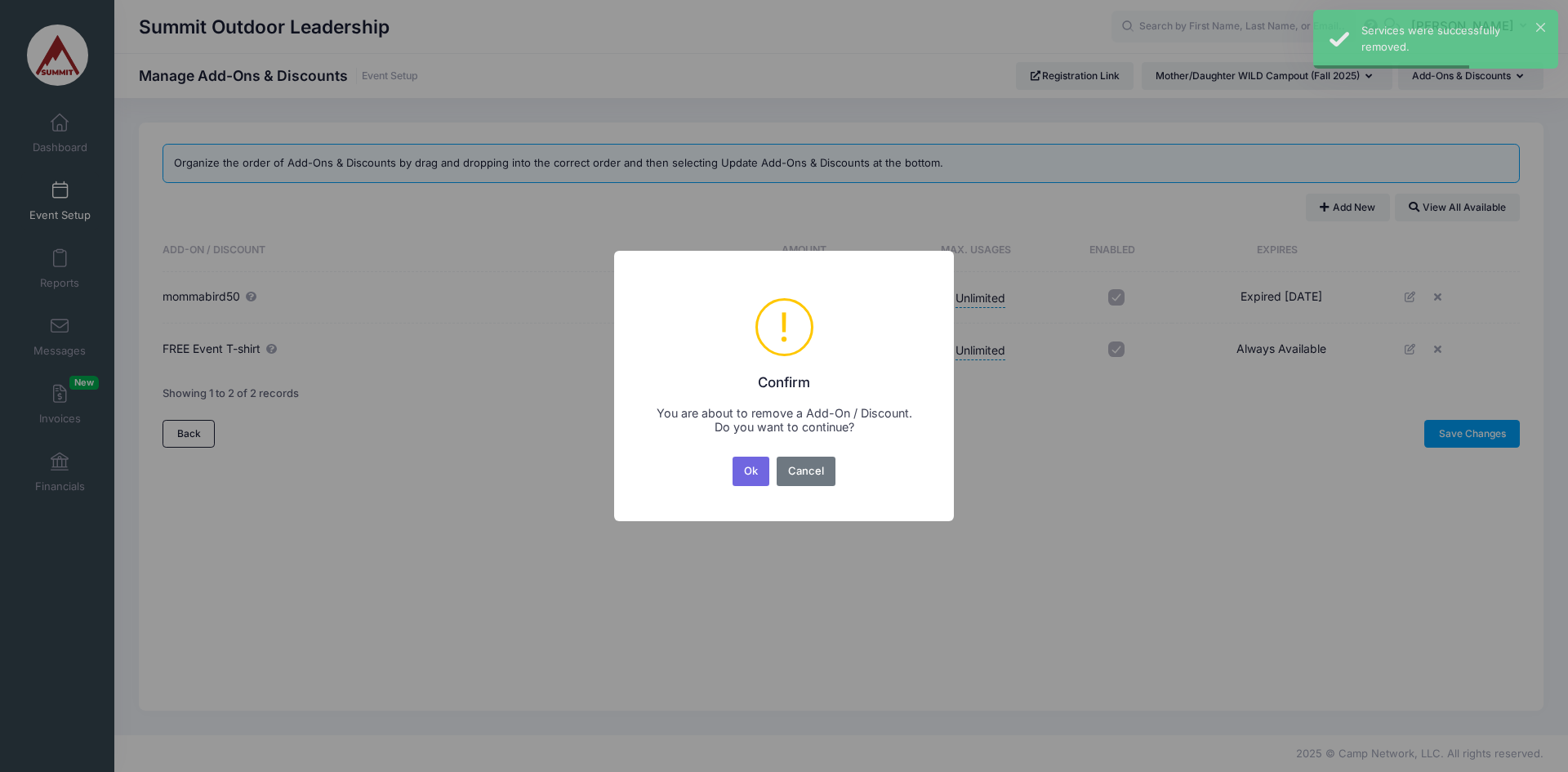
click at [742, 477] on button "Ok" at bounding box center [751, 471] width 38 height 30
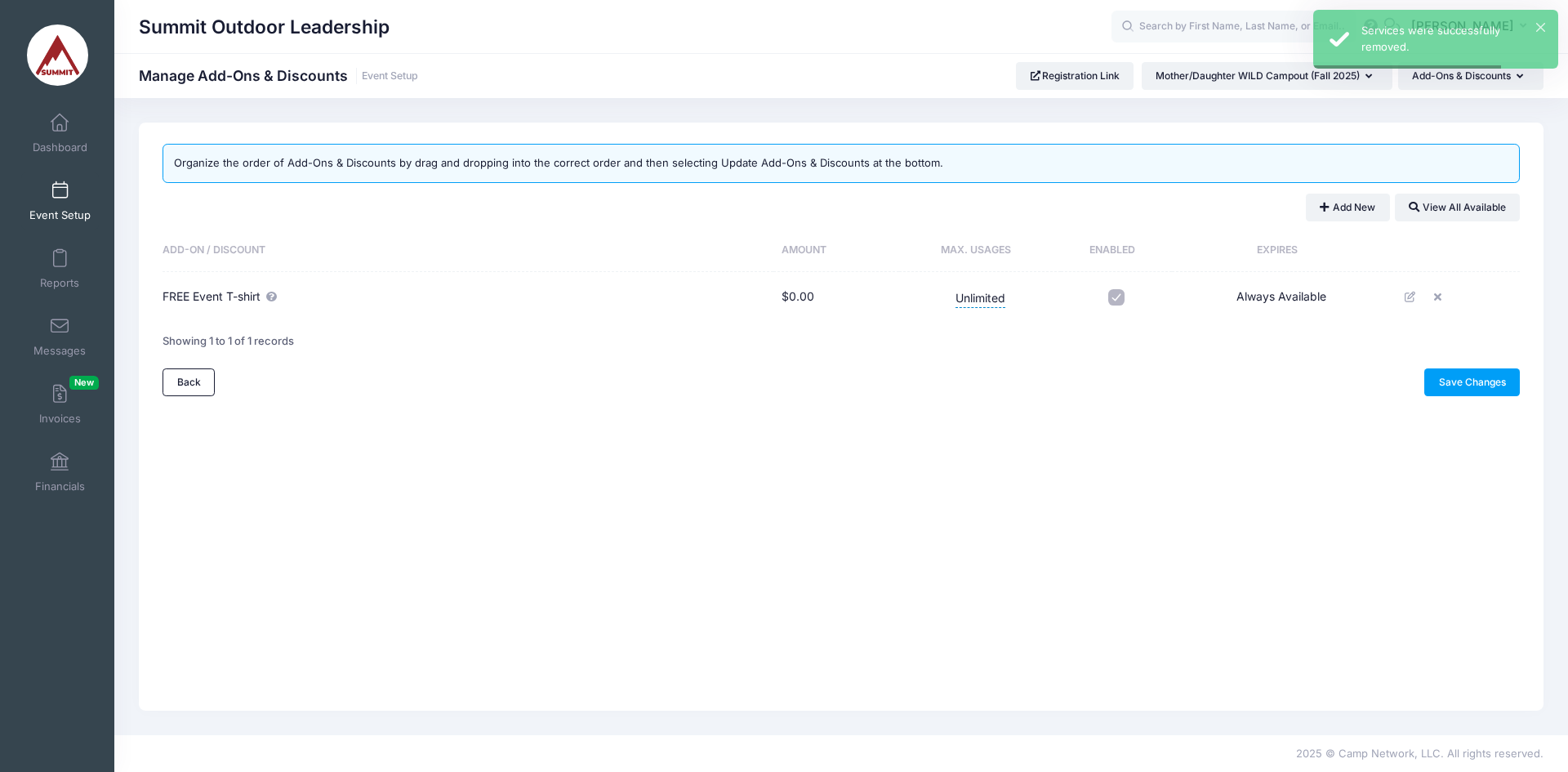
click at [1412, 294] on icon at bounding box center [1411, 297] width 14 height 11
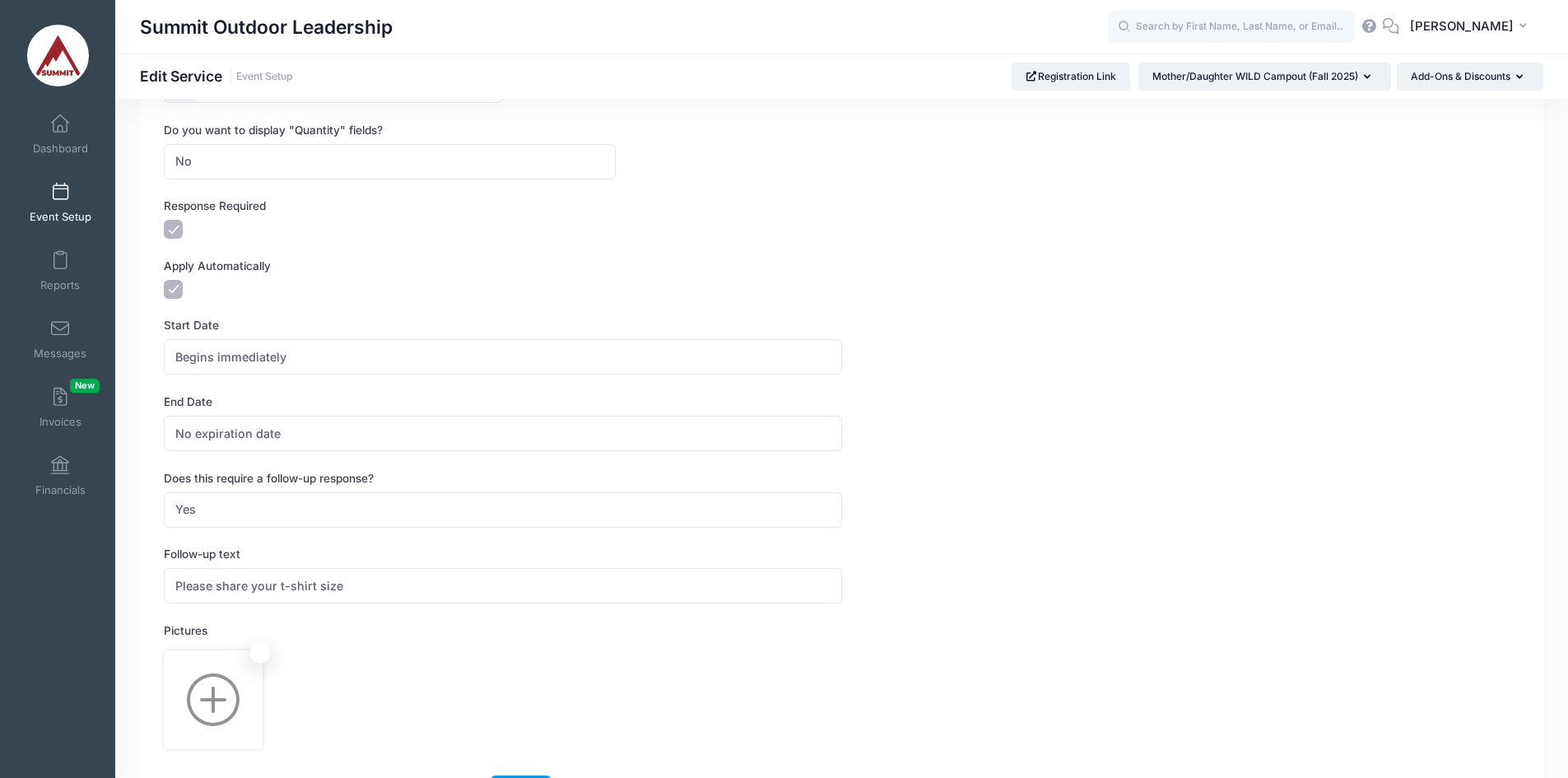
scroll to position [497, 0]
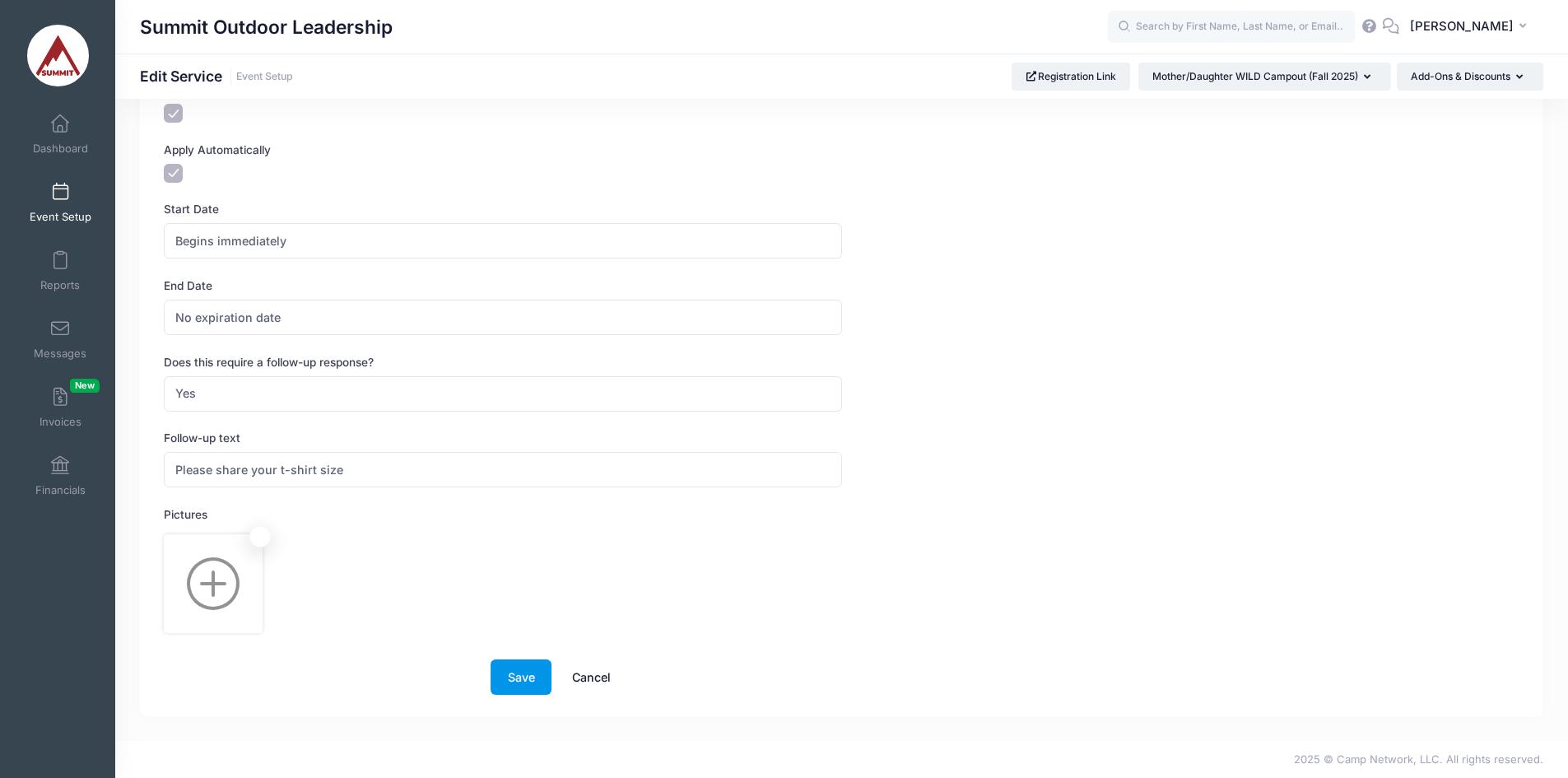
click at [534, 672] on button "Save" at bounding box center [521, 676] width 61 height 35
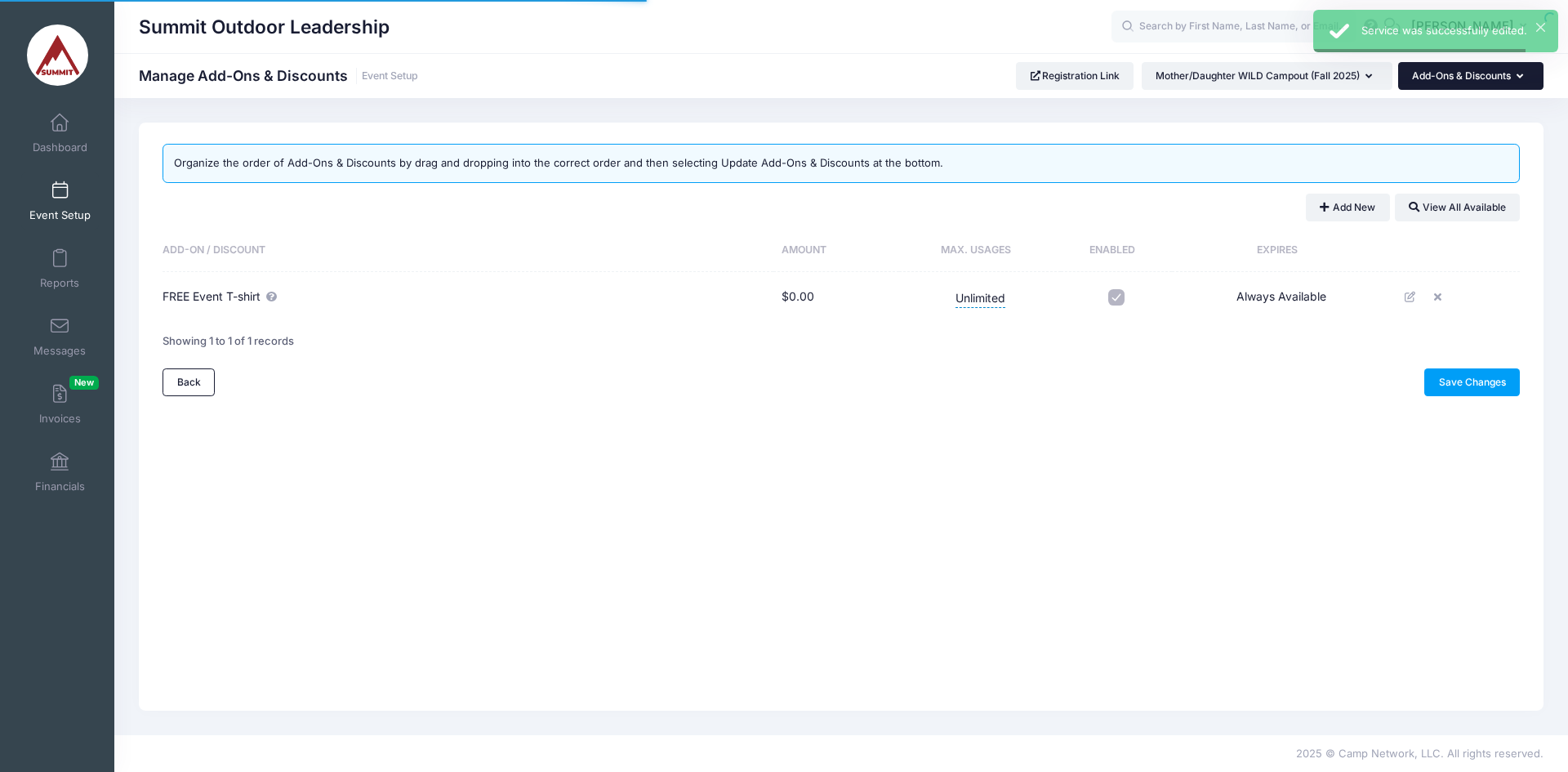
click at [1428, 70] on button "Add-Ons & Discounts" at bounding box center [1471, 76] width 145 height 28
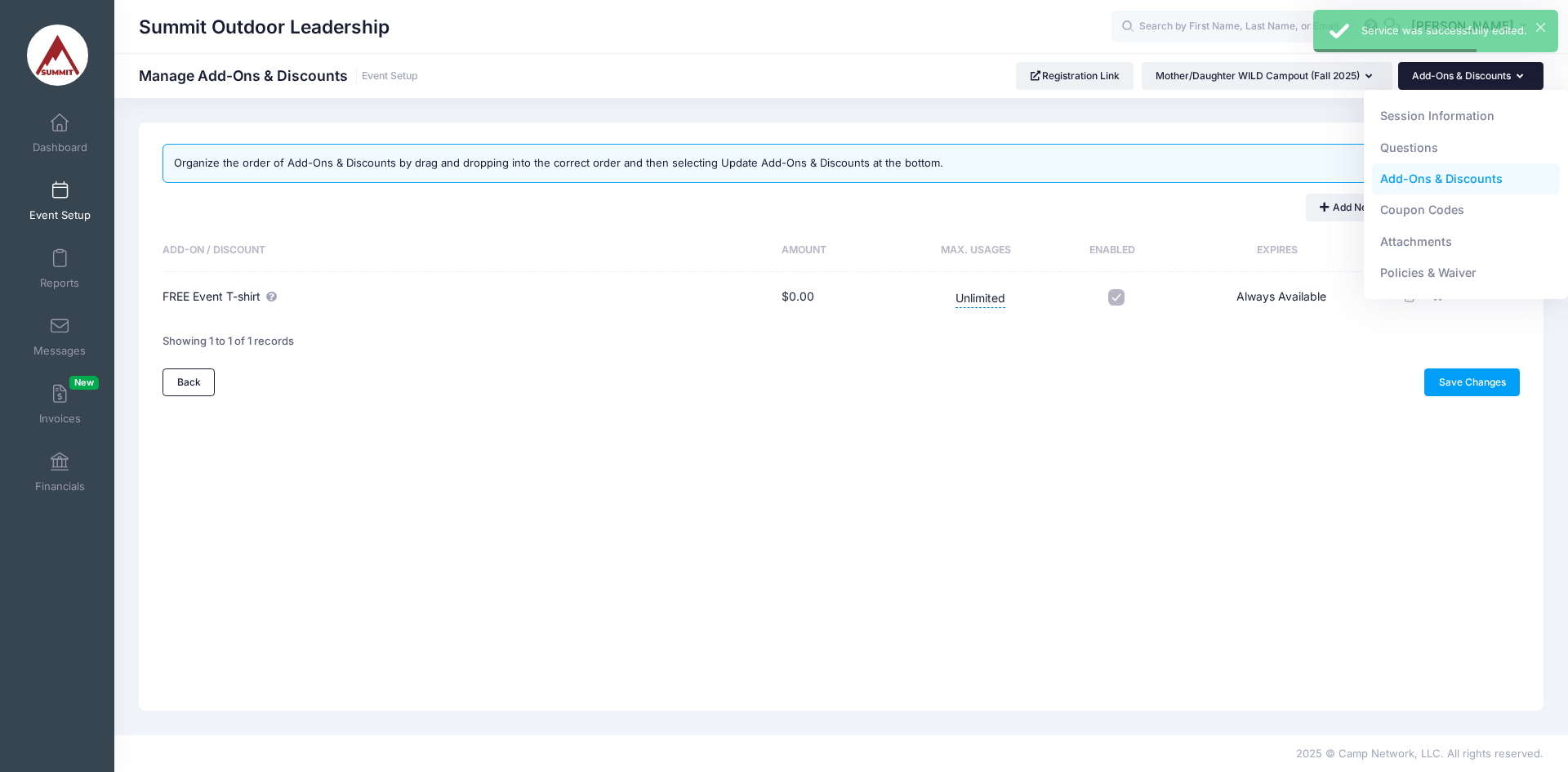
click at [1419, 206] on link "Coupon Codes" at bounding box center [1466, 210] width 188 height 31
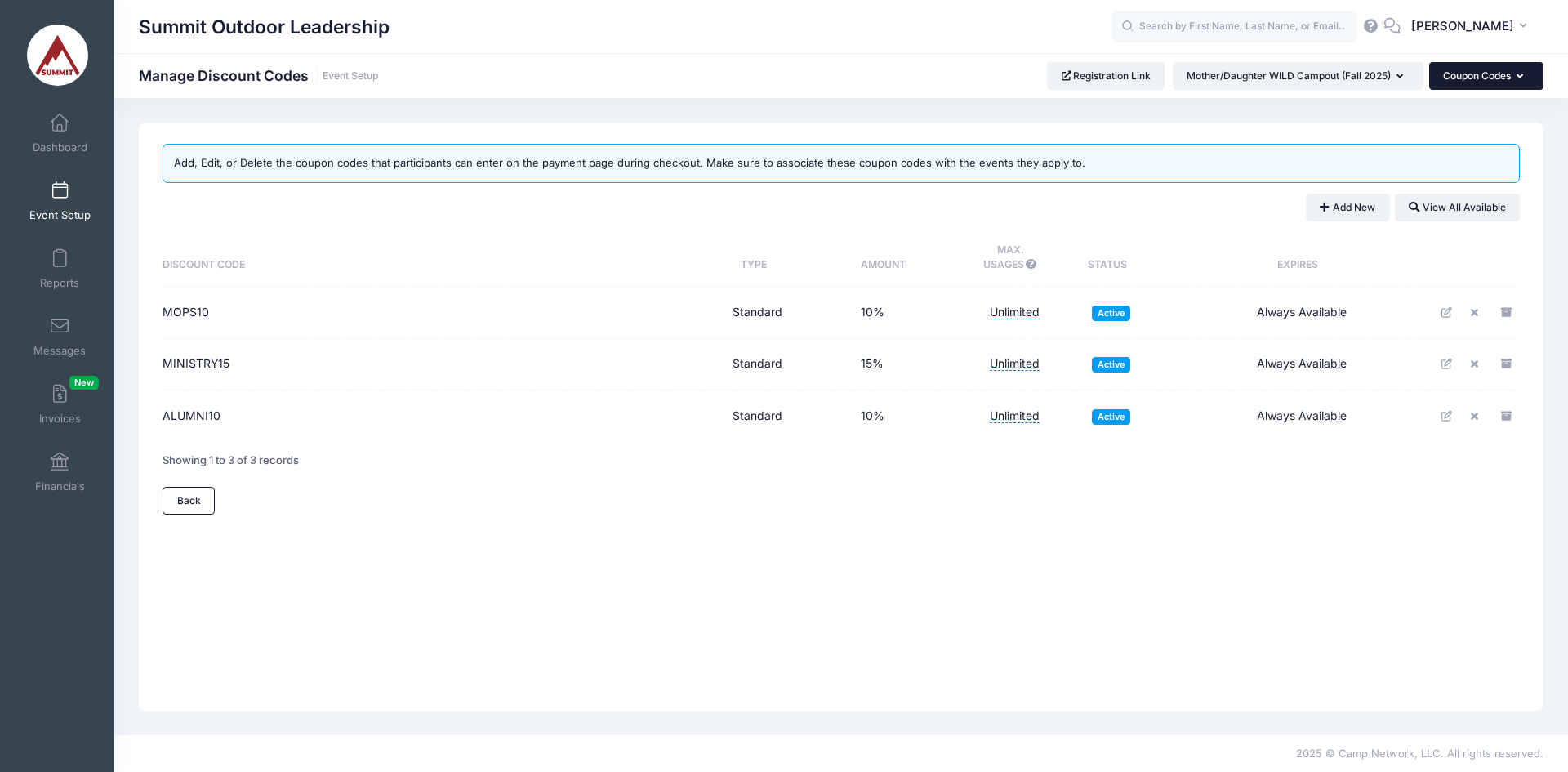
click at [1501, 84] on button "Coupon Codes" at bounding box center [1486, 76] width 114 height 28
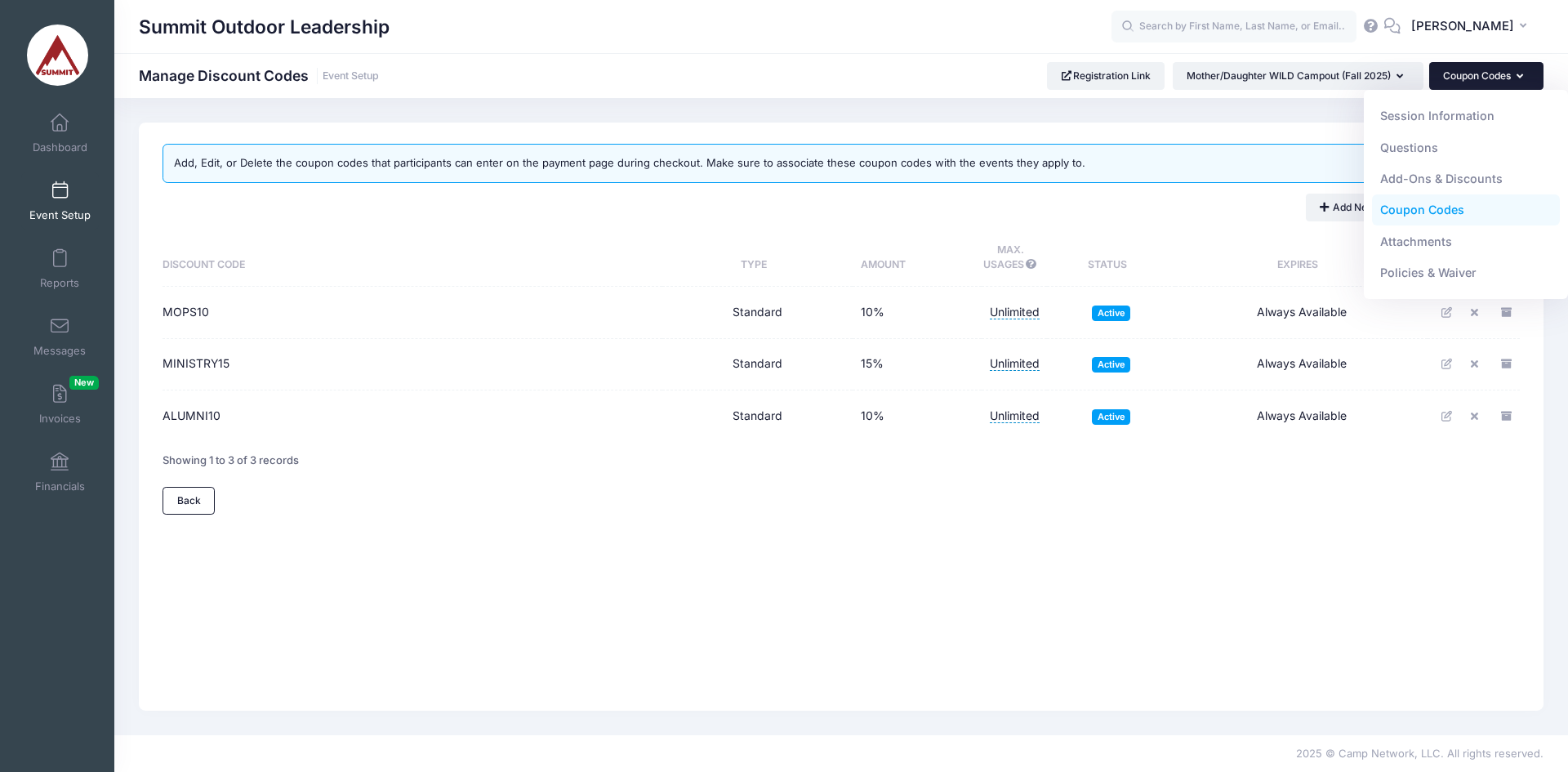
click at [1441, 237] on link "Attachments" at bounding box center [1466, 241] width 188 height 31
